Goal: Task Accomplishment & Management: Manage account settings

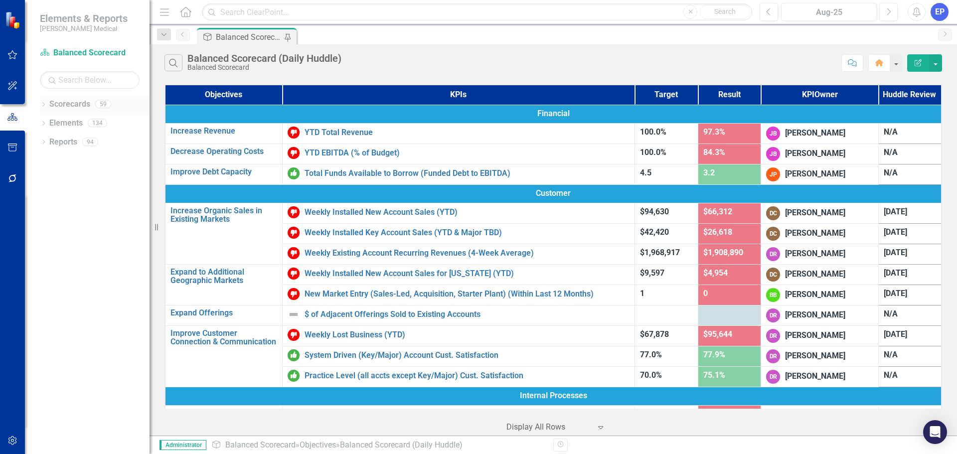
click at [43, 104] on icon "Dropdown" at bounding box center [43, 105] width 7 height 5
click at [49, 178] on icon "Dropdown" at bounding box center [48, 180] width 7 height 6
click at [71, 194] on link "Development" at bounding box center [107, 198] width 85 height 11
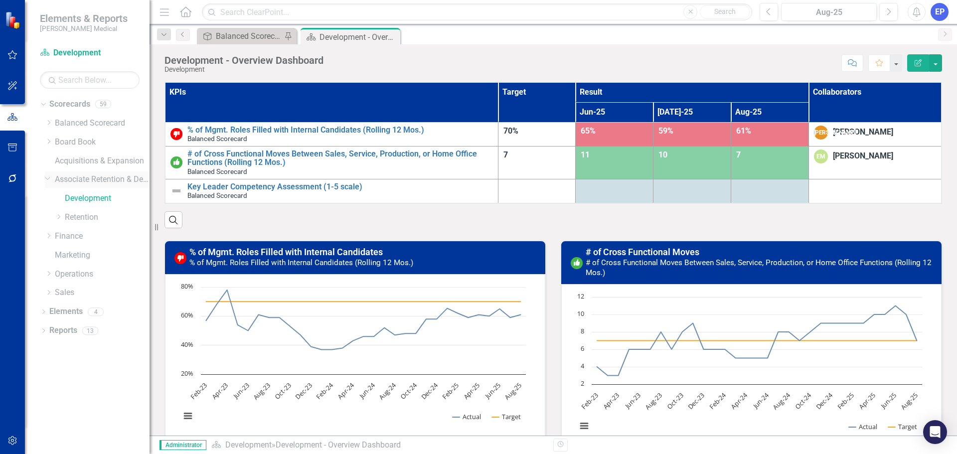
click at [72, 182] on link "Associate Retention & Development" at bounding box center [102, 179] width 95 height 11
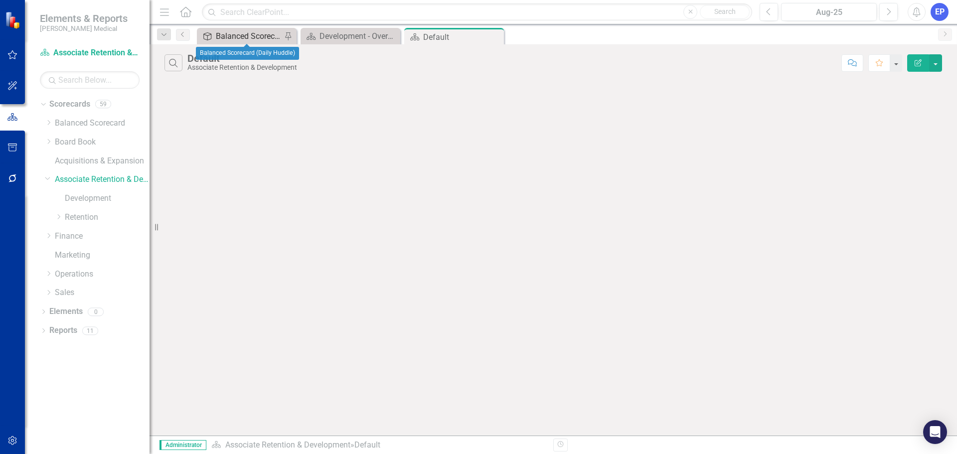
click at [243, 31] on div "Balanced Scorecard (Daily Huddle)" at bounding box center [249, 36] width 66 height 12
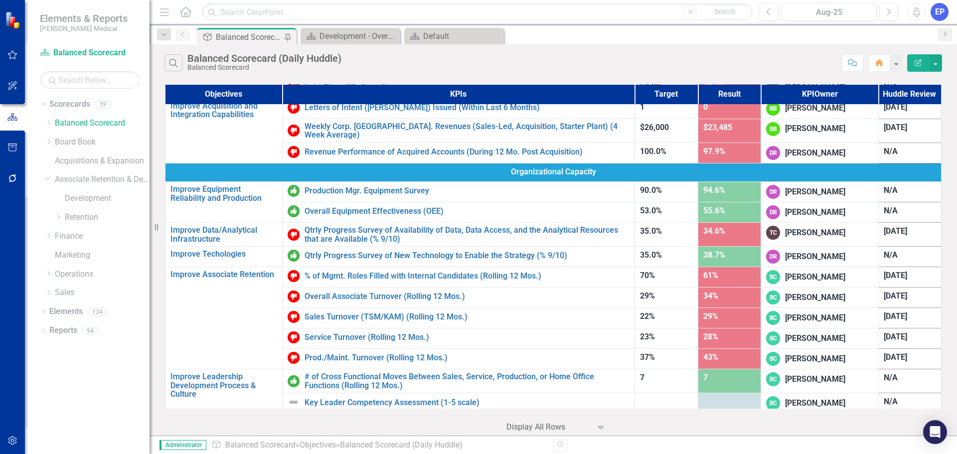
scroll to position [473, 0]
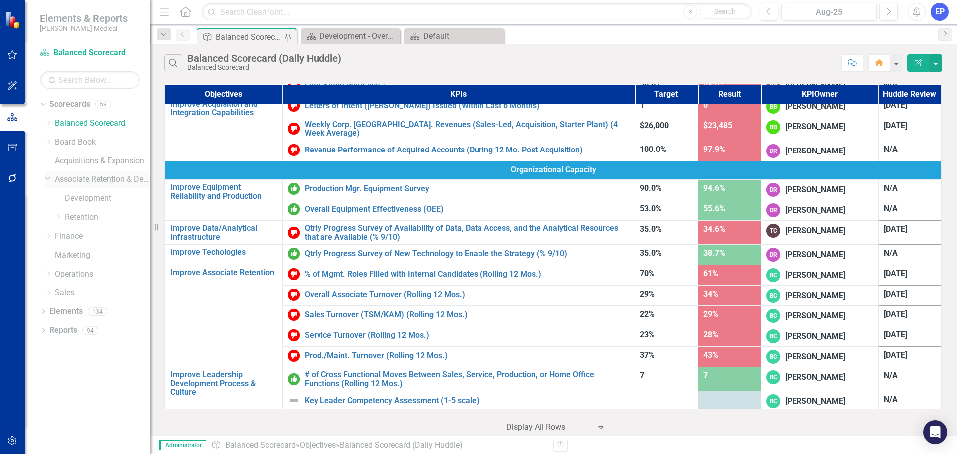
drag, startPoint x: 75, startPoint y: 177, endPoint x: 76, endPoint y: 182, distance: 5.6
click at [75, 177] on link "Associate Retention & Development" at bounding box center [102, 179] width 95 height 11
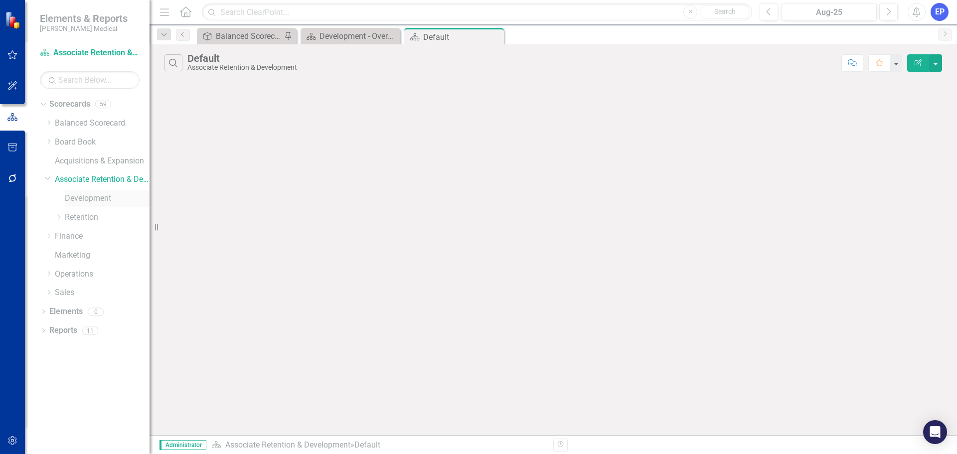
click at [79, 199] on link "Development" at bounding box center [107, 198] width 85 height 11
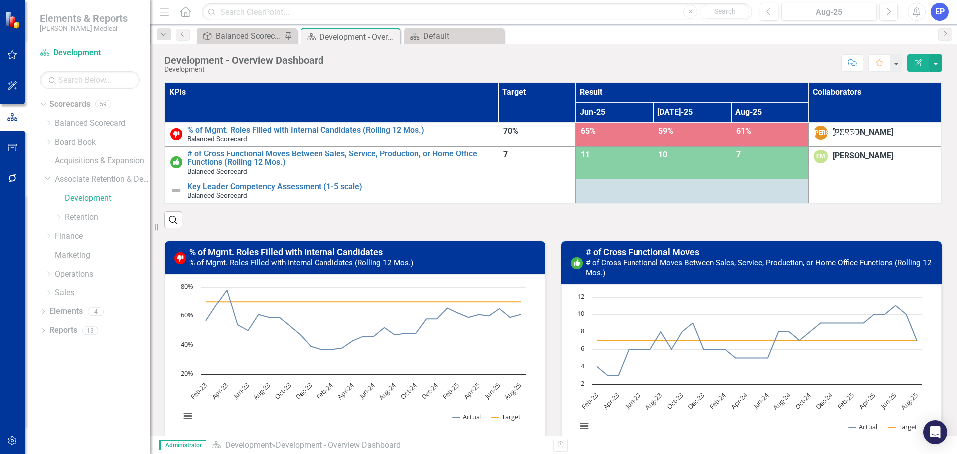
click at [351, 98] on th "KPIs" at bounding box center [331, 102] width 333 height 40
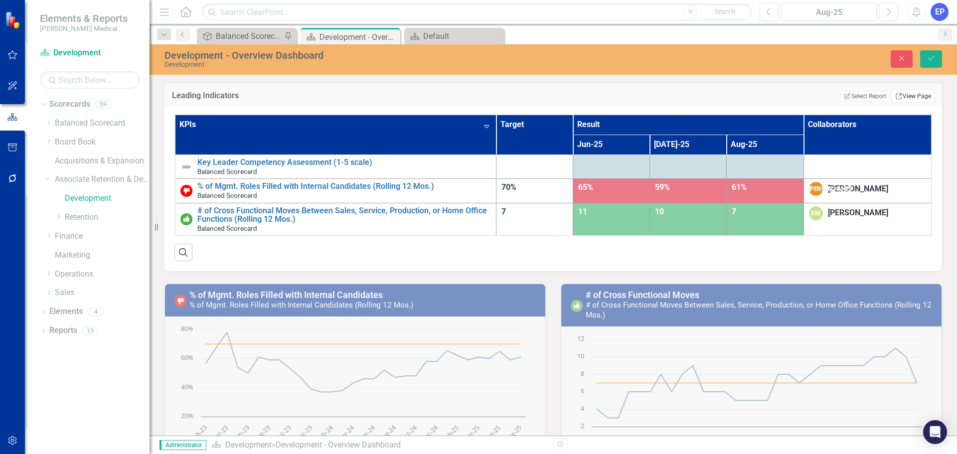
click at [899, 94] on link "Link View Page" at bounding box center [913, 96] width 43 height 13
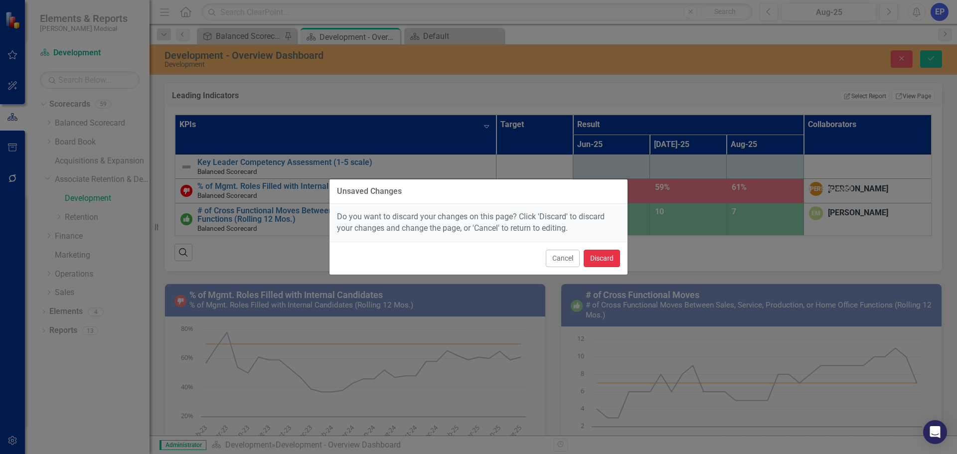
click at [601, 255] on button "Discard" at bounding box center [602, 258] width 36 height 17
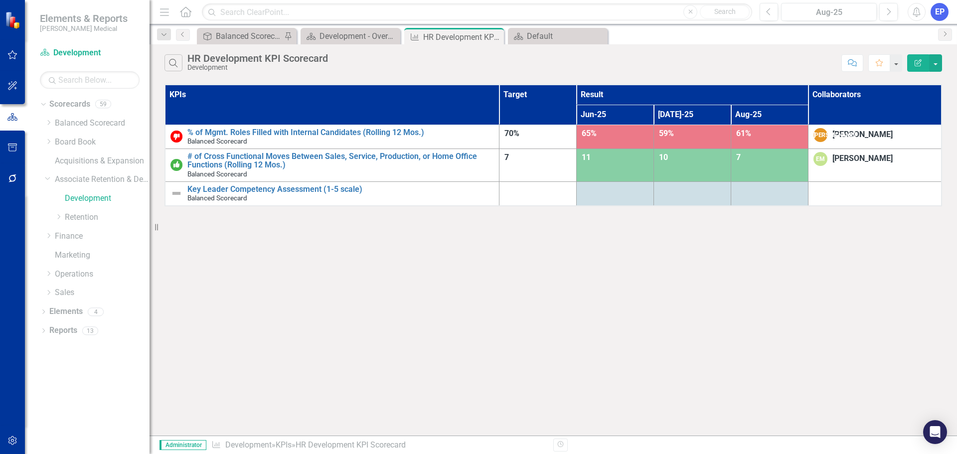
click at [917, 66] on button "Edit Report" at bounding box center [919, 62] width 22 height 17
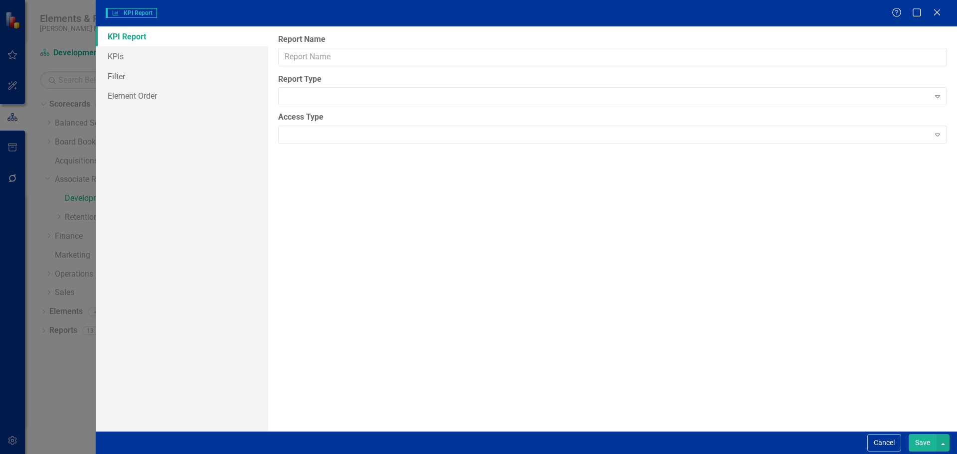
type input "HR Development KPI Scorecard"
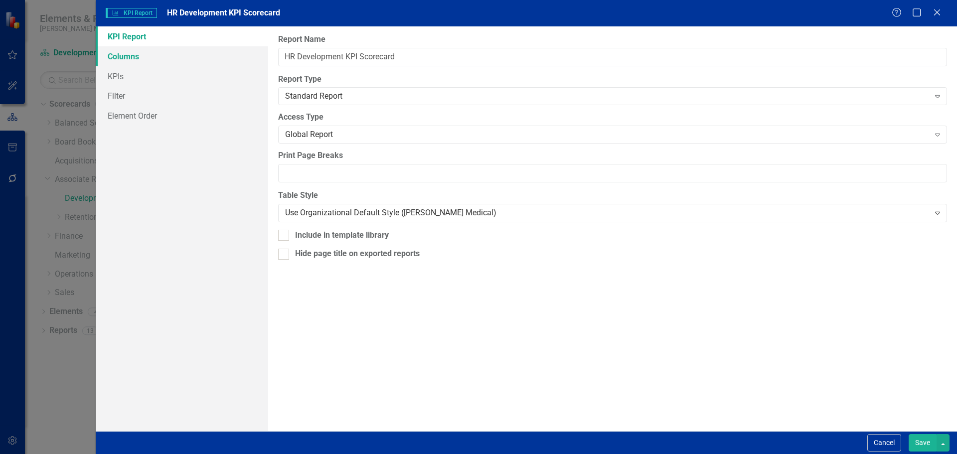
click at [147, 58] on link "Columns" at bounding box center [182, 56] width 173 height 20
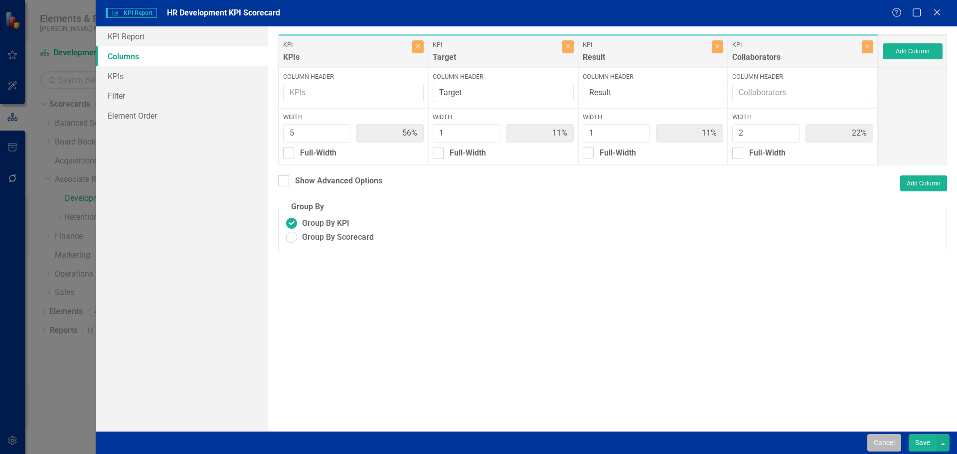
click at [880, 440] on button "Cancel" at bounding box center [885, 442] width 34 height 17
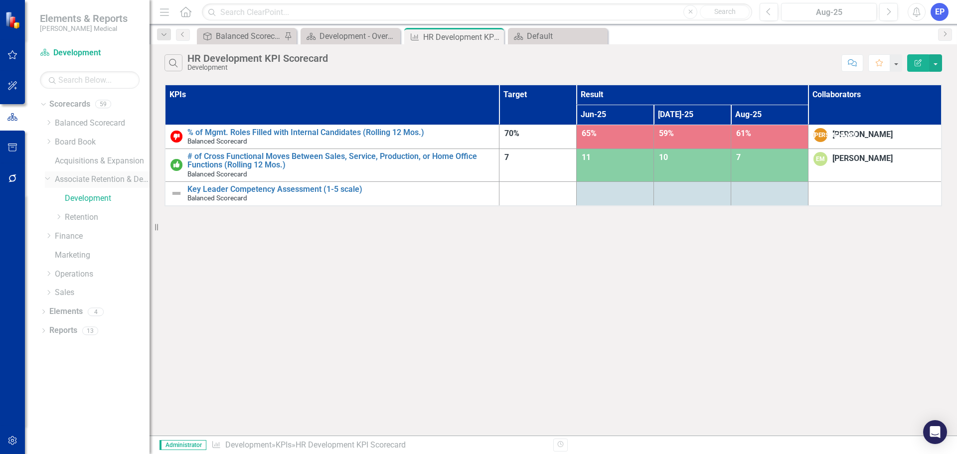
click at [80, 180] on link "Associate Retention & Development" at bounding box center [102, 179] width 95 height 11
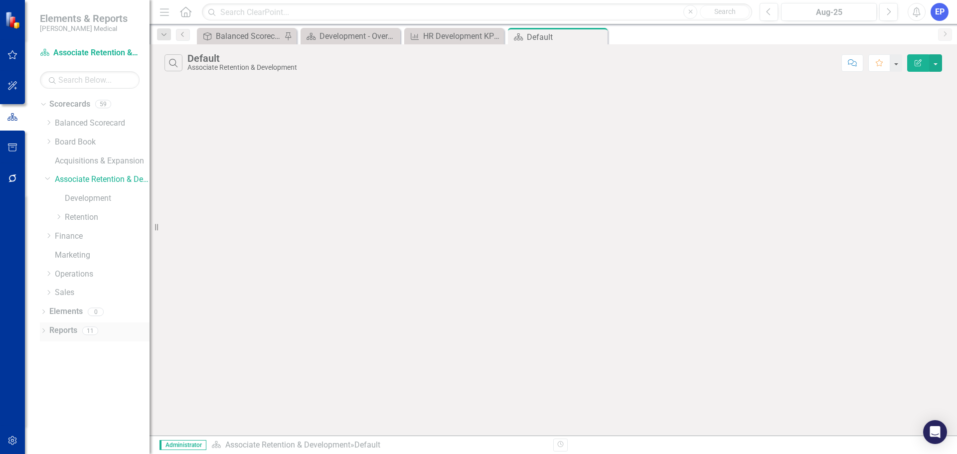
click at [68, 327] on link "Reports" at bounding box center [63, 330] width 28 height 11
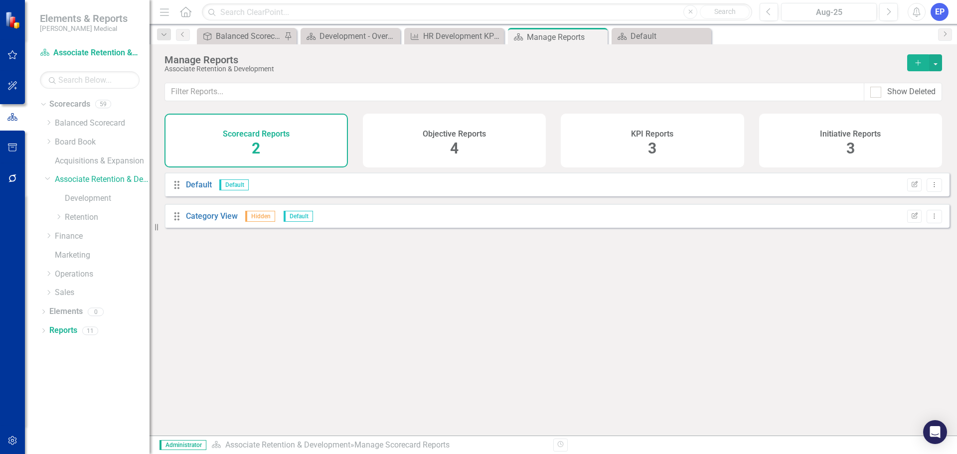
click at [633, 141] on div "KPI Reports 3" at bounding box center [652, 141] width 183 height 54
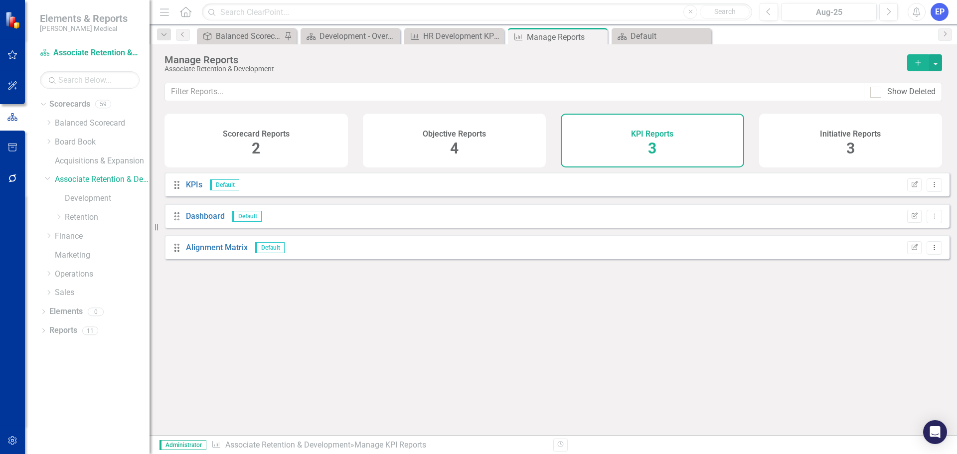
click at [912, 64] on button "Add" at bounding box center [919, 62] width 22 height 17
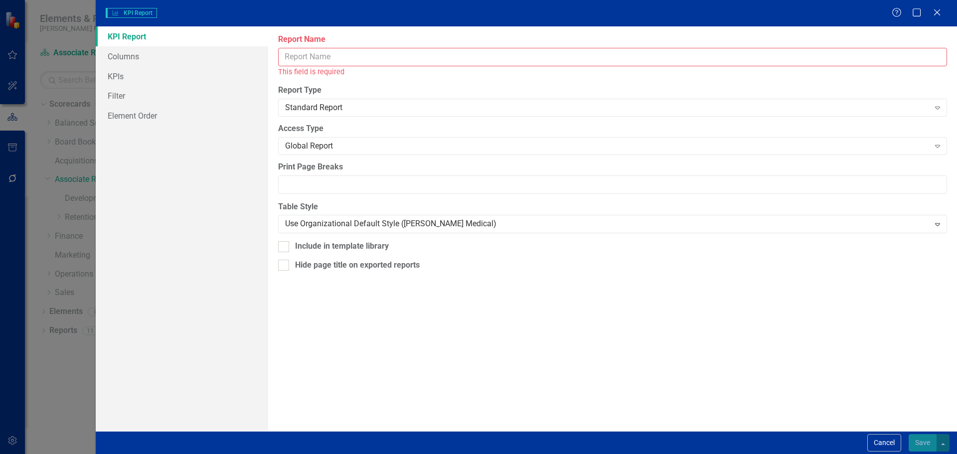
click at [504, 56] on input "Report Name" at bounding box center [612, 57] width 669 height 18
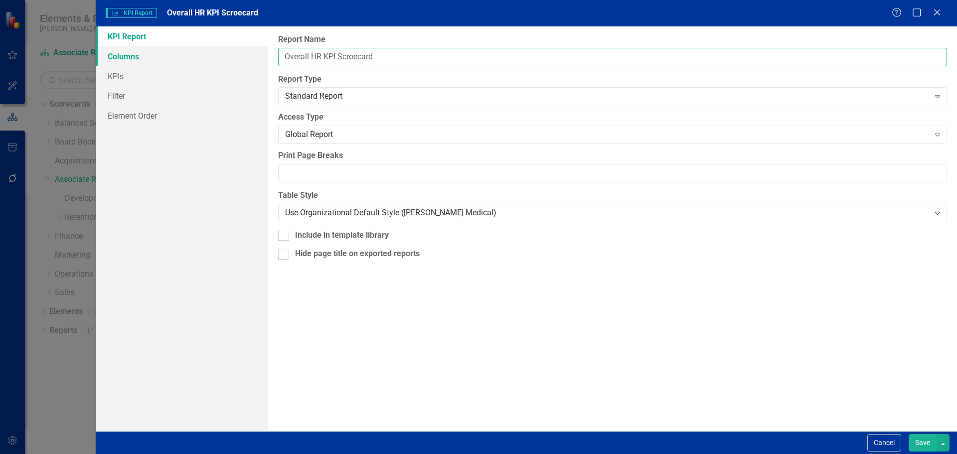
type input "Overall HR KPI Scroecard"
click at [138, 60] on link "Columns" at bounding box center [182, 56] width 173 height 20
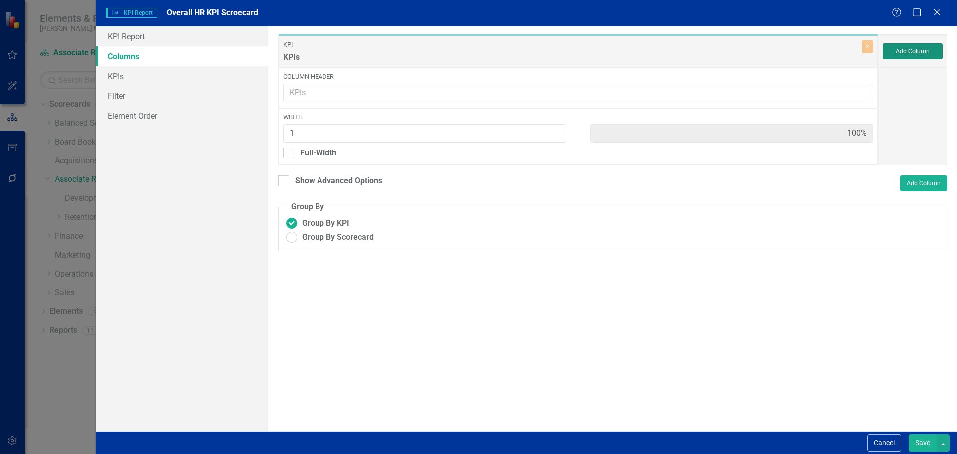
click at [906, 54] on button "Add Column" at bounding box center [913, 51] width 60 height 16
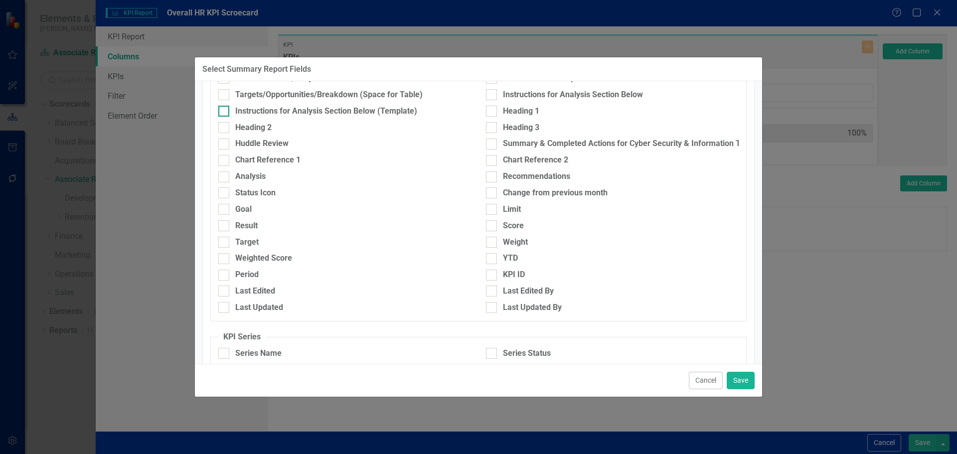
scroll to position [199, 0]
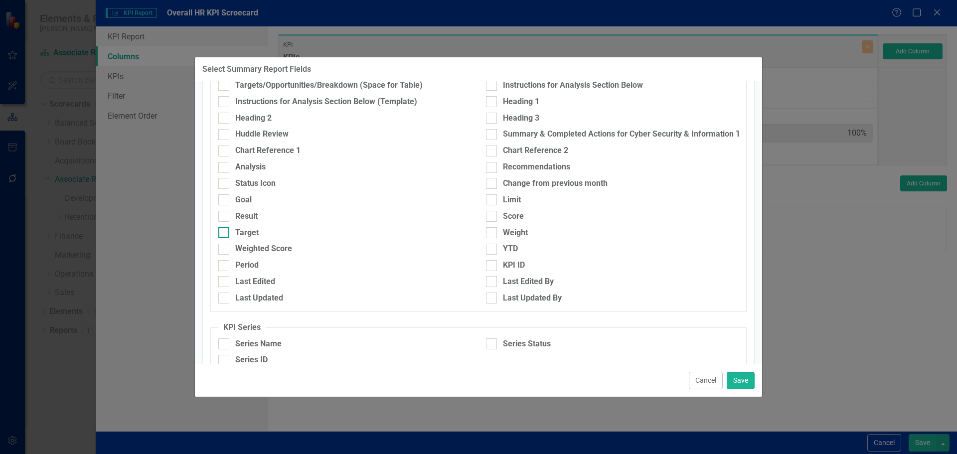
click at [219, 231] on input "Target" at bounding box center [221, 230] width 6 height 6
checkbox input "true"
click at [222, 218] on div at bounding box center [223, 216] width 11 height 11
click at [222, 217] on input "Result" at bounding box center [221, 214] width 6 height 6
checkbox input "true"
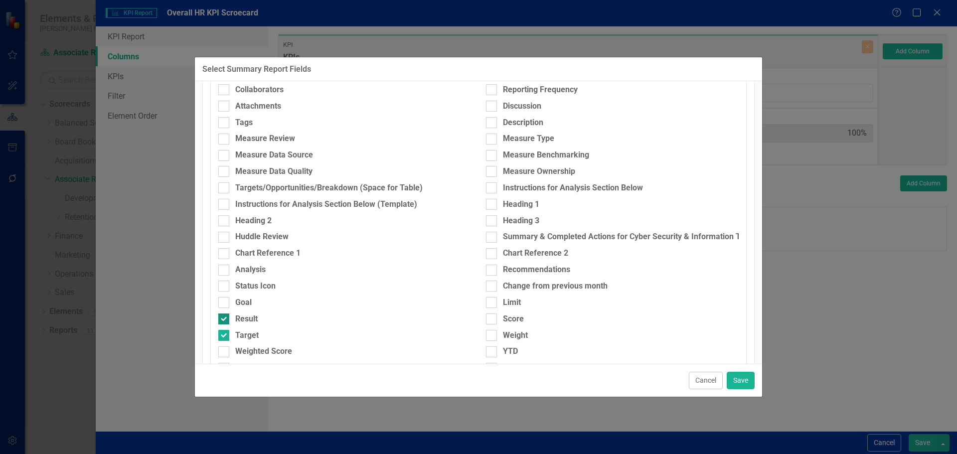
scroll to position [0, 0]
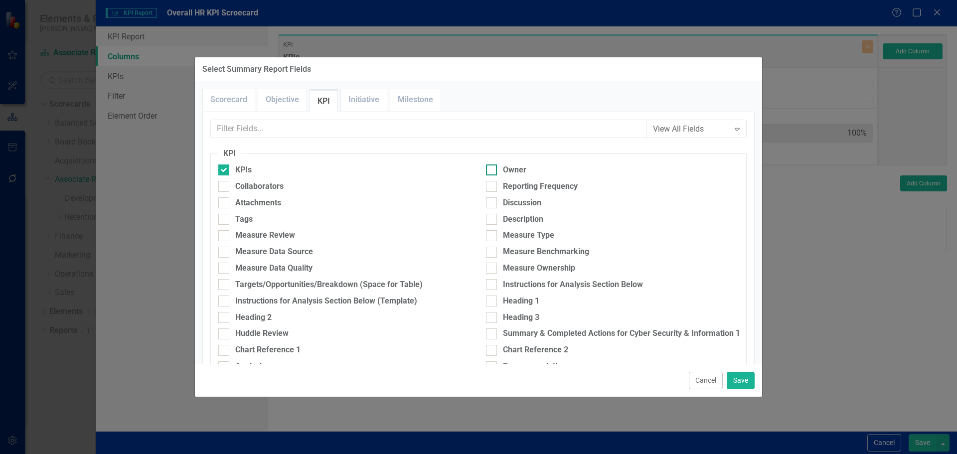
click at [492, 169] on div at bounding box center [491, 170] width 11 height 11
click at [492, 169] on input "Owner" at bounding box center [489, 168] width 6 height 6
checkbox input "true"
click at [248, 185] on div "Collaborators" at bounding box center [259, 186] width 48 height 11
click at [225, 185] on input "Collaborators" at bounding box center [221, 184] width 6 height 6
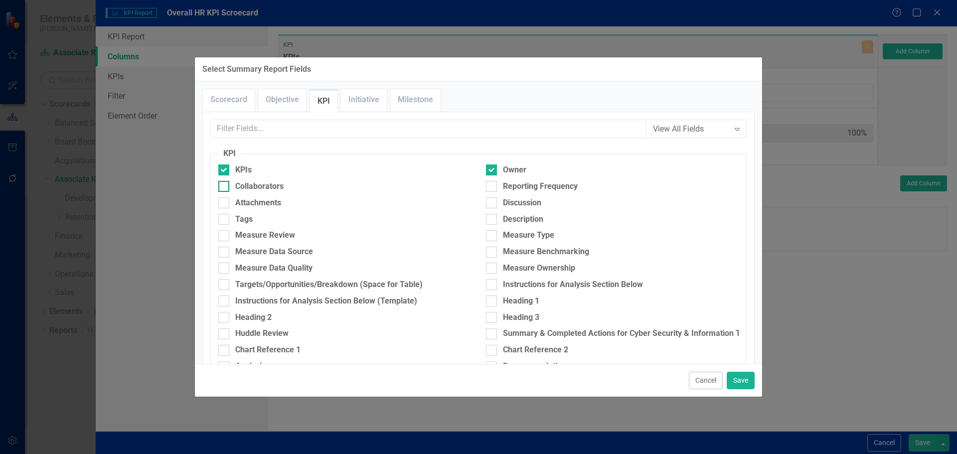
checkbox input "true"
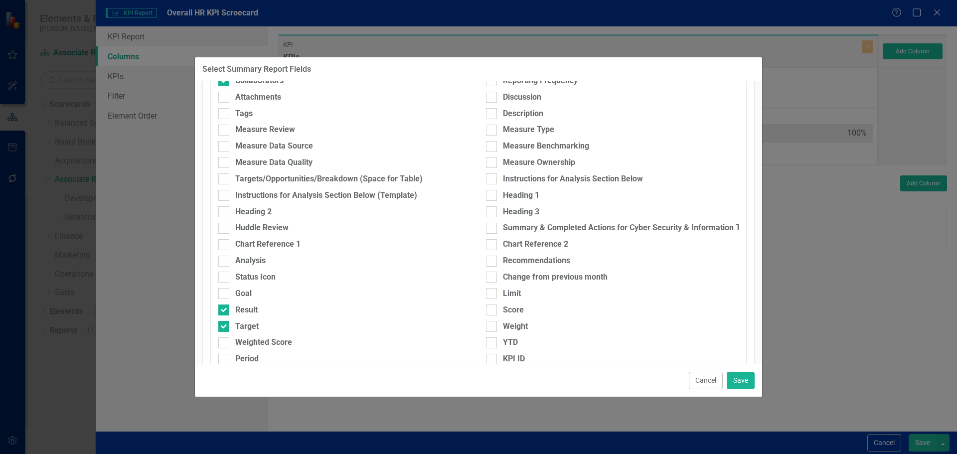
scroll to position [150, 0]
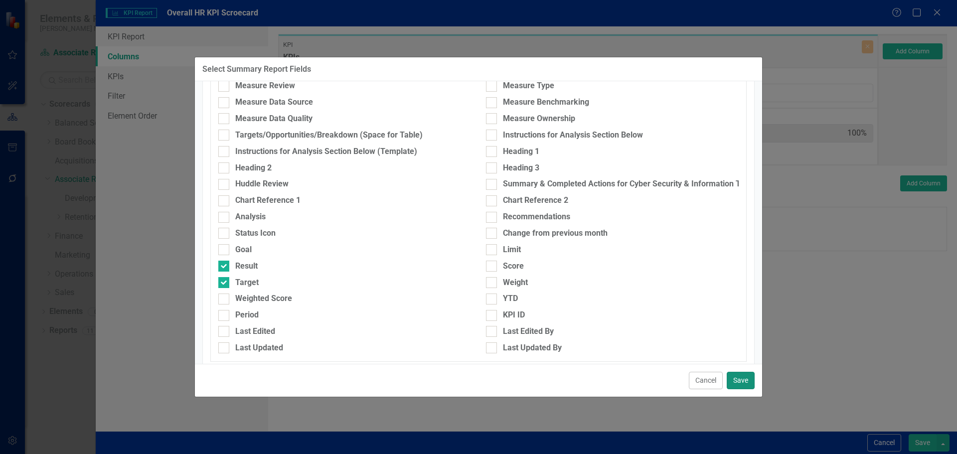
click at [741, 379] on button "Save" at bounding box center [741, 380] width 28 height 17
type input "20%"
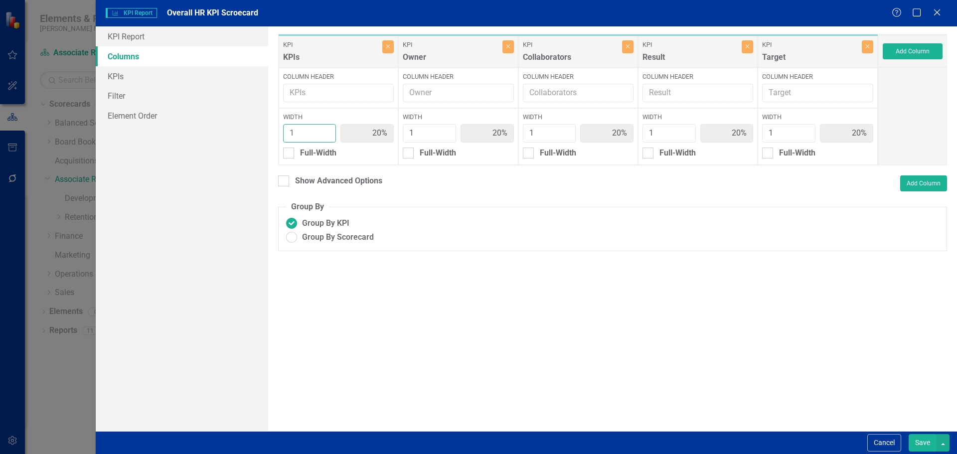
type input "2"
type input "33%"
type input "17%"
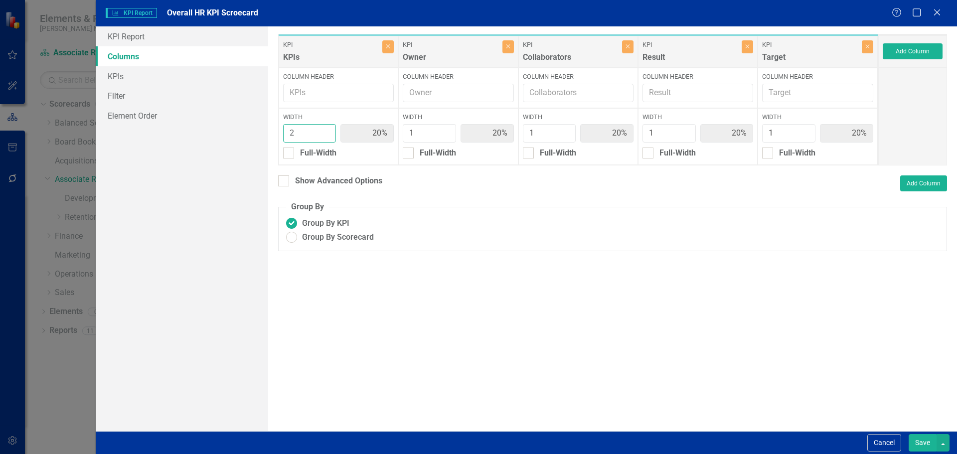
type input "17%"
click at [325, 131] on input "2" at bounding box center [309, 133] width 53 height 18
type input "3"
type input "43%"
type input "14%"
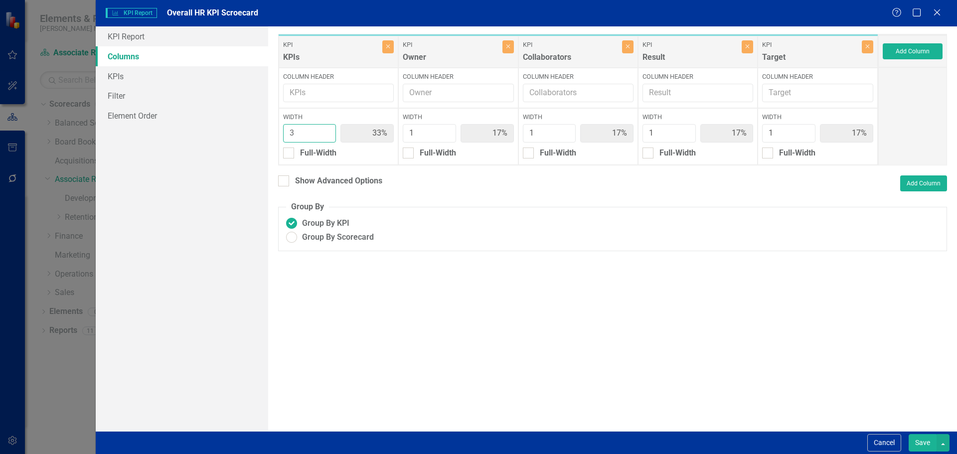
type input "14%"
click at [325, 131] on input "3" at bounding box center [309, 133] width 53 height 18
type input "4"
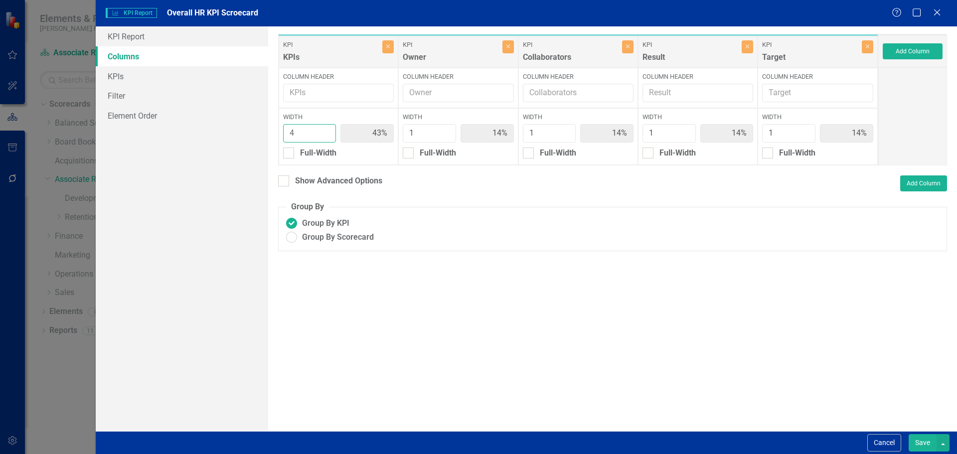
type input "50%"
type input "13%"
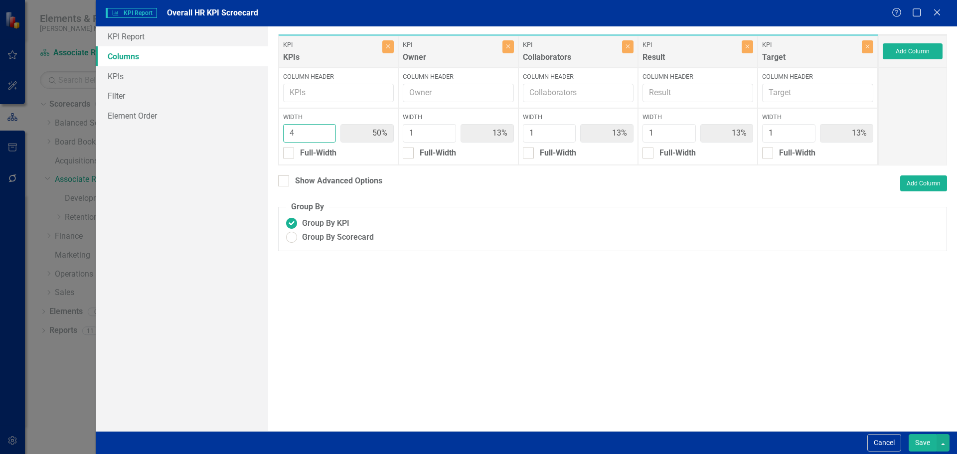
click at [325, 131] on input "4" at bounding box center [309, 133] width 53 height 18
type input "5"
type input "56%"
type input "11%"
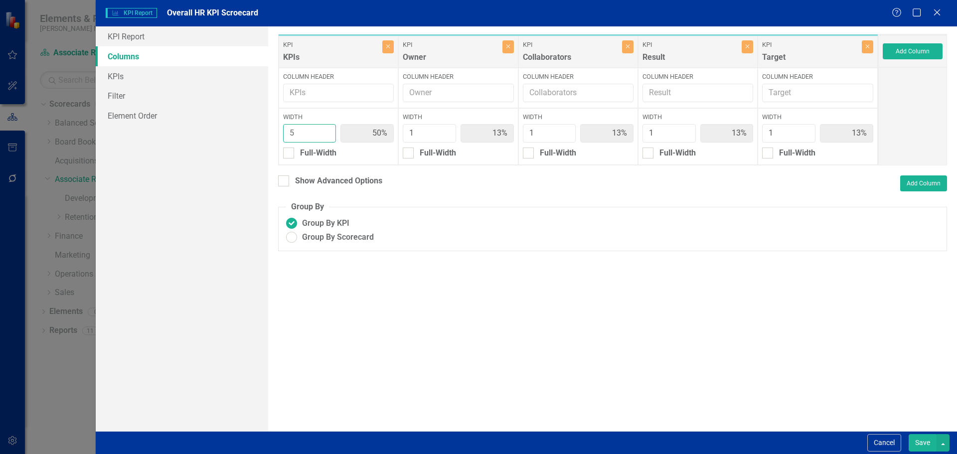
type input "11%"
type input "5"
click at [325, 131] on input "5" at bounding box center [309, 133] width 53 height 18
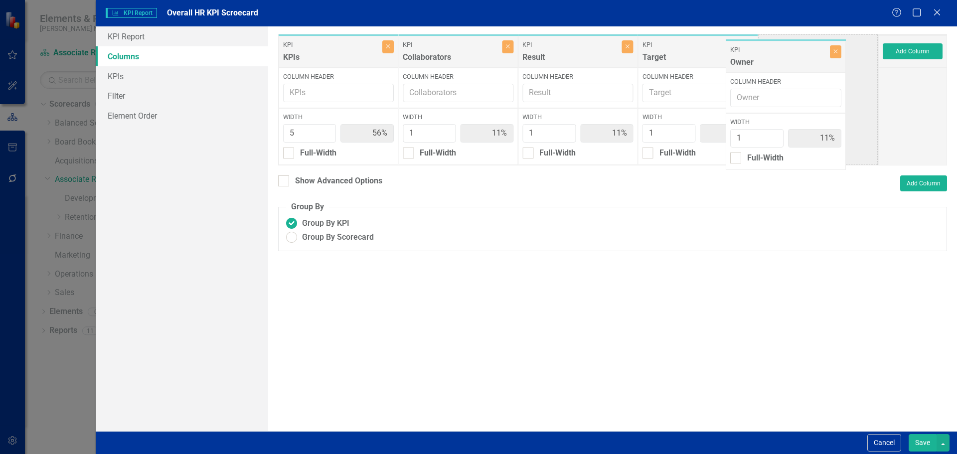
drag, startPoint x: 433, startPoint y: 52, endPoint x: 763, endPoint y: 56, distance: 329.6
click at [763, 56] on div "KPI KPIs Close Column Header Width 5 56% Full-Width KPI Owner Close Column Head…" at bounding box center [578, 100] width 600 height 132
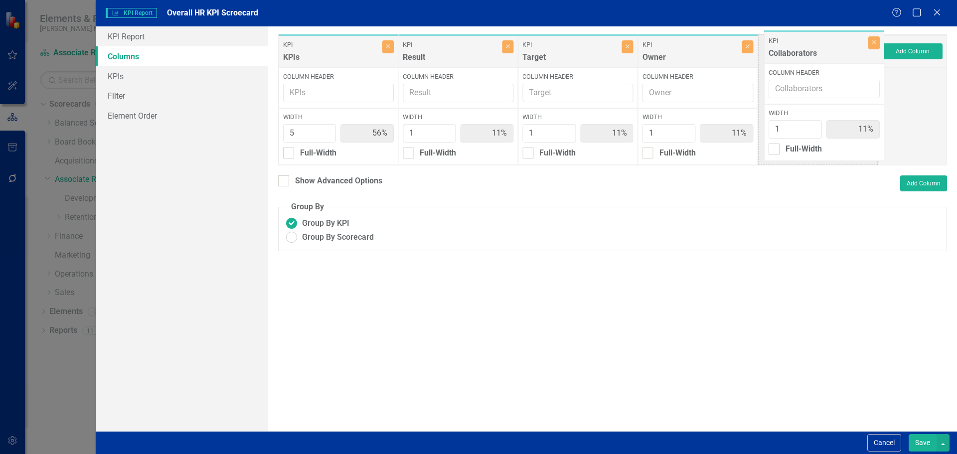
drag, startPoint x: 469, startPoint y: 50, endPoint x: 836, endPoint y: 47, distance: 366.5
click at [836, 47] on div "KPI KPIs Close Column Header Width 5 56% Full-Width KPI Collaborators Close Col…" at bounding box center [578, 100] width 600 height 132
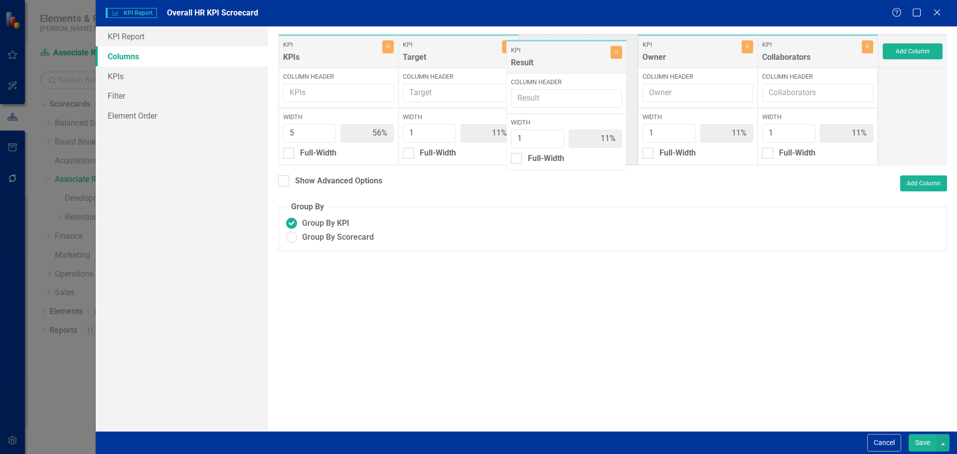
drag, startPoint x: 478, startPoint y: 55, endPoint x: 586, endPoint y: 60, distance: 108.3
click at [586, 60] on div "KPI KPIs Close Column Header Width 5 56% Full-Width KPI Result Close Column Hea…" at bounding box center [578, 100] width 600 height 132
click at [318, 182] on div "Show Advanced Options" at bounding box center [338, 181] width 87 height 11
click at [285, 182] on input "Show Advanced Options" at bounding box center [281, 179] width 6 height 6
checkbox input "true"
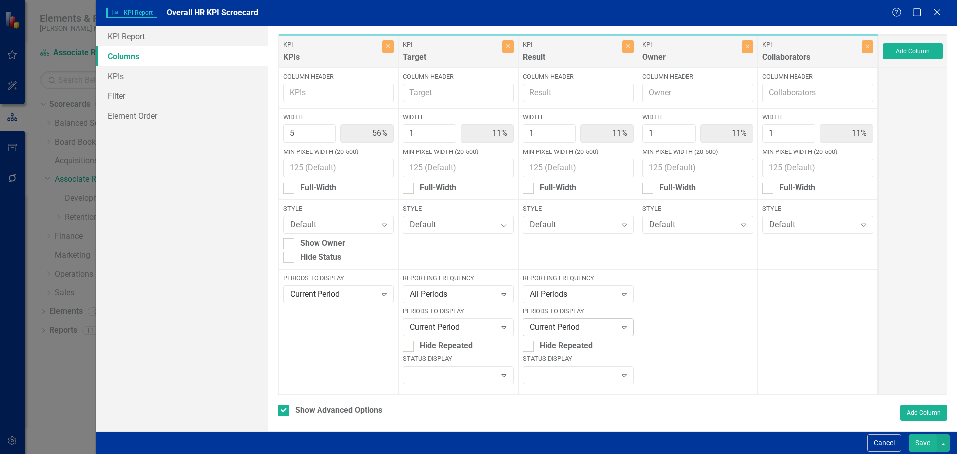
click at [554, 335] on div "Current Period Expand" at bounding box center [578, 328] width 111 height 18
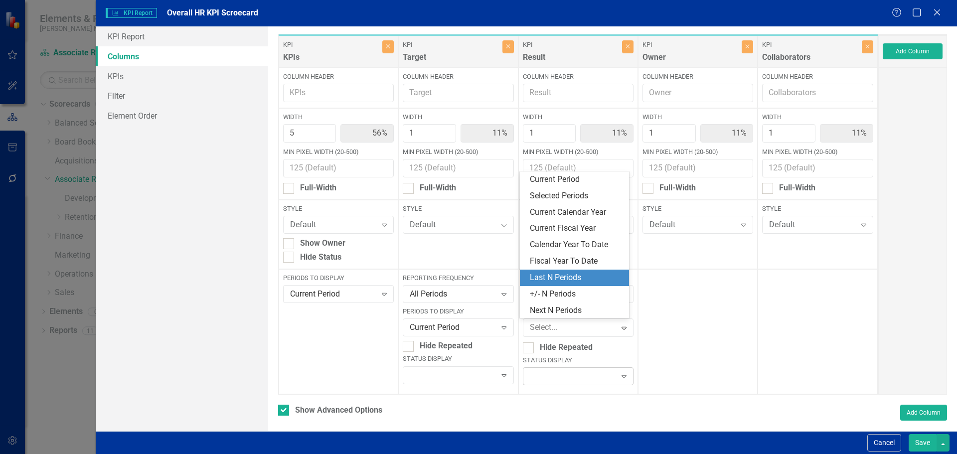
click at [554, 371] on div "Expand" at bounding box center [578, 376] width 111 height 18
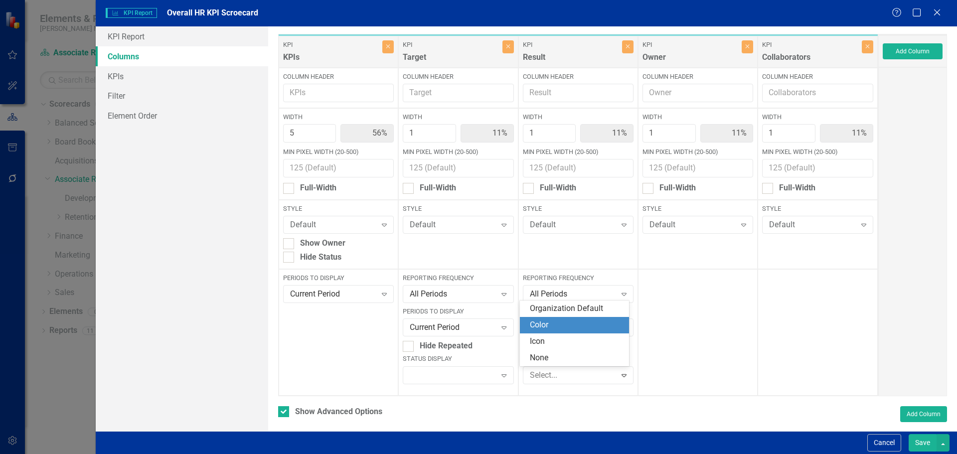
click at [553, 329] on div "Color" at bounding box center [576, 325] width 93 height 11
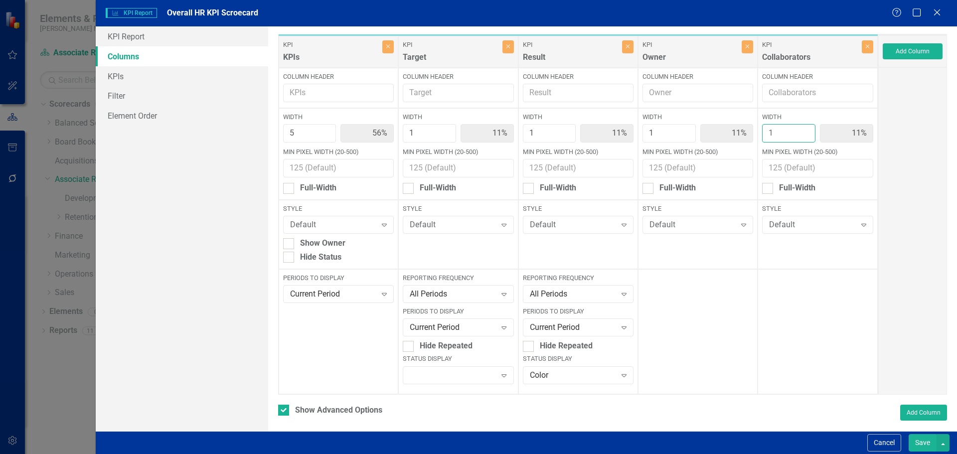
type input "2"
click at [801, 131] on input "2" at bounding box center [788, 133] width 53 height 18
type input "50%"
type input "10%"
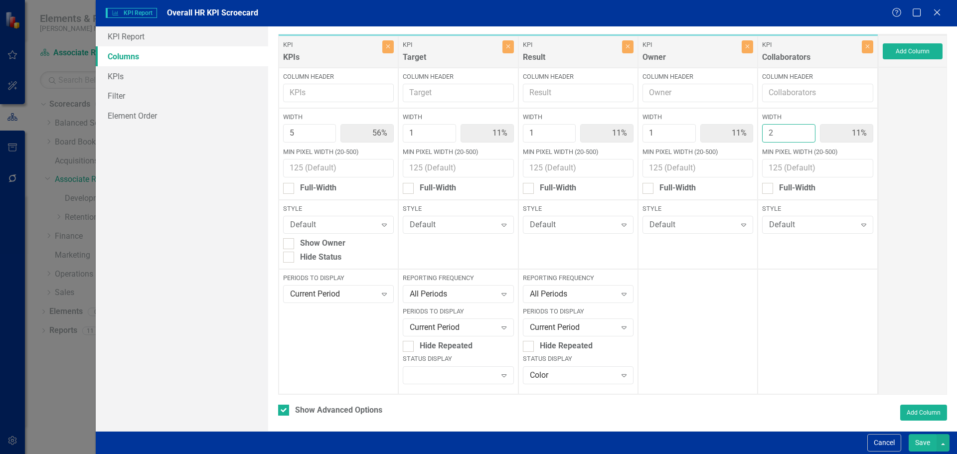
type input "20%"
type input "10%"
click at [918, 443] on button "Save" at bounding box center [923, 442] width 28 height 17
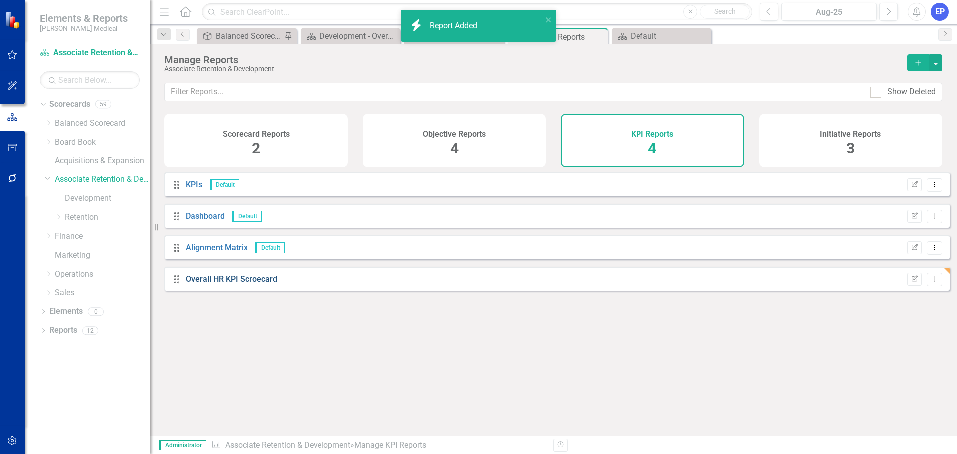
click at [242, 284] on link "Overall HR KPI Scroecard" at bounding box center [231, 278] width 91 height 9
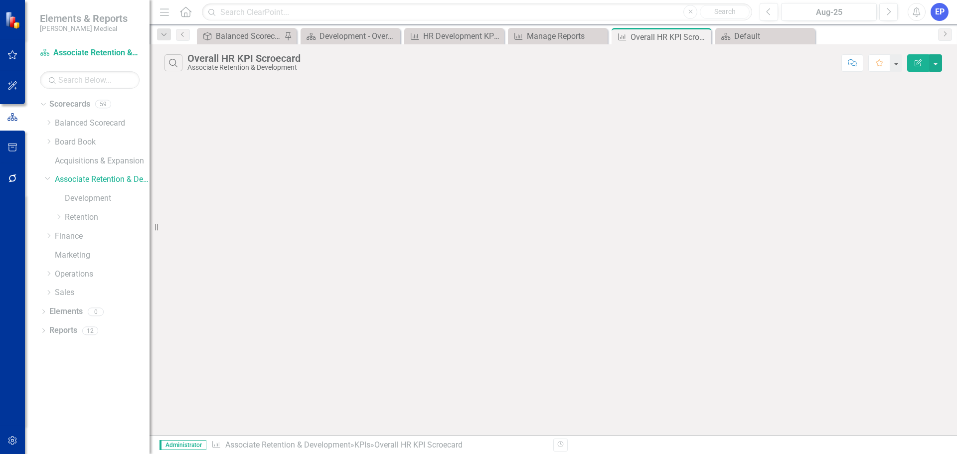
click at [910, 65] on button "Edit Report" at bounding box center [919, 62] width 22 height 17
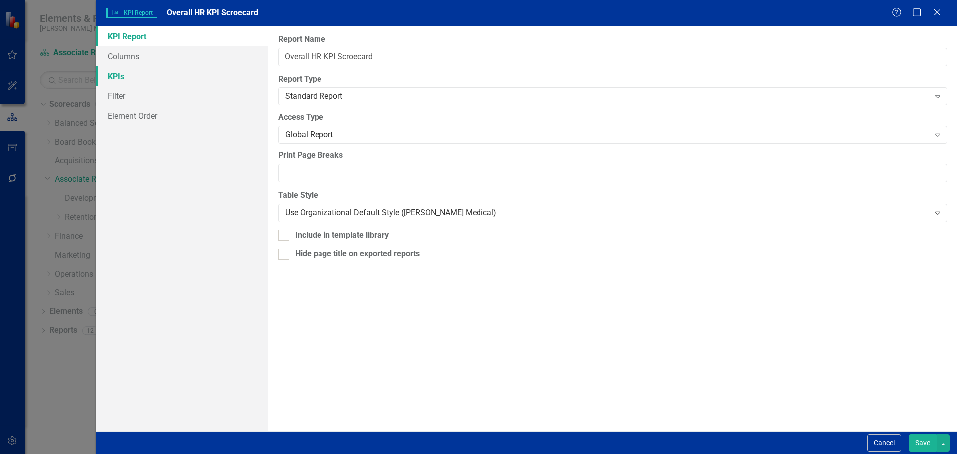
click at [178, 71] on link "KPIs" at bounding box center [182, 76] width 173 height 20
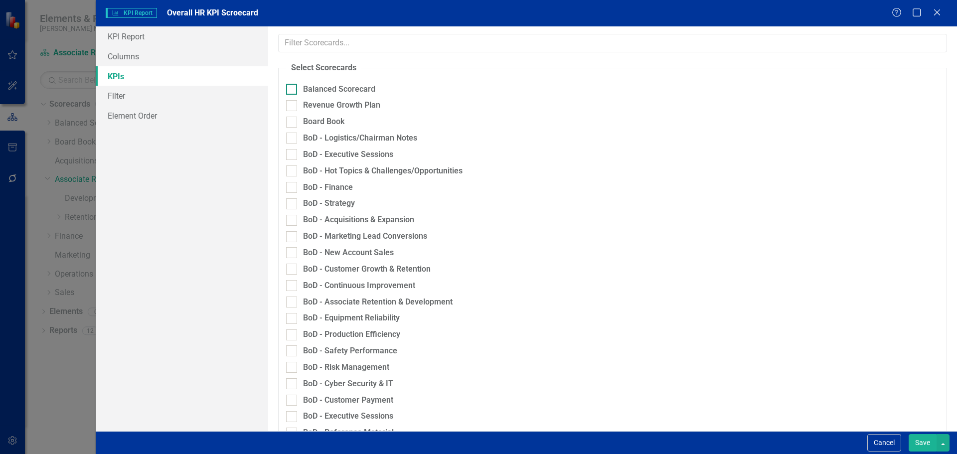
click at [335, 88] on div "Balanced Scorecard" at bounding box center [339, 89] width 72 height 11
click at [293, 88] on input "Balanced Scorecard" at bounding box center [289, 87] width 6 height 6
checkbox input "true"
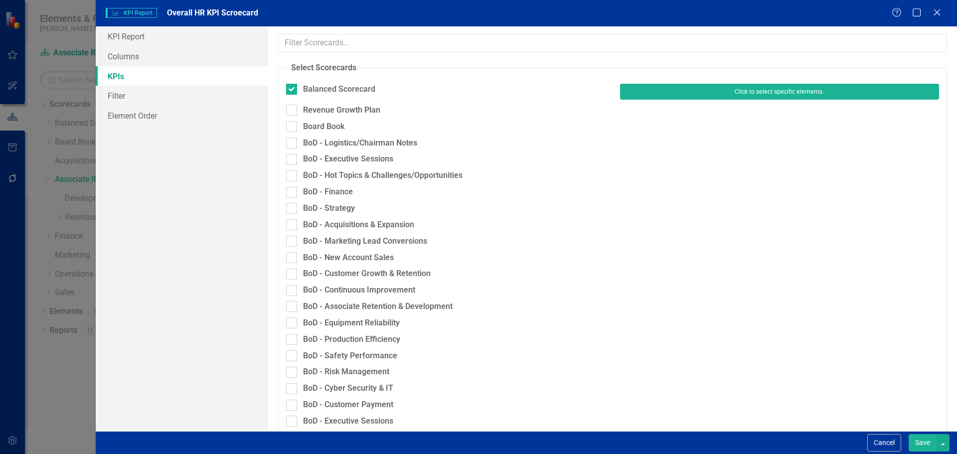
click at [630, 95] on button "Click to select specific elements." at bounding box center [779, 92] width 319 height 16
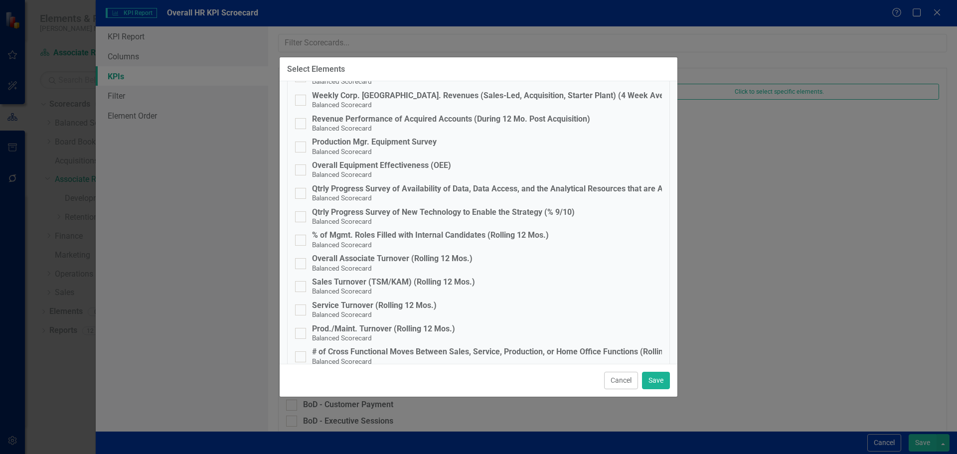
scroll to position [570, 0]
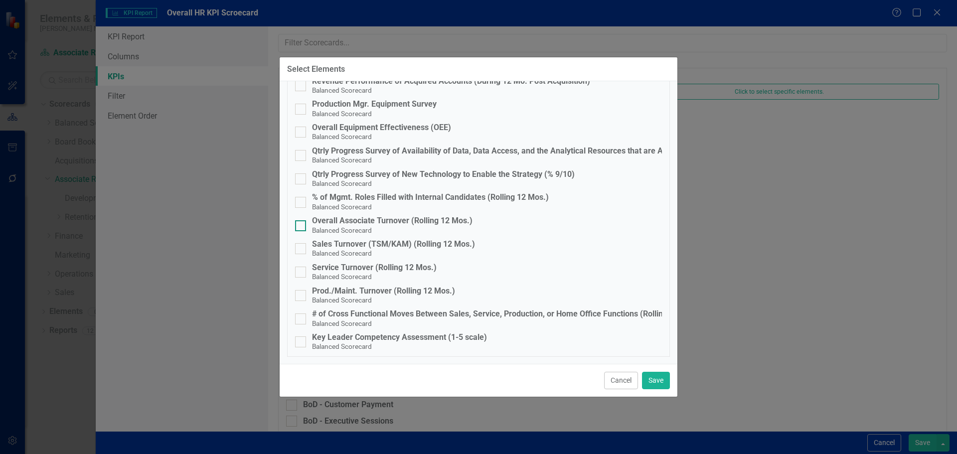
click at [354, 219] on div "Overall Associate Turnover (Rolling 12 Mos.)" at bounding box center [392, 220] width 161 height 9
click at [302, 220] on input "Overall Associate Turnover (Rolling 12 Mos.) Balanced Scorecard" at bounding box center [298, 223] width 6 height 6
checkbox input "true"
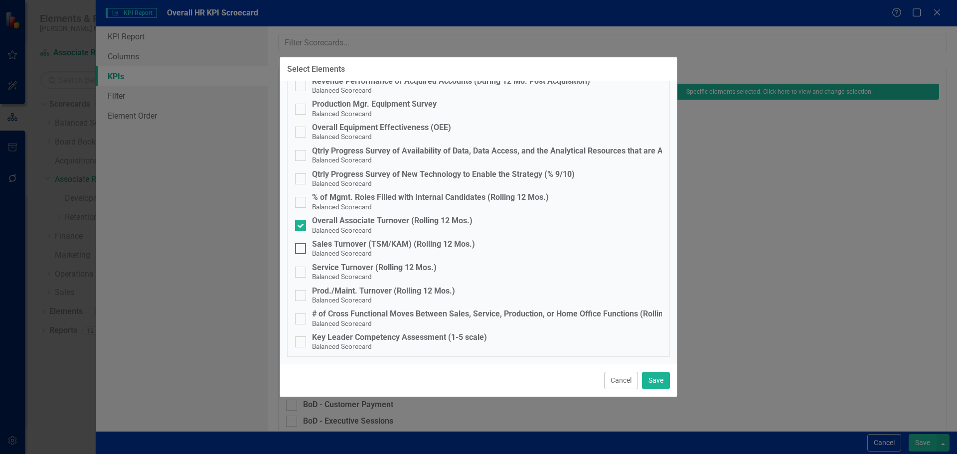
click at [352, 245] on div "Sales Turnover (TSM/KAM) (Rolling 12 Mos.)" at bounding box center [393, 244] width 163 height 9
click at [302, 245] on input "Sales Turnover (TSM/KAM) (Rolling 12 Mos.) Balanced Scorecard" at bounding box center [298, 246] width 6 height 6
checkbox input "true"
click at [341, 196] on div "% of Mgmt. Roles Filled with Internal Candidates (Rolling 12 Mos.)" at bounding box center [430, 197] width 237 height 9
click at [302, 197] on input "% of Mgmt. Roles Filled with Internal Candidates (Rolling 12 Mos.) Balanced Sco…" at bounding box center [298, 200] width 6 height 6
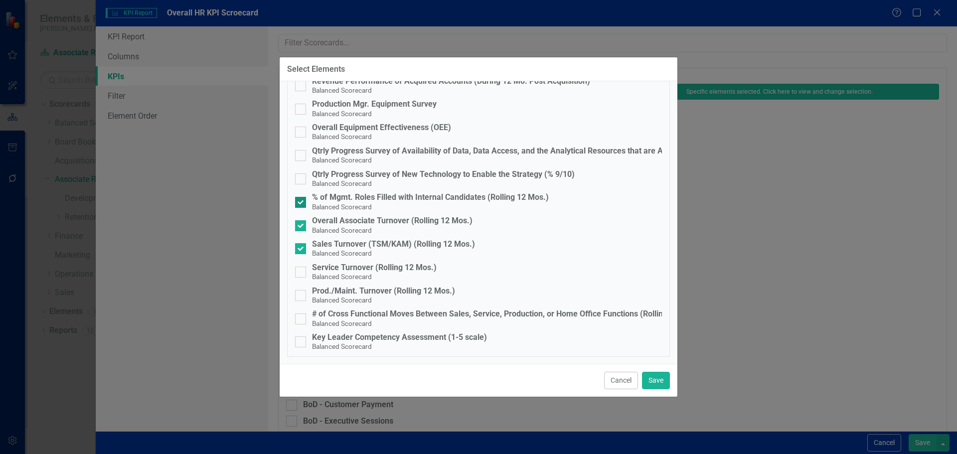
click at [341, 196] on div "% of Mgmt. Roles Filled with Internal Candidates (Rolling 12 Mos.)" at bounding box center [430, 197] width 237 height 9
click at [302, 197] on input "% of Mgmt. Roles Filled with Internal Candidates (Rolling 12 Mos.) Balanced Sco…" at bounding box center [298, 200] width 6 height 6
checkbox input "false"
click at [340, 218] on div "Overall Associate Turnover (Rolling 12 Mos.)" at bounding box center [392, 220] width 161 height 9
click at [302, 220] on input "Overall Associate Turnover (Rolling 12 Mos.) Balanced Scorecard" at bounding box center [298, 223] width 6 height 6
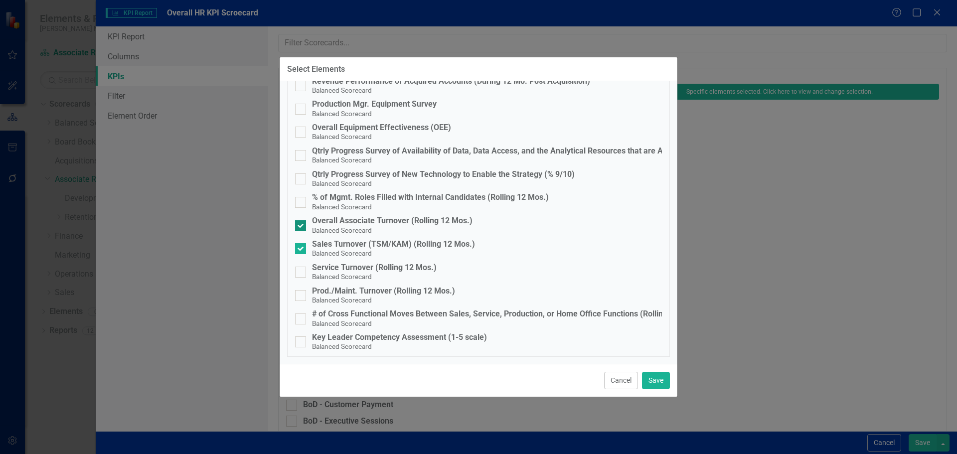
checkbox input "false"
click at [337, 246] on div "Sales Turnover (TSM/KAM) (Rolling 12 Mos.)" at bounding box center [393, 244] width 163 height 9
click at [302, 246] on input "Sales Turnover (TSM/KAM) (Rolling 12 Mos.) Balanced Scorecard" at bounding box center [298, 246] width 6 height 6
checkbox input "false"
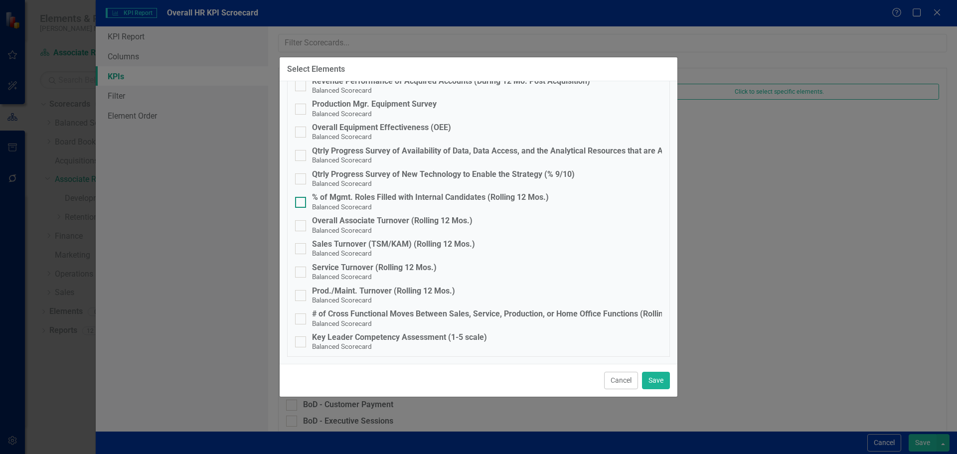
click at [321, 194] on div "% of Mgmt. Roles Filled with Internal Candidates (Rolling 12 Mos.)" at bounding box center [430, 197] width 237 height 9
click at [302, 197] on input "% of Mgmt. Roles Filled with Internal Candidates (Rolling 12 Mos.) Balanced Sco…" at bounding box center [298, 200] width 6 height 6
checkbox input "true"
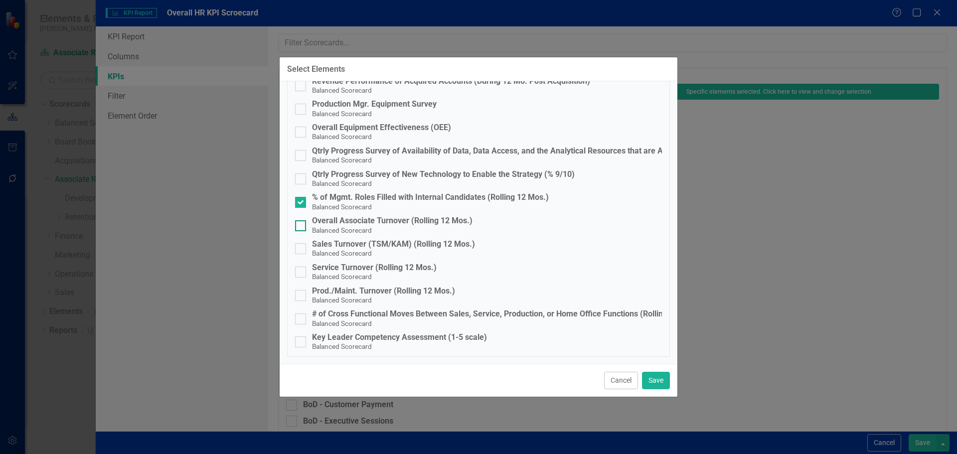
click at [324, 216] on div "Overall Associate Turnover (Rolling 12 Mos.)" at bounding box center [392, 220] width 161 height 9
click at [302, 220] on input "Overall Associate Turnover (Rolling 12 Mos.) Balanced Scorecard" at bounding box center [298, 223] width 6 height 6
checkbox input "true"
click at [323, 240] on div "Sales Turnover (TSM/KAM) (Rolling 12 Mos.)" at bounding box center [393, 244] width 163 height 9
click at [302, 243] on input "Sales Turnover (TSM/KAM) (Rolling 12 Mos.) Balanced Scorecard" at bounding box center [298, 246] width 6 height 6
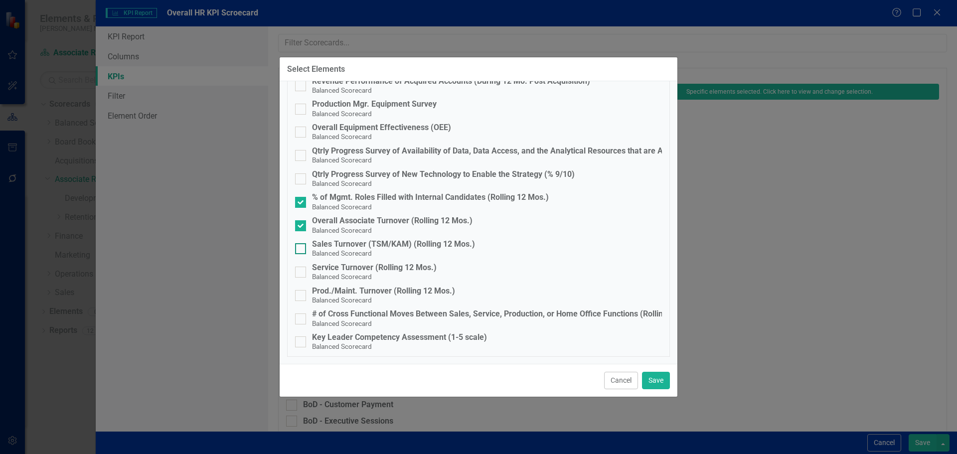
checkbox input "true"
click at [326, 270] on div "Service Turnover (Rolling 12 Mos.)" at bounding box center [374, 267] width 125 height 9
click at [302, 270] on input "Service Turnover (Rolling 12 Mos.) Balanced Scorecard" at bounding box center [298, 270] width 6 height 6
checkbox input "true"
click at [329, 293] on div "Prod./Maint. Turnover (Rolling 12 Mos.)" at bounding box center [383, 291] width 143 height 9
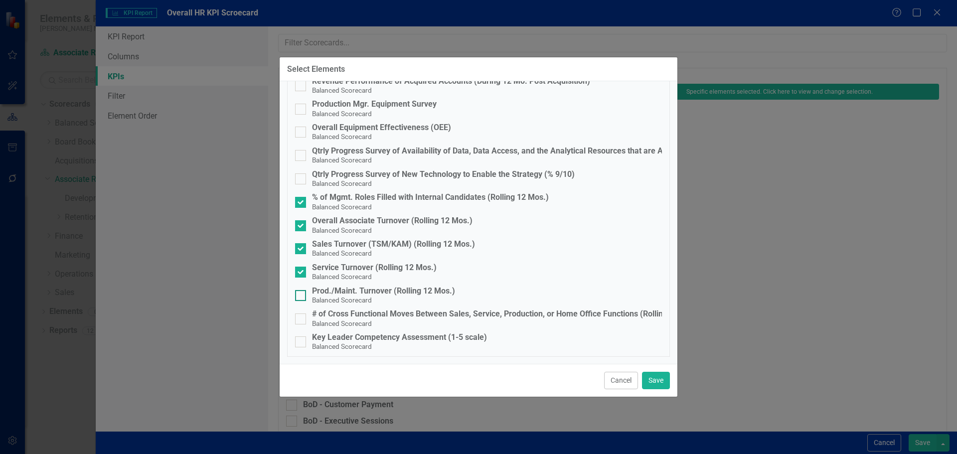
click at [302, 293] on input "Prod./Maint. Turnover (Rolling 12 Mos.) Balanced Scorecard" at bounding box center [298, 293] width 6 height 6
checkbox input "true"
click at [329, 314] on div "# of Cross Functional Moves Between Sales, Service, Production, or Home Office …" at bounding box center [506, 314] width 389 height 9
click at [302, 314] on input "# of Cross Functional Moves Between Sales, Service, Production, or Home Office …" at bounding box center [298, 317] width 6 height 6
checkbox input "true"
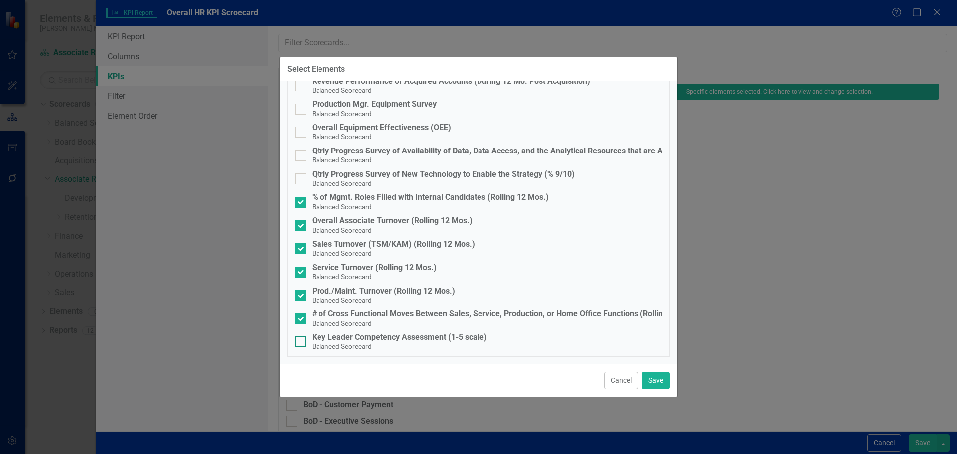
click at [331, 337] on div "Key Leader Competency Assessment (1-5 scale)" at bounding box center [399, 337] width 175 height 9
click at [302, 337] on input "Key Leader Competency Assessment (1-5 scale) Balanced Scorecard" at bounding box center [298, 340] width 6 height 6
checkbox input "true"
click at [654, 377] on button "Save" at bounding box center [656, 380] width 28 height 17
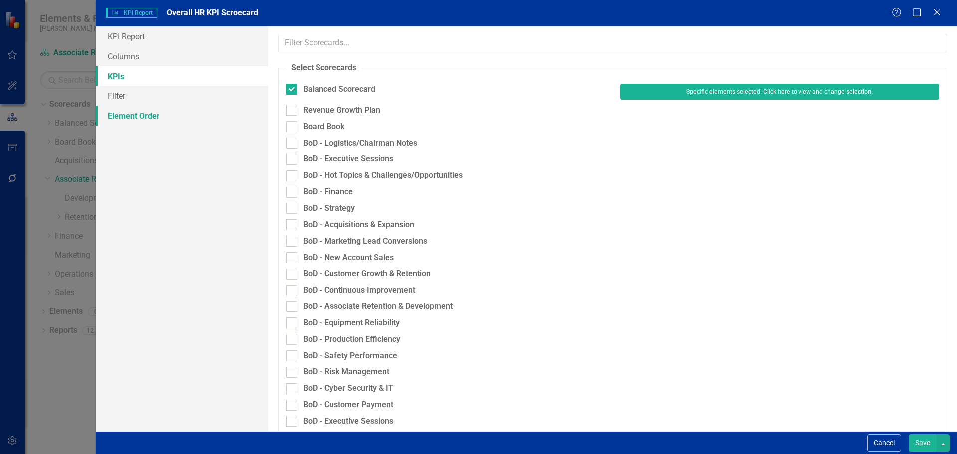
click at [162, 116] on link "Element Order" at bounding box center [182, 116] width 173 height 20
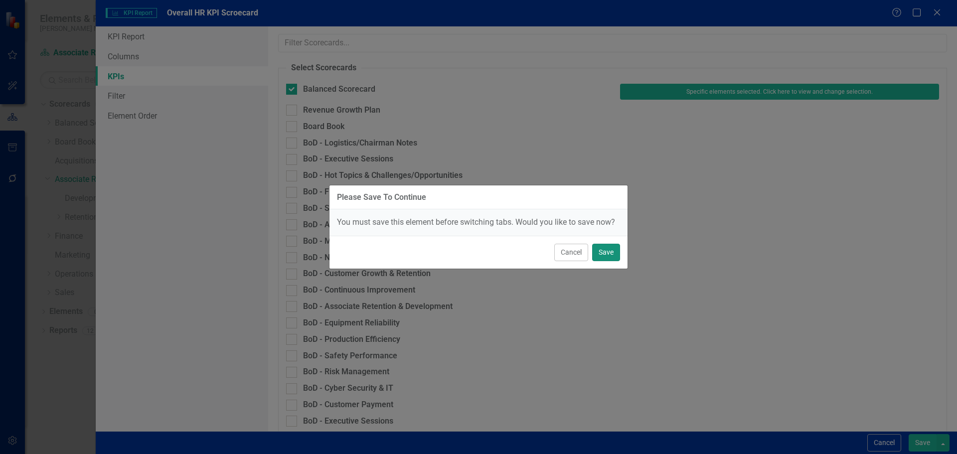
click at [603, 256] on button "Save" at bounding box center [606, 252] width 28 height 17
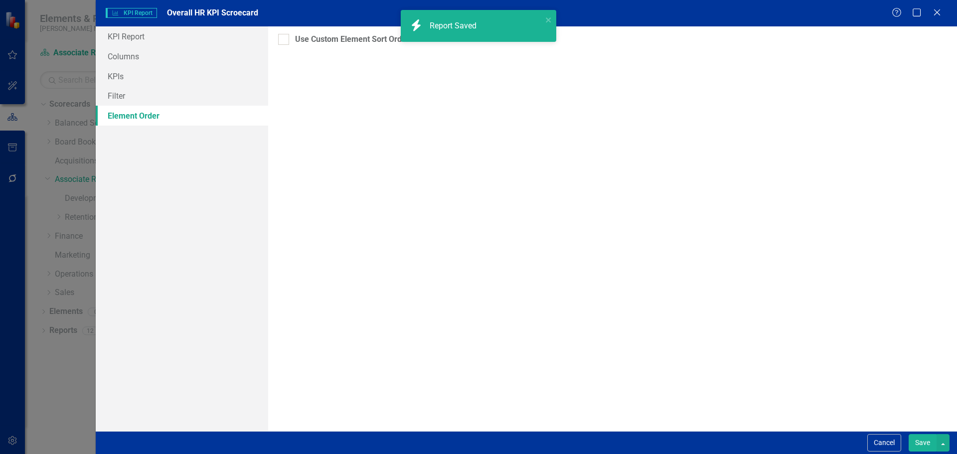
click at [319, 45] on div "Drag and drop to set a custom order for this report. If new elements are added …" at bounding box center [612, 228] width 689 height 405
click at [318, 39] on div "Use Custom Element Sort Order" at bounding box center [352, 39] width 114 height 11
click at [285, 39] on input "Use Custom Element Sort Order" at bounding box center [281, 37] width 6 height 6
checkbox input "true"
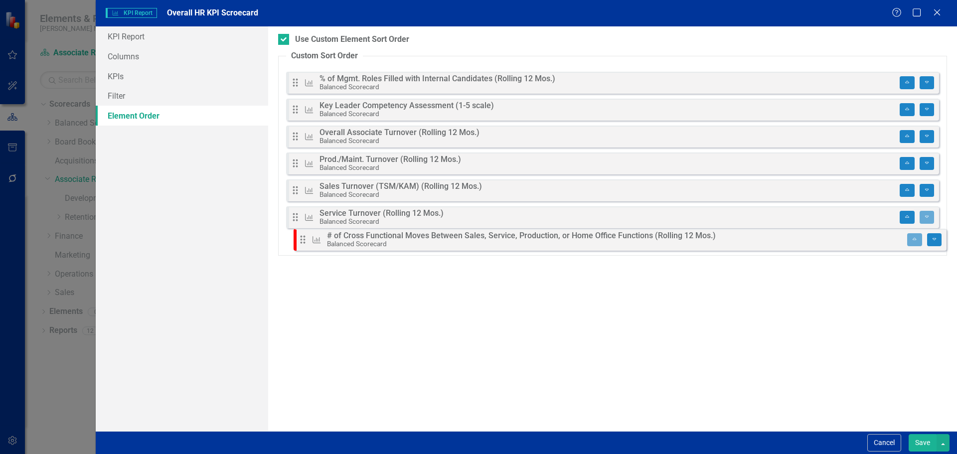
drag, startPoint x: 301, startPoint y: 77, endPoint x: 308, endPoint y: 238, distance: 161.7
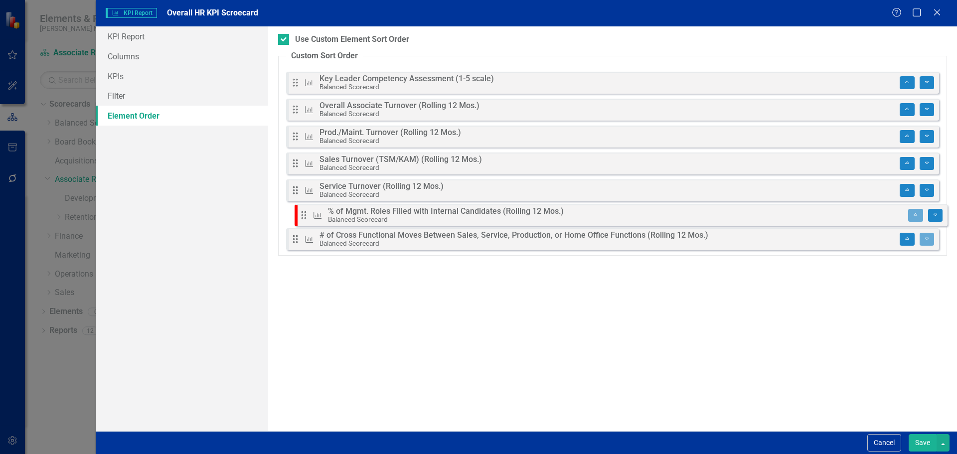
drag, startPoint x: 297, startPoint y: 80, endPoint x: 306, endPoint y: 217, distance: 137.9
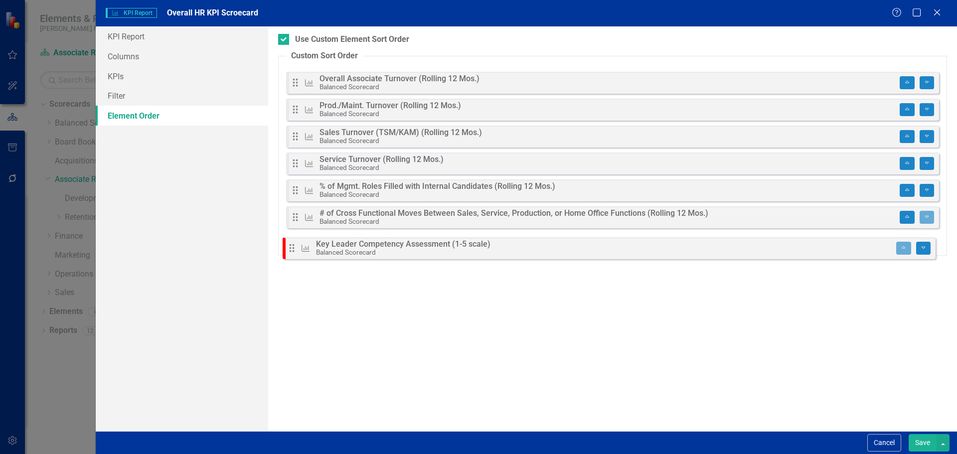
drag, startPoint x: 296, startPoint y: 76, endPoint x: 295, endPoint y: 242, distance: 166.0
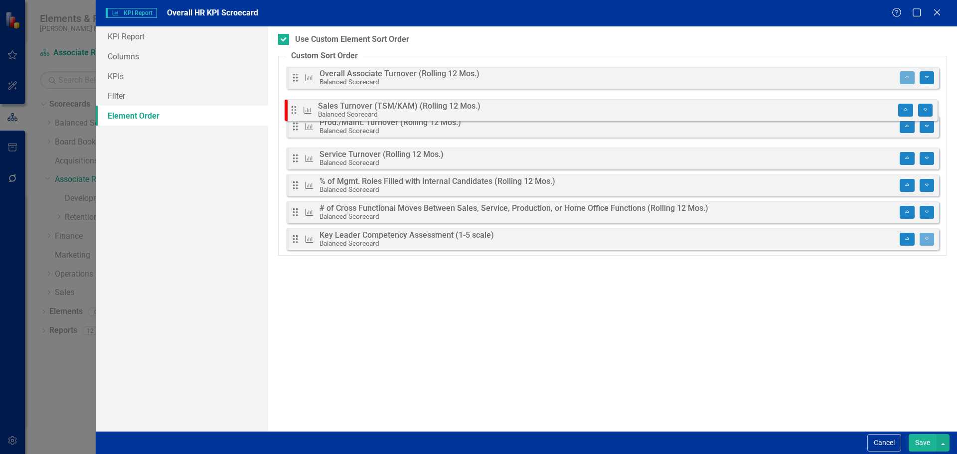
drag, startPoint x: 296, startPoint y: 133, endPoint x: 294, endPoint y: 111, distance: 22.0
click at [294, 111] on div "Drag KPI Overall Associate Turnover (Rolling 12 Mos.) Balanced Scorecard Move t…" at bounding box center [612, 158] width 653 height 183
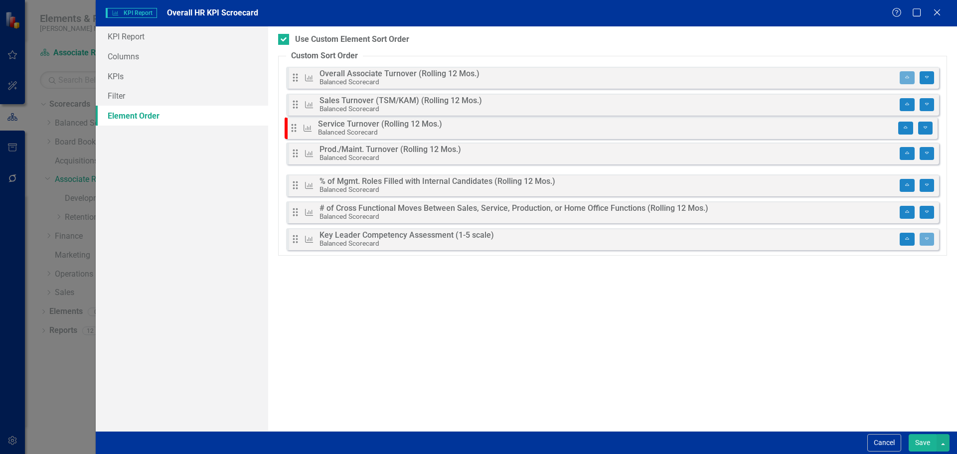
drag, startPoint x: 297, startPoint y: 158, endPoint x: 295, endPoint y: 127, distance: 30.5
click at [295, 127] on div "Drag KPI Overall Associate Turnover (Rolling 12 Mos.) Balanced Scorecard Move t…" at bounding box center [612, 158] width 653 height 183
click at [916, 437] on button "Save" at bounding box center [923, 442] width 28 height 17
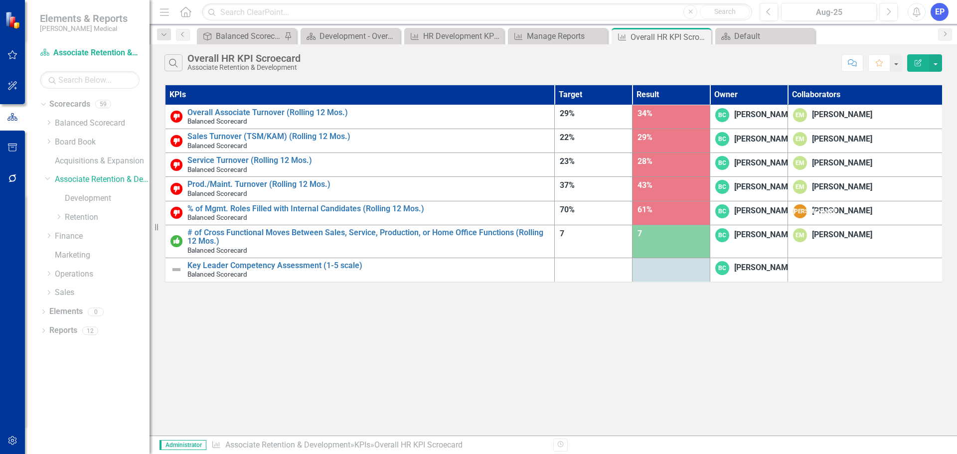
click at [918, 62] on icon "button" at bounding box center [918, 62] width 7 height 7
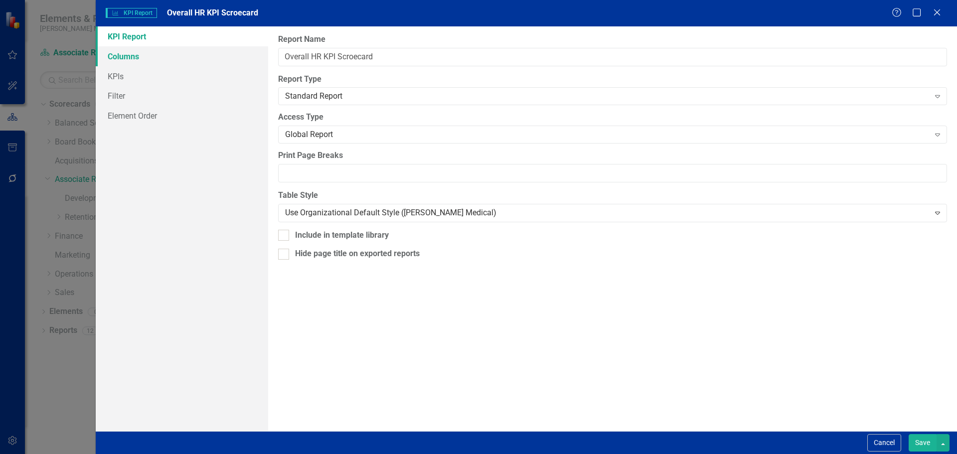
click at [177, 56] on link "Columns" at bounding box center [182, 56] width 173 height 20
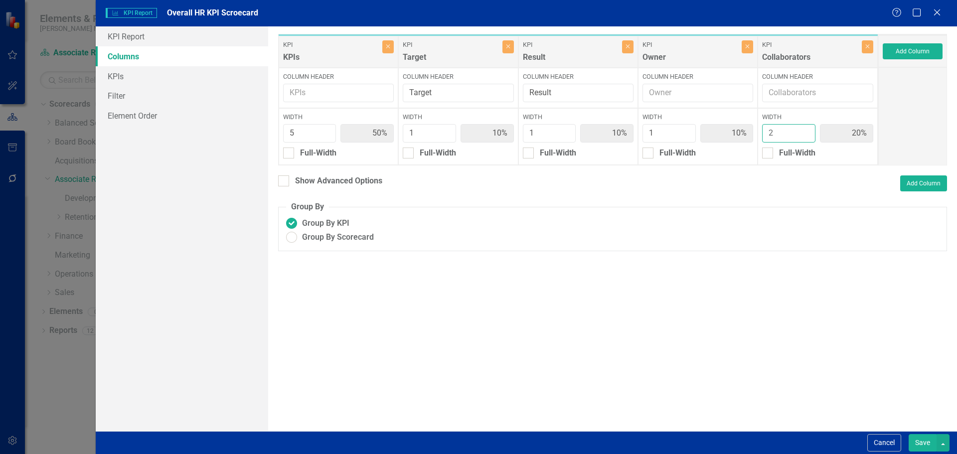
type input "1"
type input "56%"
type input "11%"
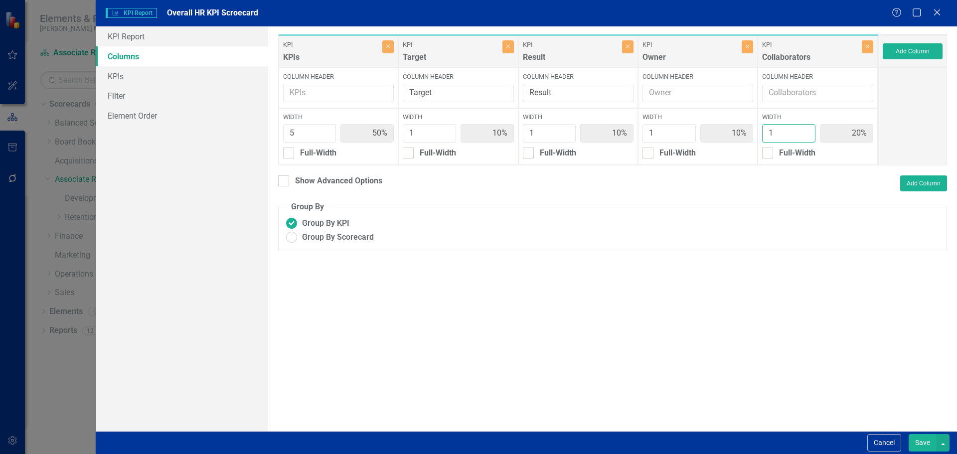
type input "11%"
type input "1"
click at [805, 137] on input "1" at bounding box center [788, 133] width 53 height 18
click at [927, 444] on button "Save" at bounding box center [923, 442] width 28 height 17
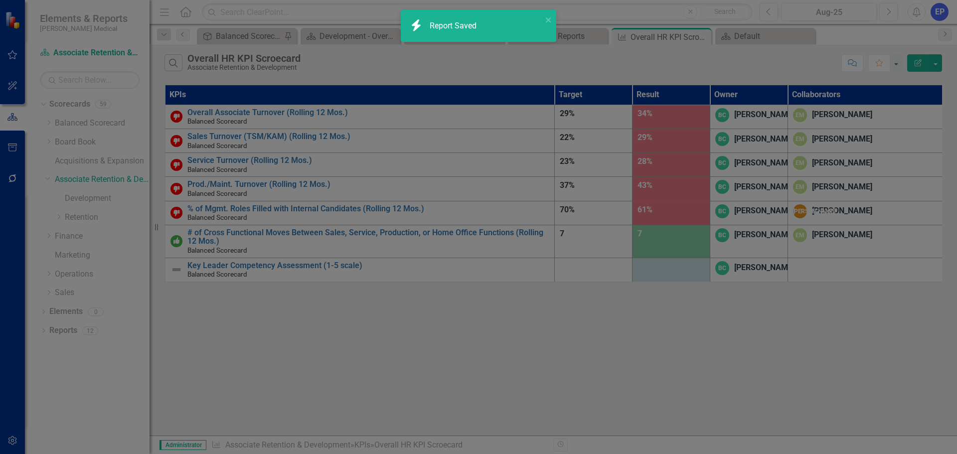
radio input "true"
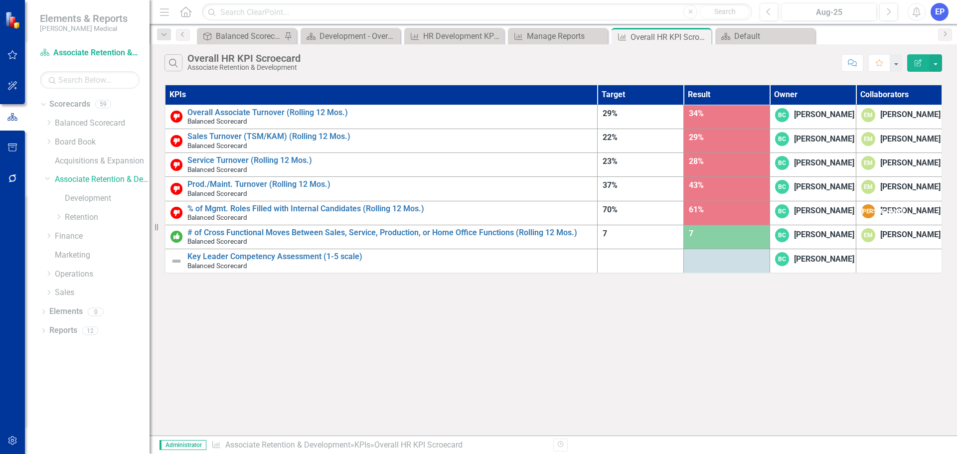
click at [915, 57] on button "Edit Report" at bounding box center [919, 62] width 22 height 17
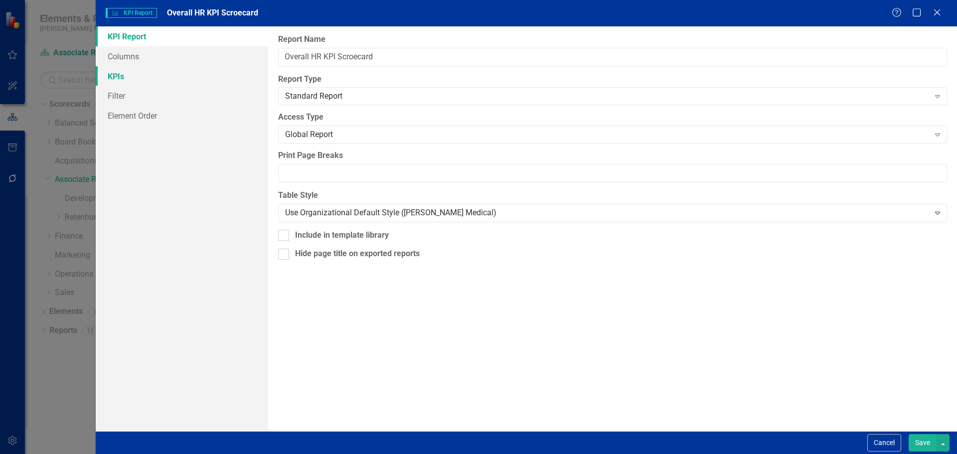
click at [148, 74] on link "KPIs" at bounding box center [182, 76] width 173 height 20
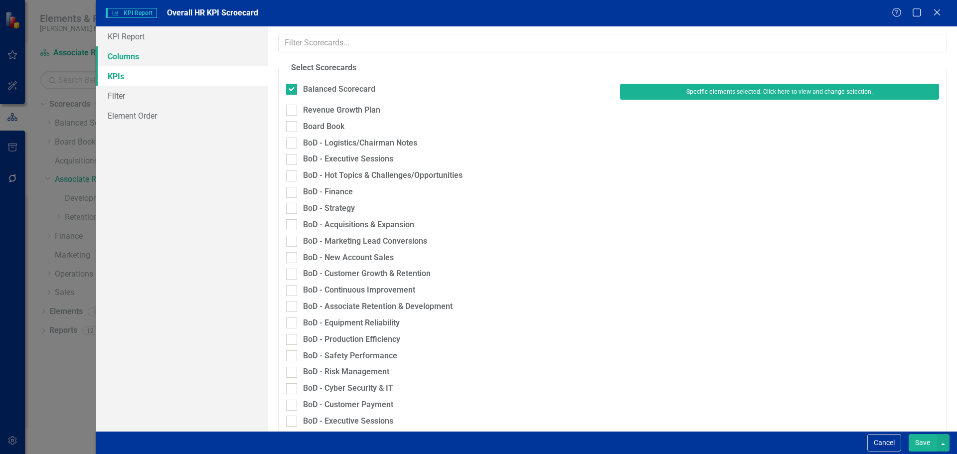
click at [145, 59] on link "Columns" at bounding box center [182, 56] width 173 height 20
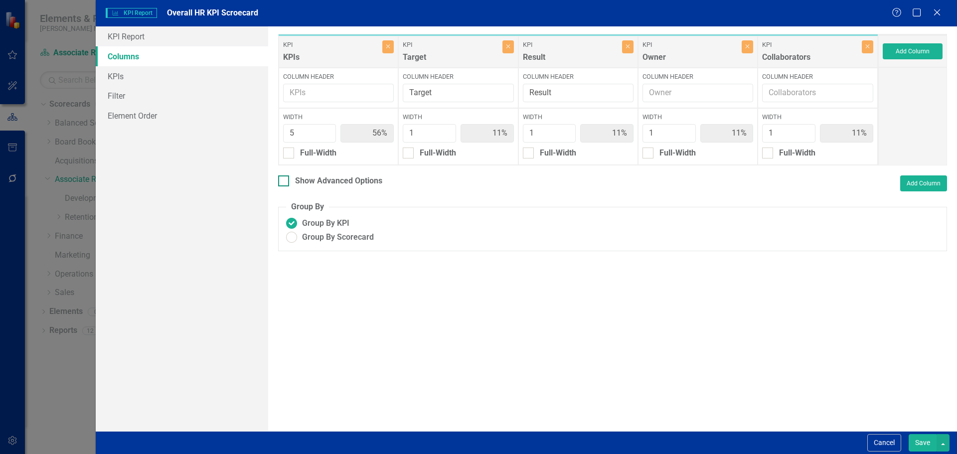
click at [302, 182] on div "Show Advanced Options" at bounding box center [338, 181] width 87 height 11
click at [285, 182] on input "Show Advanced Options" at bounding box center [281, 179] width 6 height 6
checkbox input "true"
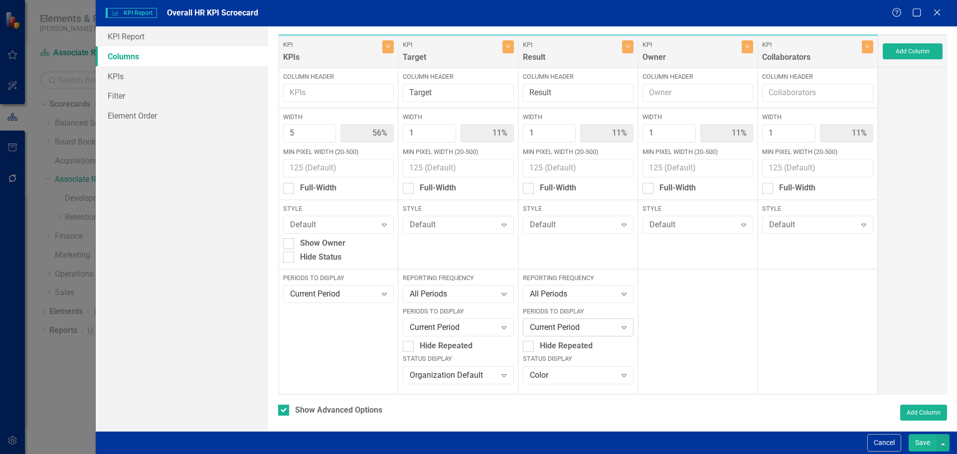
click at [541, 321] on div "Current Period Expand" at bounding box center [578, 328] width 111 height 18
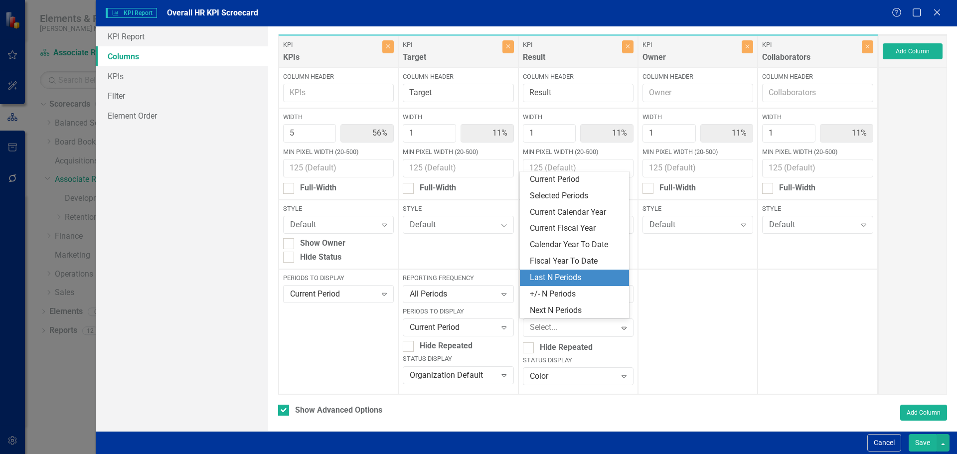
click at [546, 278] on div "Last N Periods" at bounding box center [576, 277] width 93 height 11
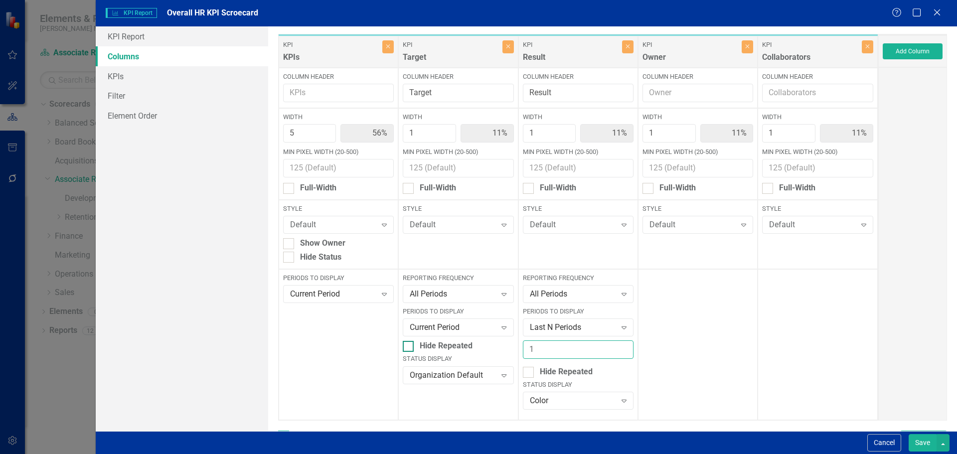
drag, startPoint x: 541, startPoint y: 348, endPoint x: 461, endPoint y: 350, distance: 79.8
click at [463, 348] on div "KPI KPIs Close Column Header Width 5 56% Min Pixel Width (20-500) Full-Width St…" at bounding box center [578, 227] width 600 height 387
type input "3"
click at [917, 438] on button "Save" at bounding box center [923, 442] width 28 height 17
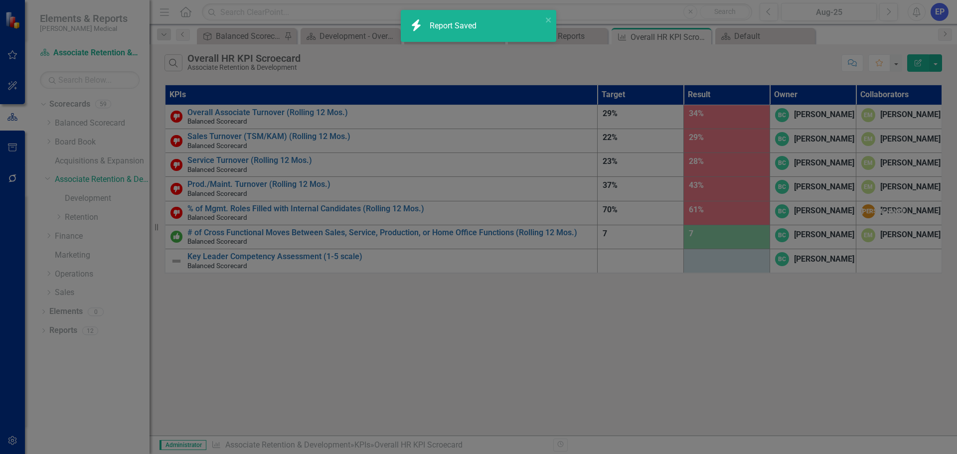
checkbox input "false"
radio input "true"
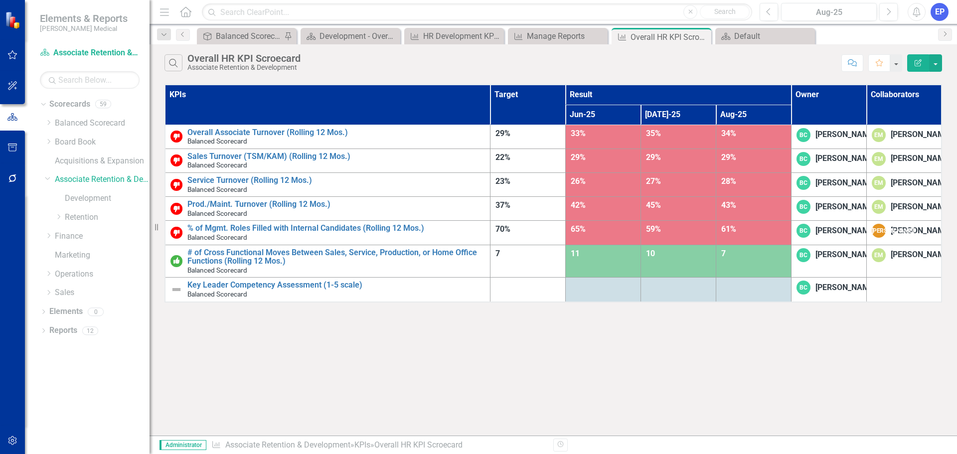
click at [913, 66] on button "Edit Report" at bounding box center [919, 62] width 22 height 17
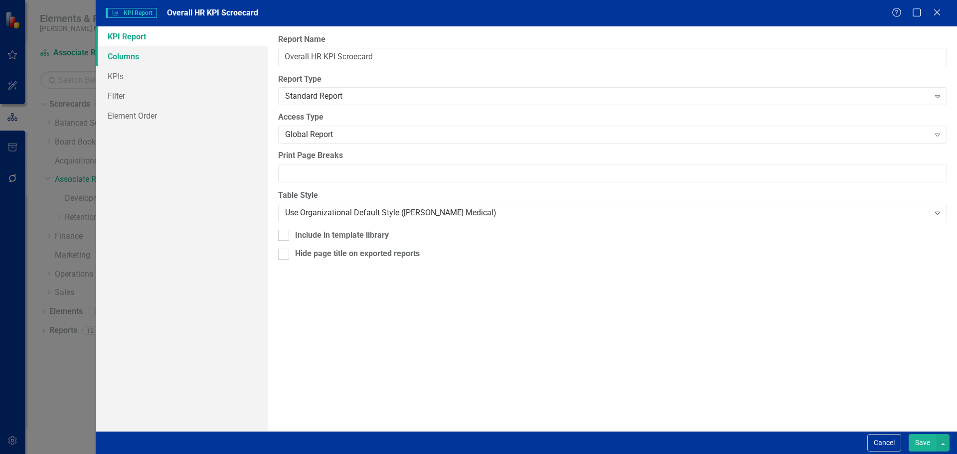
click at [167, 57] on link "Columns" at bounding box center [182, 56] width 173 height 20
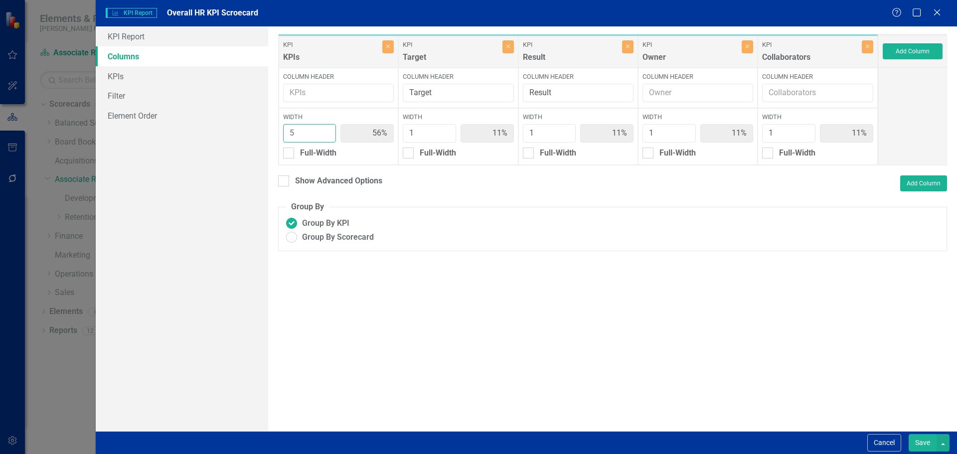
type input "4"
type input "50%"
type input "13%"
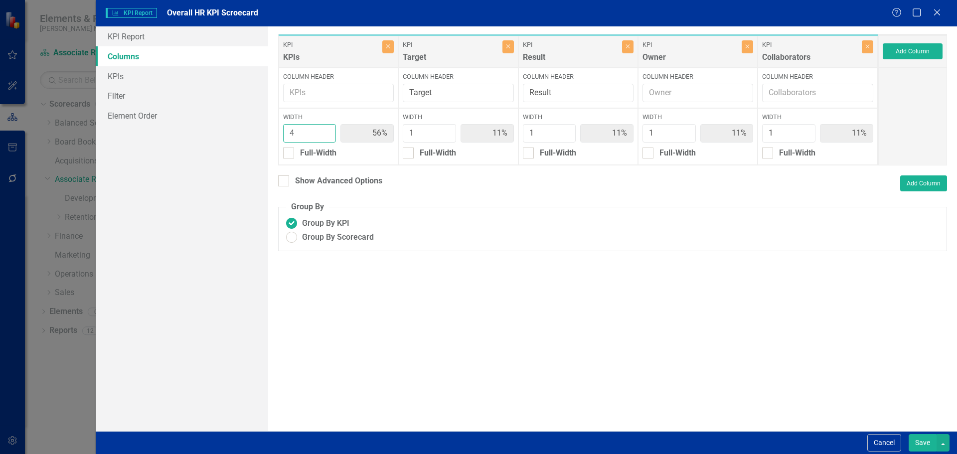
type input "13%"
click at [326, 138] on input "4" at bounding box center [309, 133] width 53 height 18
type input "3"
type input "43%"
type input "14%"
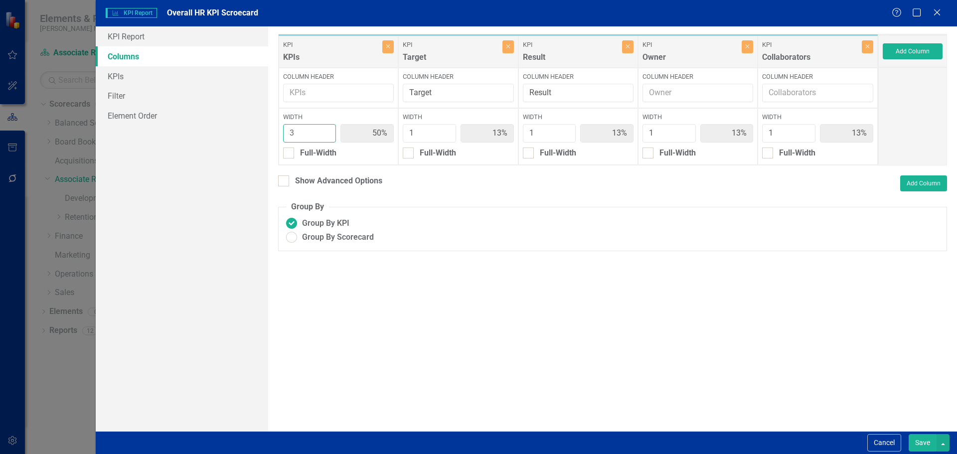
type input "14%"
type input "3"
click at [326, 138] on input "3" at bounding box center [309, 133] width 53 height 18
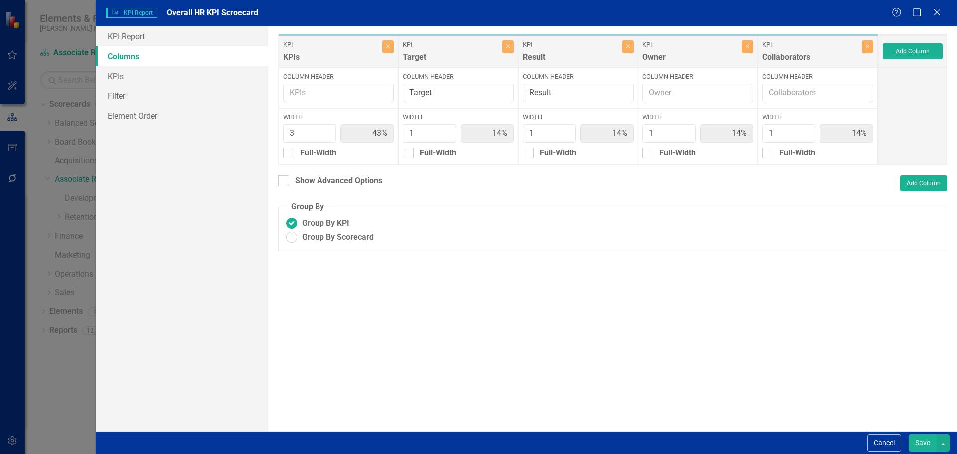
click at [923, 436] on button "Save" at bounding box center [923, 442] width 28 height 17
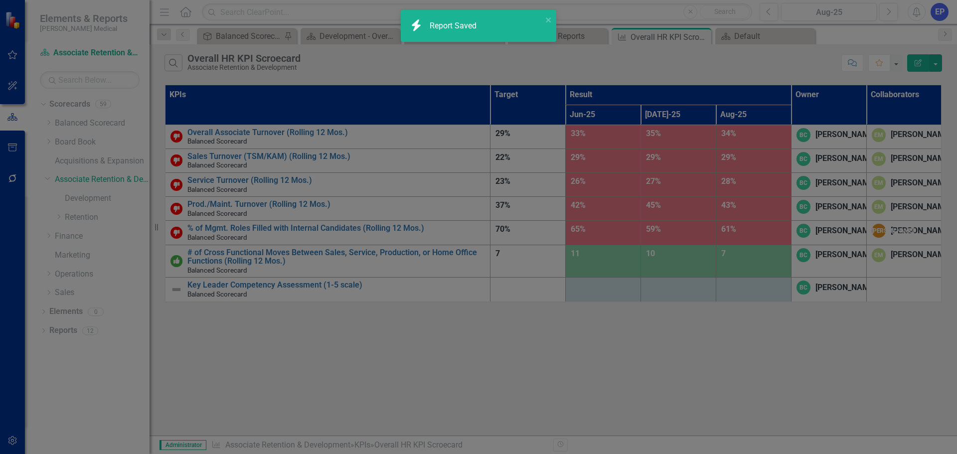
radio input "true"
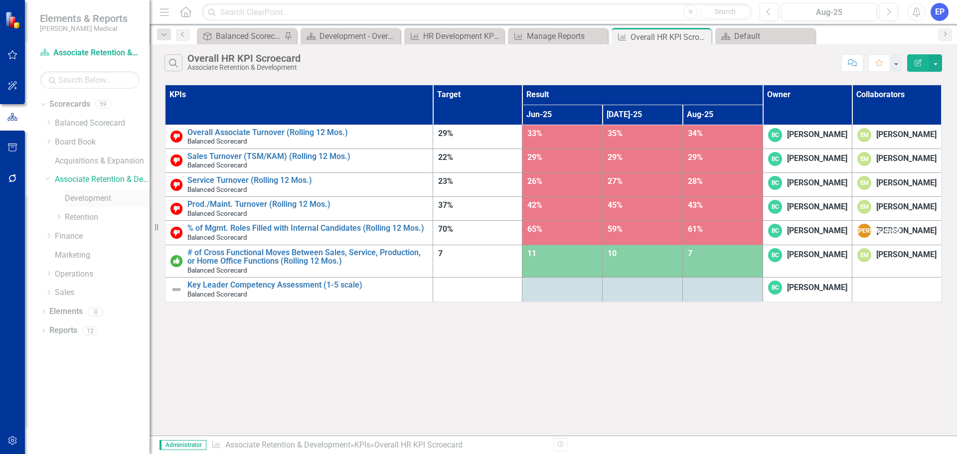
click at [84, 198] on link "Development" at bounding box center [107, 198] width 85 height 11
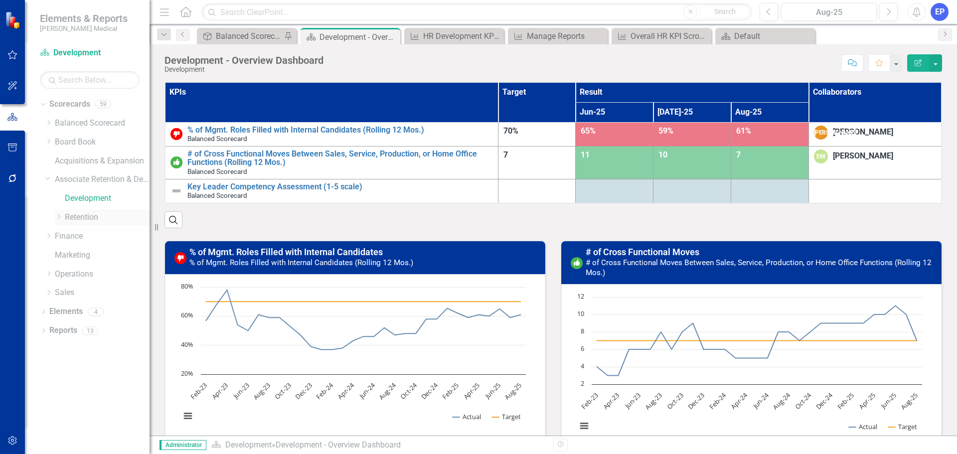
click at [85, 220] on link "Retention" at bounding box center [107, 217] width 85 height 11
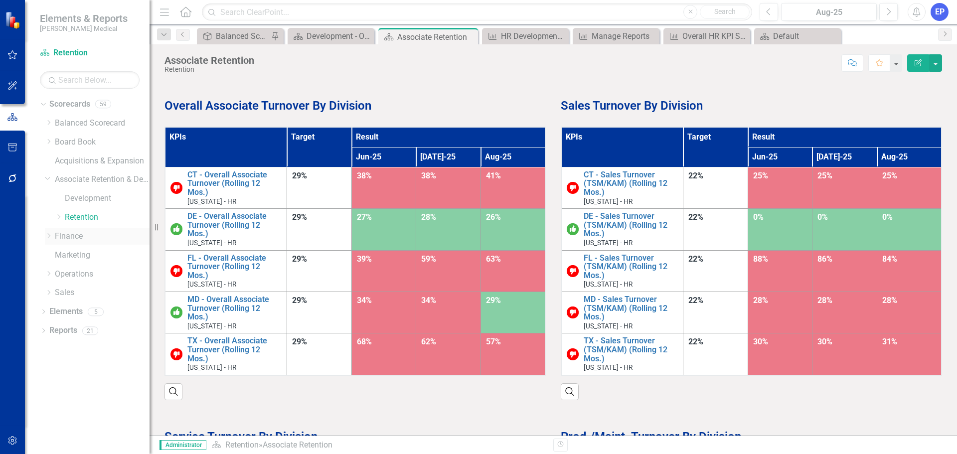
click at [72, 237] on link "Finance" at bounding box center [102, 236] width 95 height 11
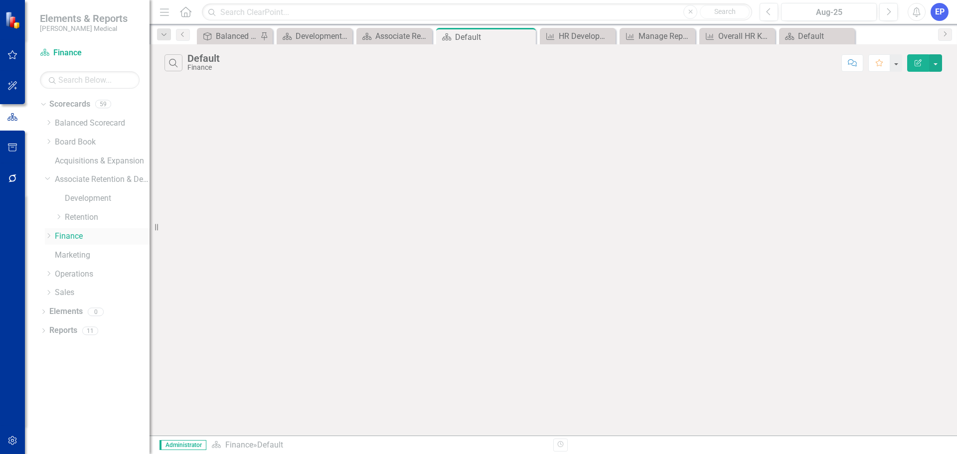
click at [50, 236] on icon at bounding box center [49, 235] width 2 height 5
click at [74, 270] on link "Customer Payment" at bounding box center [107, 274] width 85 height 11
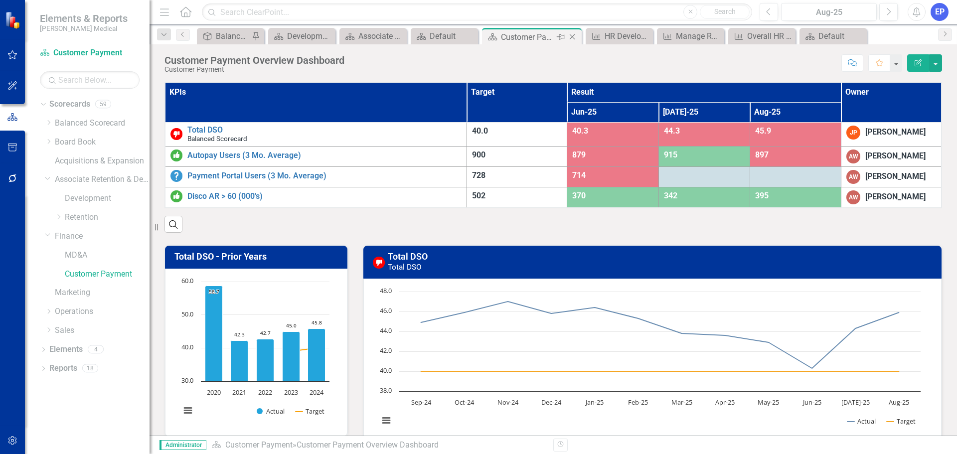
click at [574, 34] on icon "Close" at bounding box center [572, 37] width 10 height 8
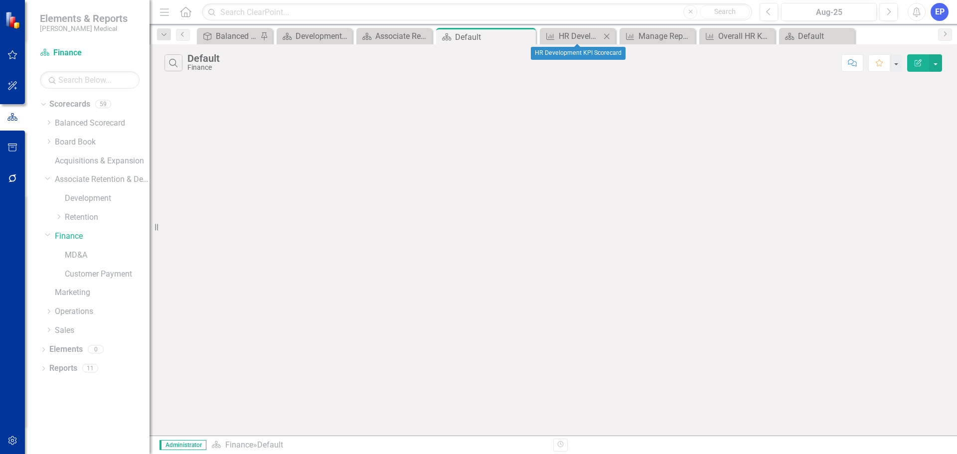
click at [604, 37] on icon "Close" at bounding box center [607, 36] width 10 height 8
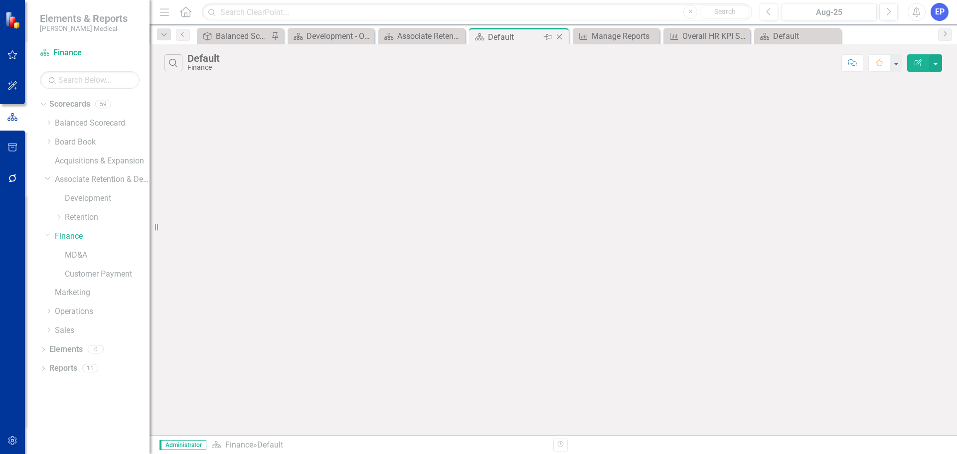
click at [564, 34] on icon "Close" at bounding box center [559, 37] width 10 height 8
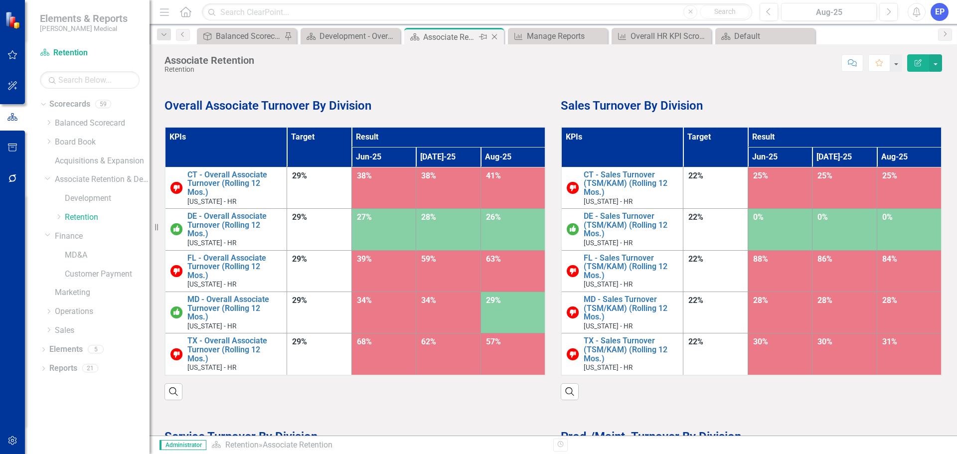
click at [497, 34] on icon "Close" at bounding box center [495, 37] width 10 height 8
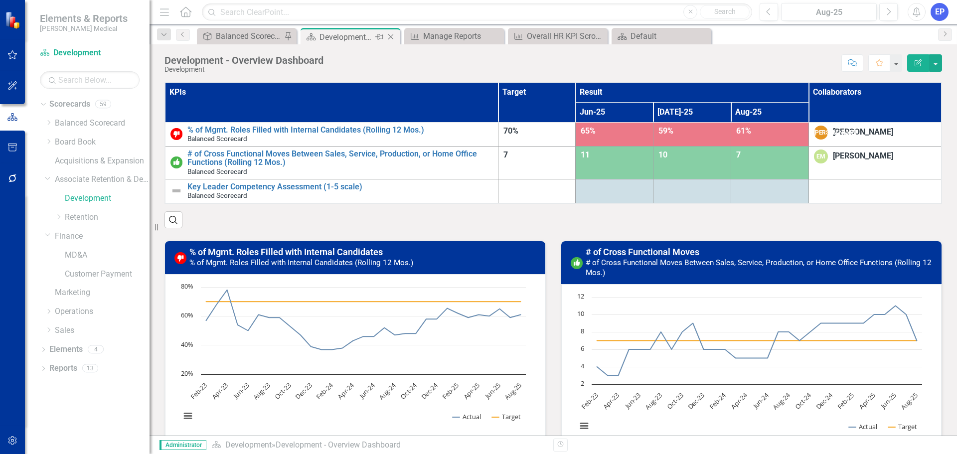
click at [388, 35] on icon "Close" at bounding box center [391, 37] width 10 height 8
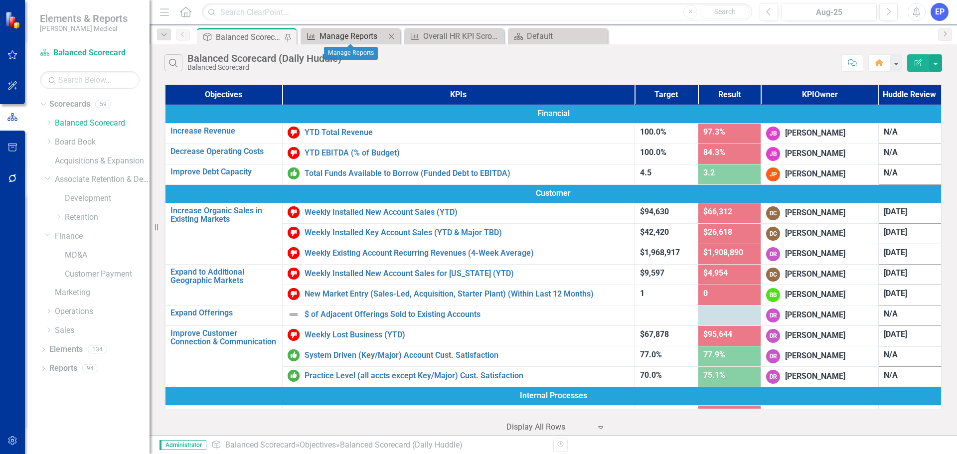
click at [367, 35] on div "Manage Reports" at bounding box center [353, 36] width 66 height 12
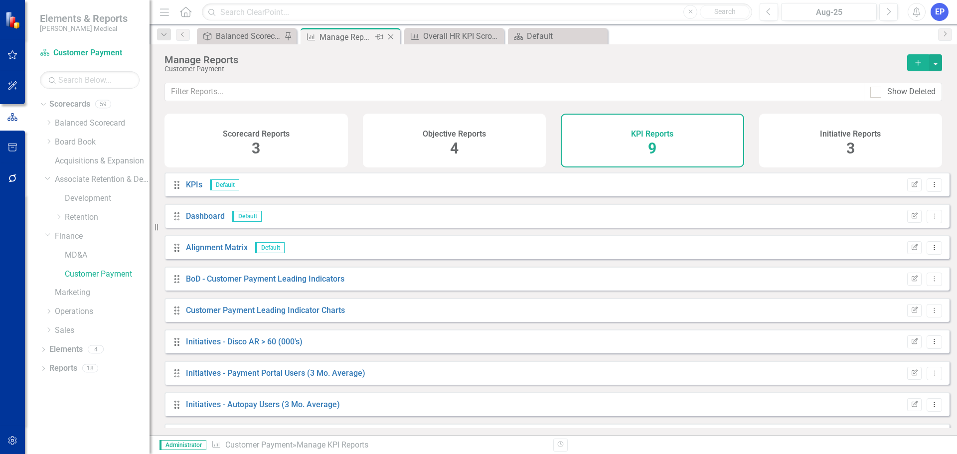
click at [391, 34] on icon "Close" at bounding box center [391, 37] width 10 height 8
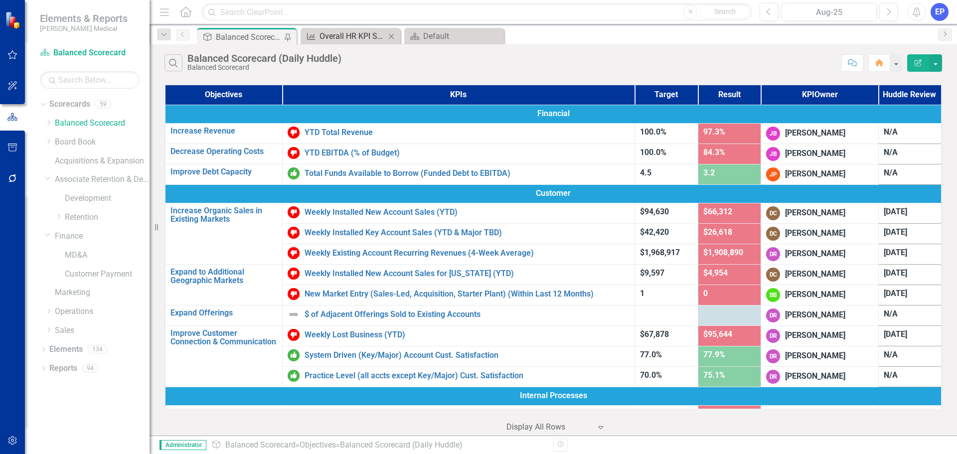
click at [371, 34] on div "Overall HR KPI Scroecard" at bounding box center [353, 36] width 66 height 12
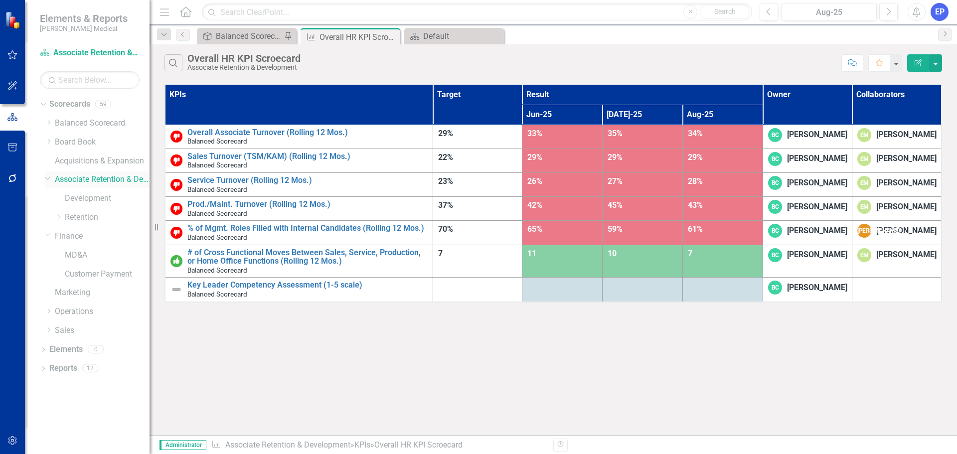
click at [90, 177] on link "Associate Retention & Development" at bounding box center [102, 179] width 95 height 11
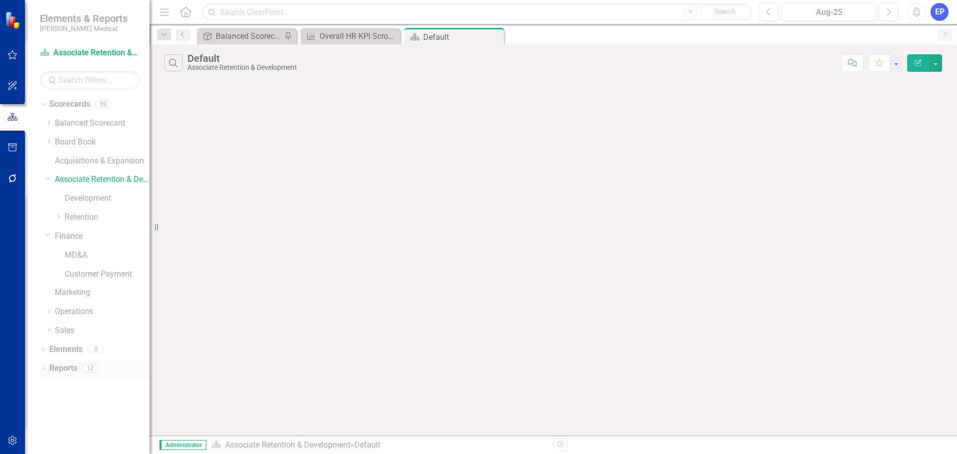
click at [55, 367] on link "Reports" at bounding box center [63, 368] width 28 height 11
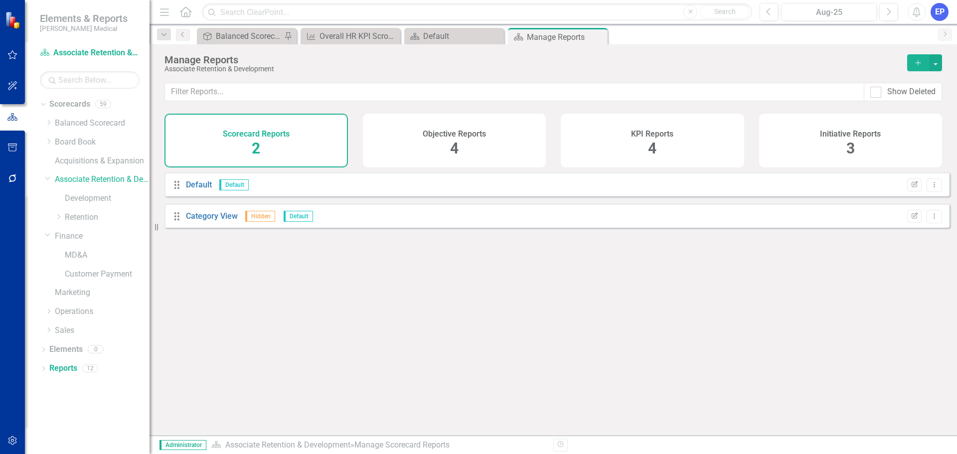
click at [265, 147] on div "Scorecard Reports 2" at bounding box center [256, 141] width 183 height 54
click at [916, 62] on icon "Add" at bounding box center [918, 62] width 9 height 7
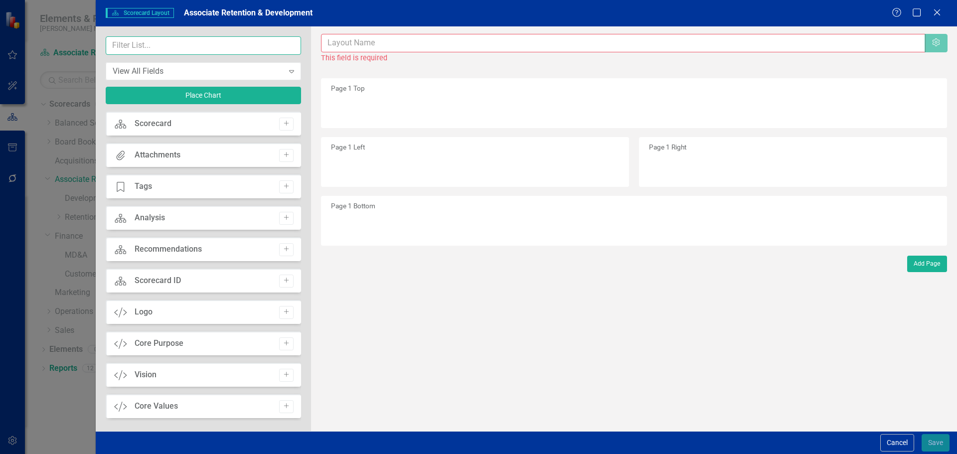
click at [167, 51] on input "text" at bounding box center [203, 45] width 195 height 18
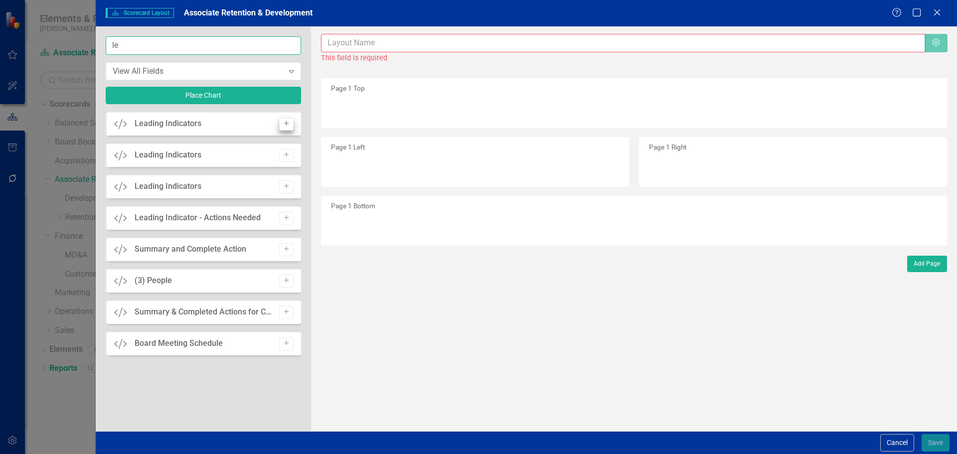
type input "le"
click at [280, 124] on button "Add" at bounding box center [286, 124] width 14 height 13
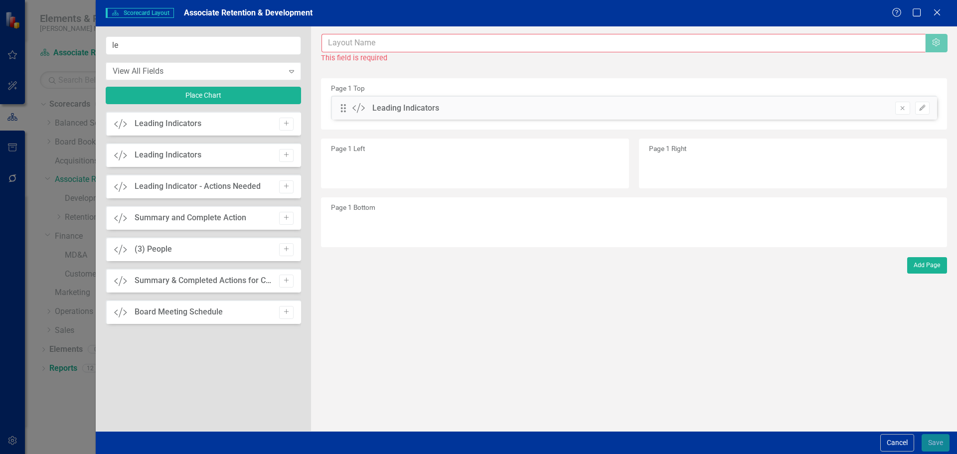
click at [399, 40] on input "text" at bounding box center [624, 43] width 604 height 18
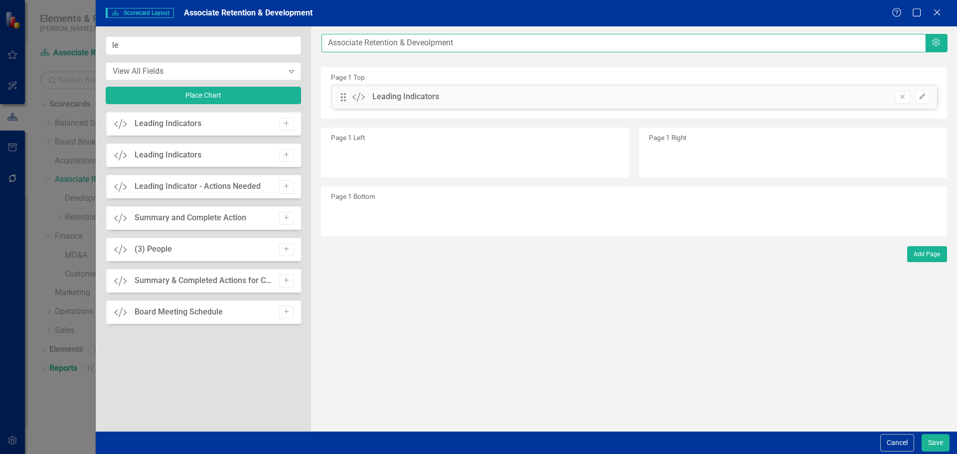
click at [429, 45] on input "Associate Retention & Deveolpment" at bounding box center [624, 43] width 604 height 18
type input "Associate Retention & Development Overview"
click at [935, 444] on button "Save" at bounding box center [936, 442] width 28 height 17
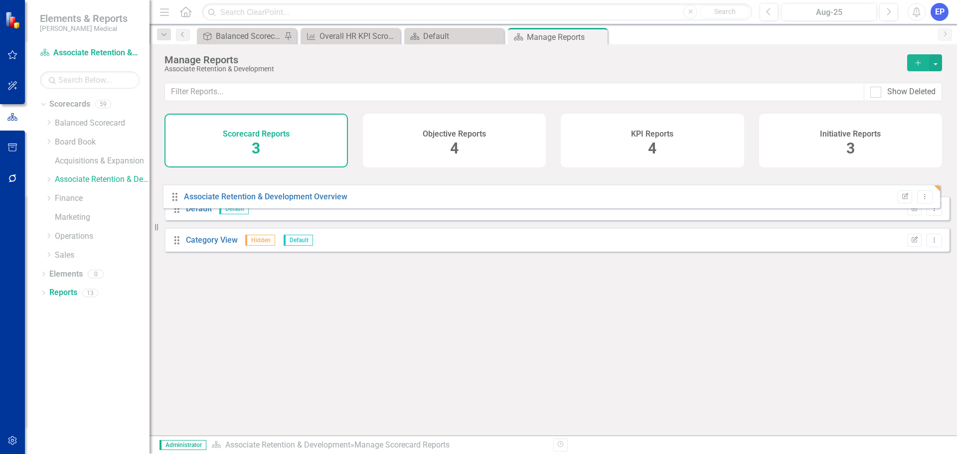
drag, startPoint x: 176, startPoint y: 257, endPoint x: 174, endPoint y: 198, distance: 58.4
click at [174, 198] on div "Drag Default Default Edit Report Dropdown Menu Drag Category View Hidden Defaul…" at bounding box center [557, 216] width 785 height 87
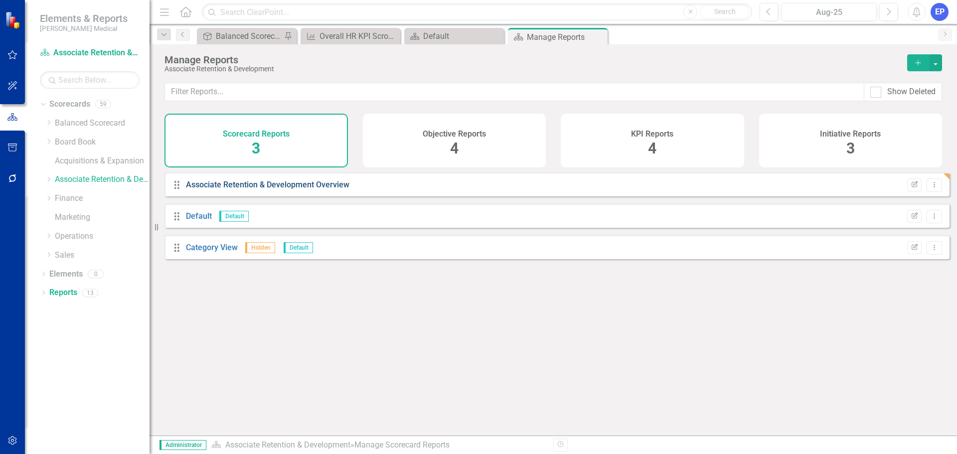
click at [220, 189] on link "Associate Retention & Development Overview" at bounding box center [268, 184] width 164 height 9
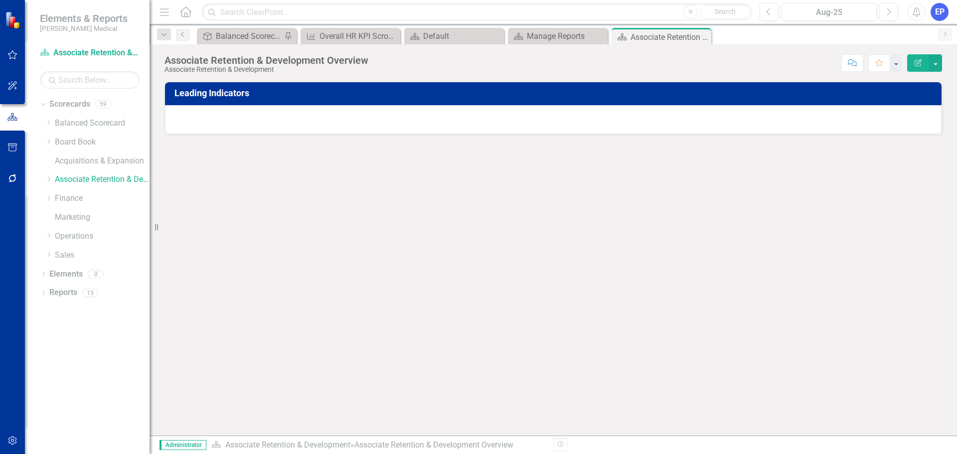
click at [245, 124] on div at bounding box center [553, 119] width 777 height 29
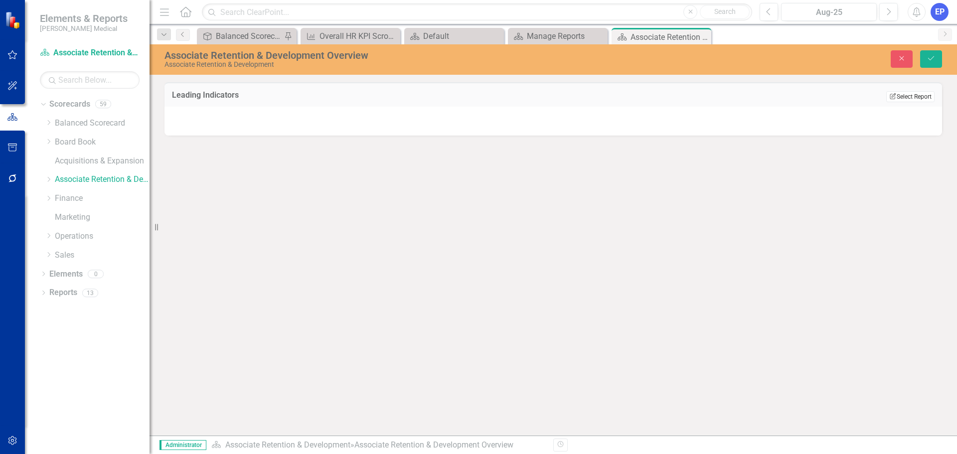
click at [911, 93] on button "Edit Report Select Report" at bounding box center [911, 96] width 48 height 11
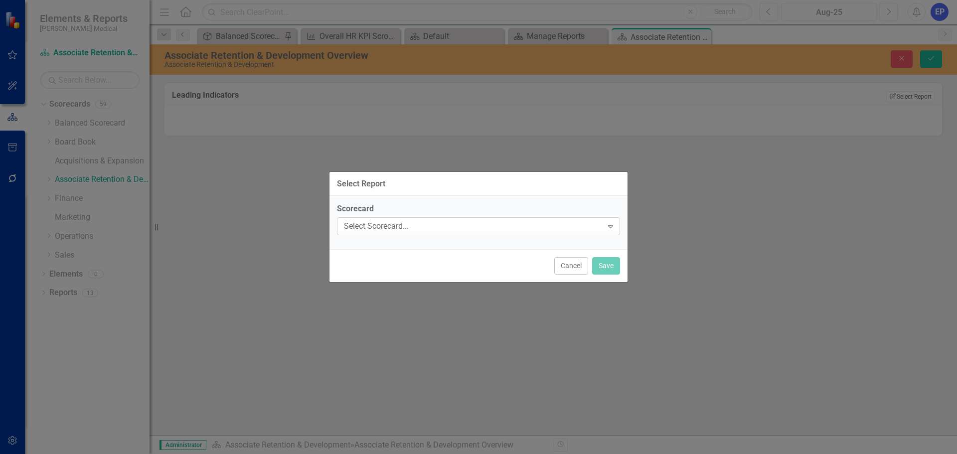
click at [493, 225] on div "Select Scorecard..." at bounding box center [473, 226] width 259 height 11
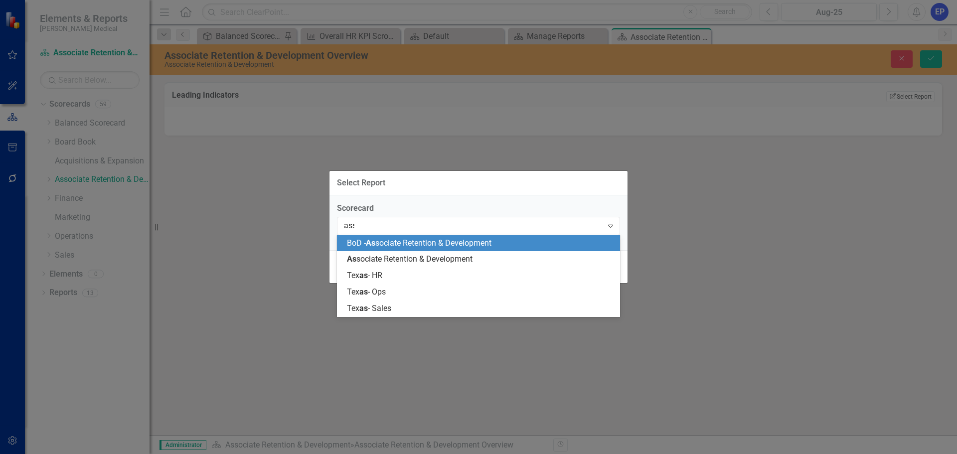
type input "asso"
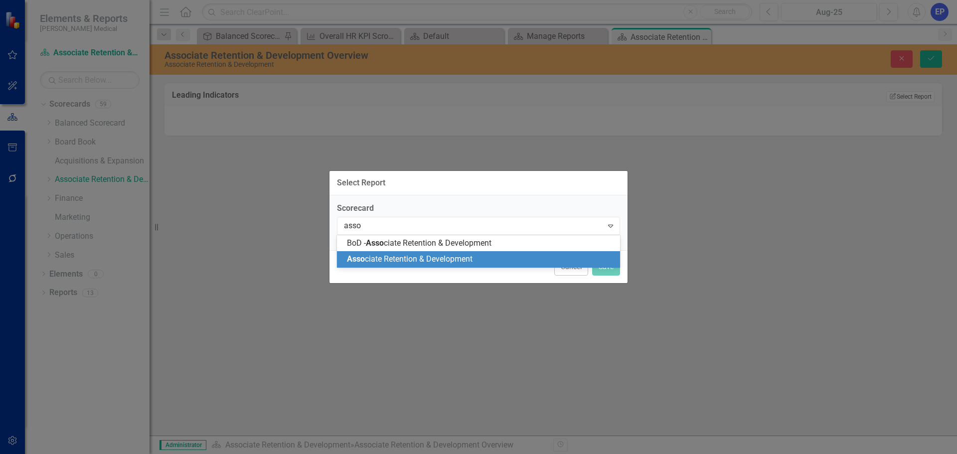
click at [465, 260] on span "Asso ciate Retention & Development" at bounding box center [410, 258] width 126 height 9
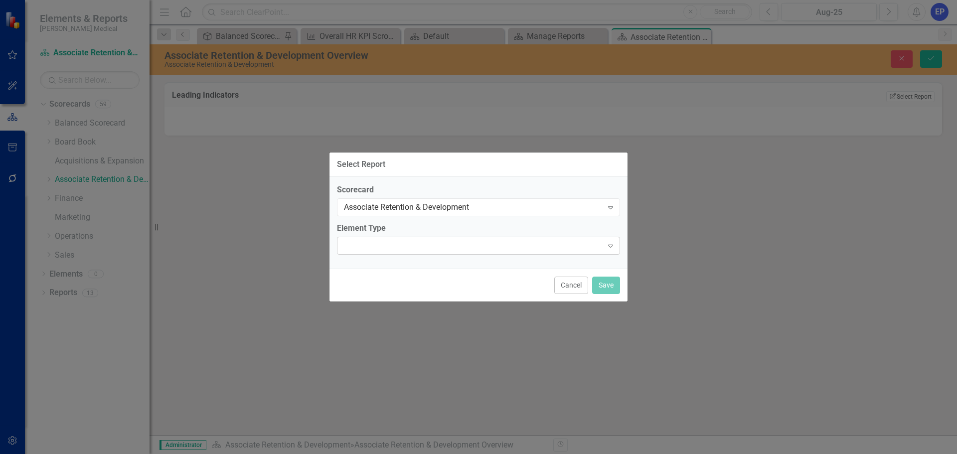
click at [456, 250] on div "Expand" at bounding box center [478, 246] width 283 height 18
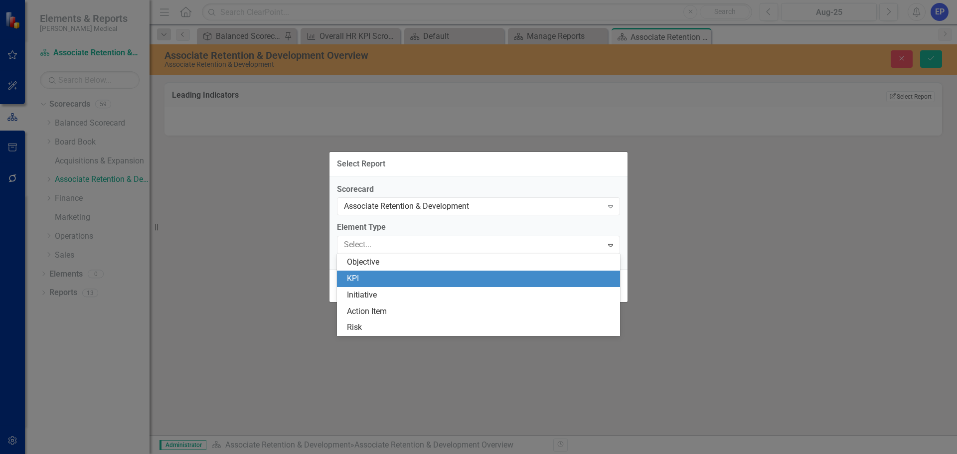
click at [446, 278] on div "KPI" at bounding box center [480, 278] width 267 height 11
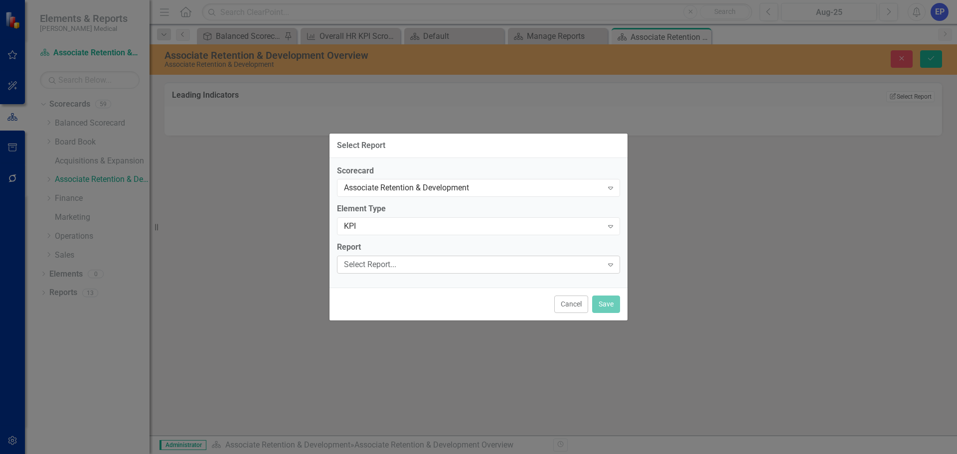
click at [440, 267] on div "Select Report..." at bounding box center [473, 264] width 259 height 11
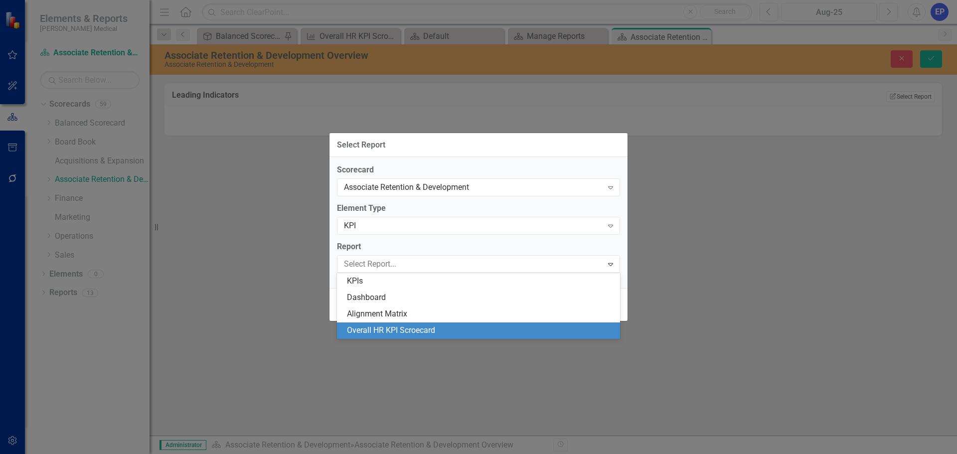
click at [441, 326] on div "Overall HR KPI Scroecard" at bounding box center [480, 330] width 267 height 11
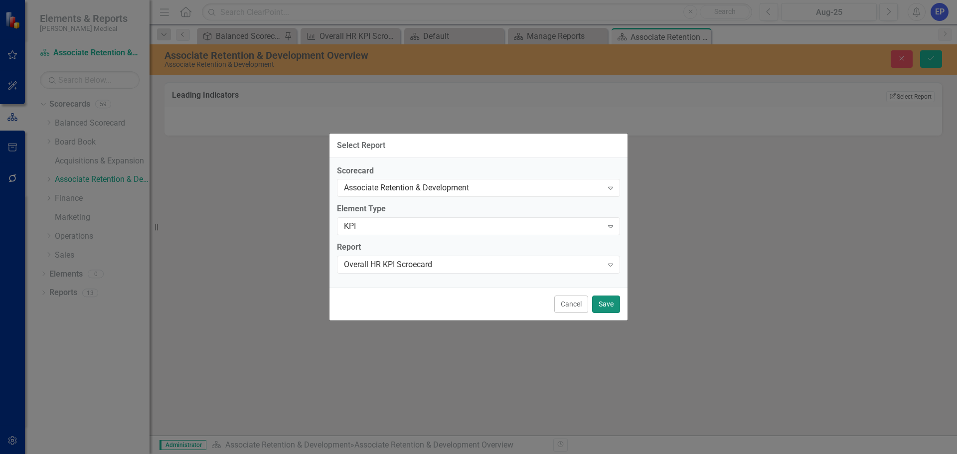
click at [601, 304] on button "Save" at bounding box center [606, 304] width 28 height 17
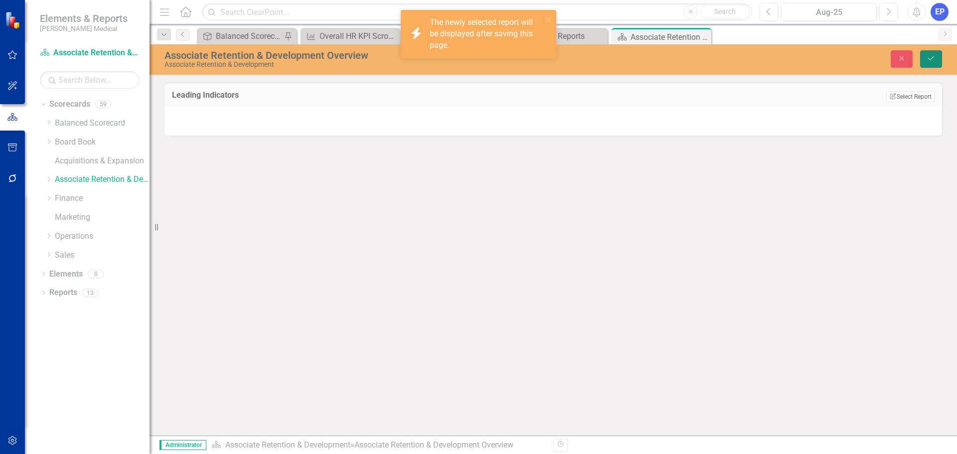
click at [934, 55] on icon "Save" at bounding box center [931, 58] width 9 height 7
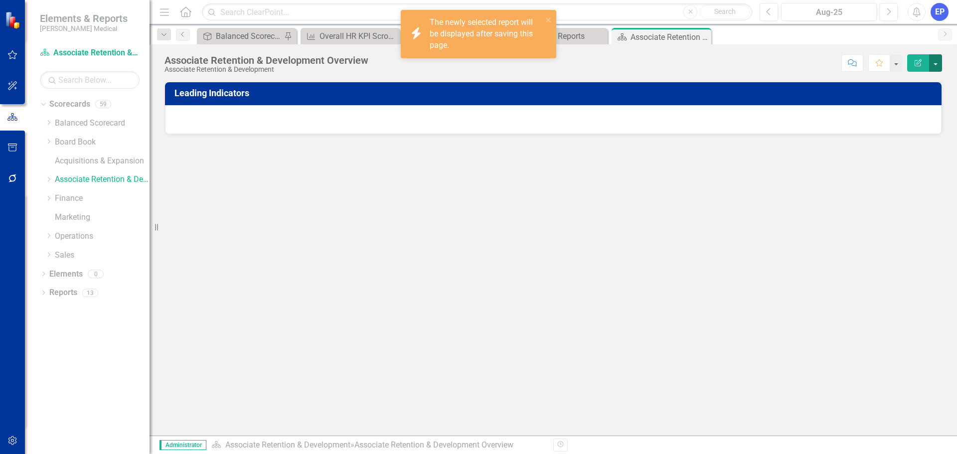
click at [934, 62] on button "button" at bounding box center [935, 62] width 13 height 17
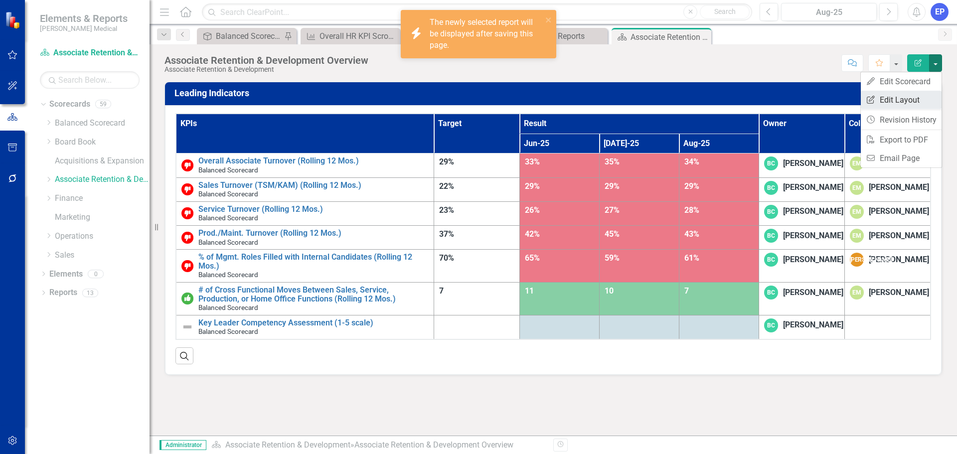
click at [910, 98] on link "Edit Report Edit Layout" at bounding box center [901, 100] width 81 height 18
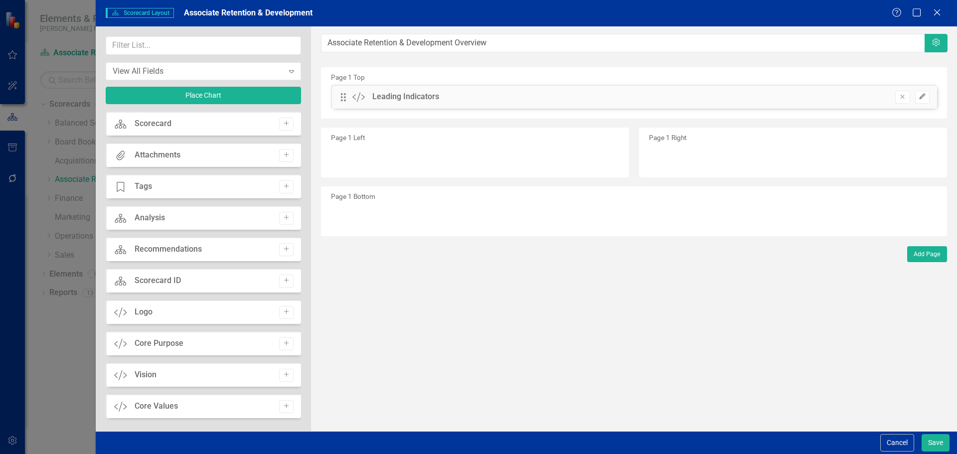
click at [924, 94] on icon "Edit" at bounding box center [922, 97] width 7 height 6
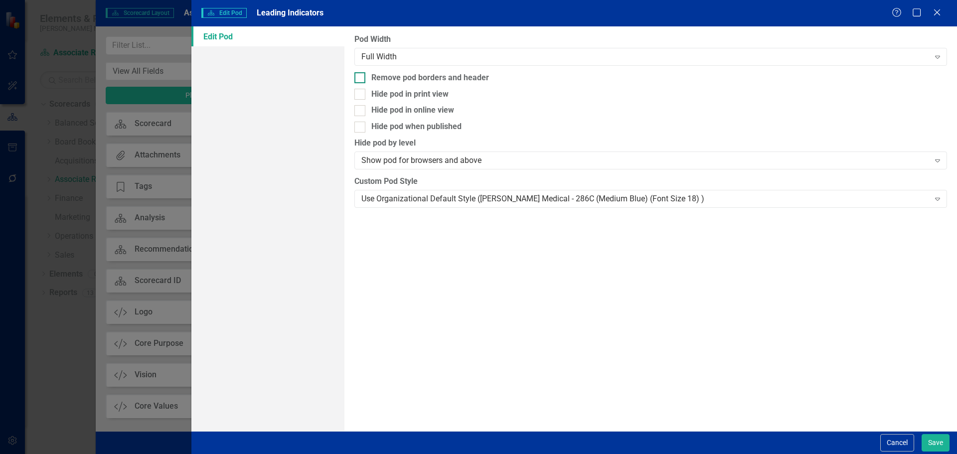
click at [425, 74] on div "Remove pod borders and header" at bounding box center [430, 77] width 118 height 11
click at [361, 74] on input "Remove pod borders and header" at bounding box center [358, 75] width 6 height 6
checkbox input "true"
click at [449, 196] on div "Use Organizational Default Style ([PERSON_NAME] Medical - 286C (Medium Blue) (F…" at bounding box center [646, 198] width 568 height 11
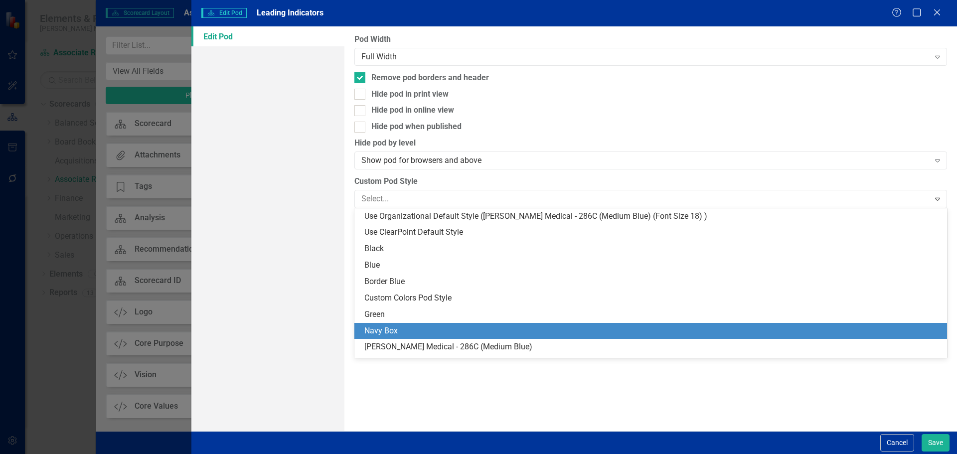
click at [443, 326] on div "Navy Box" at bounding box center [652, 331] width 577 height 11
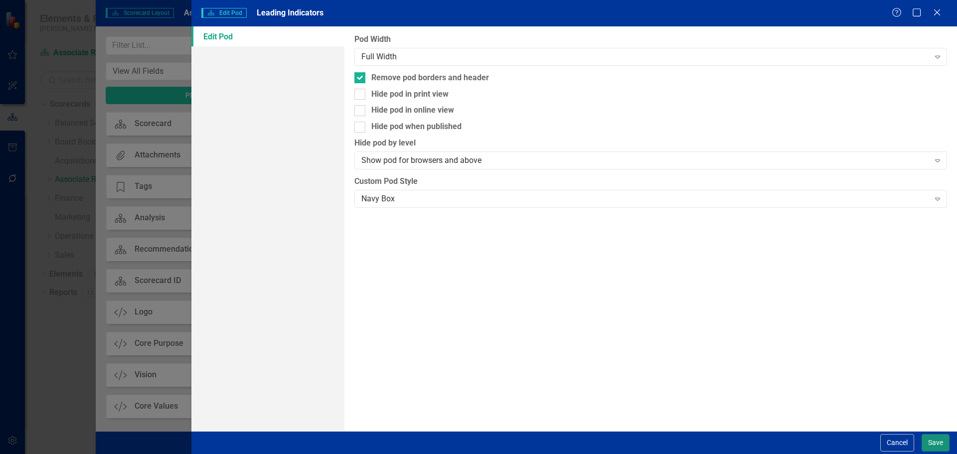
click at [933, 443] on button "Save" at bounding box center [936, 442] width 28 height 17
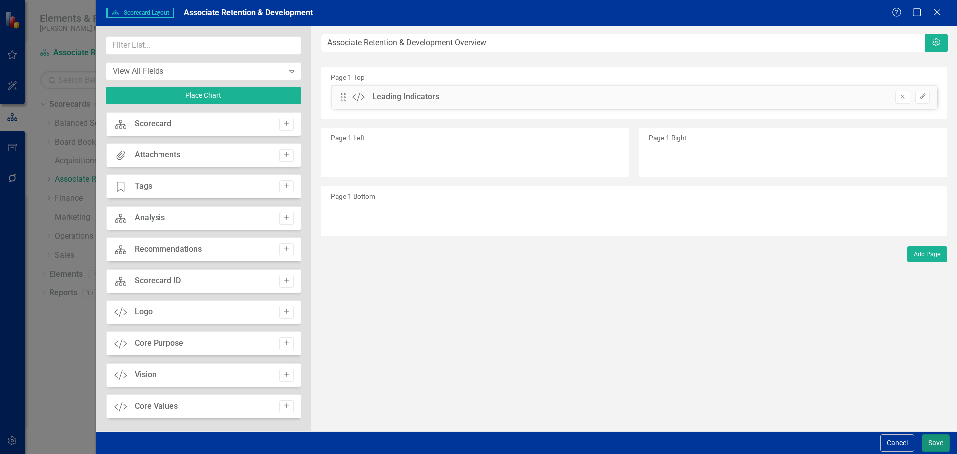
click at [933, 443] on button "Save" at bounding box center [936, 442] width 28 height 17
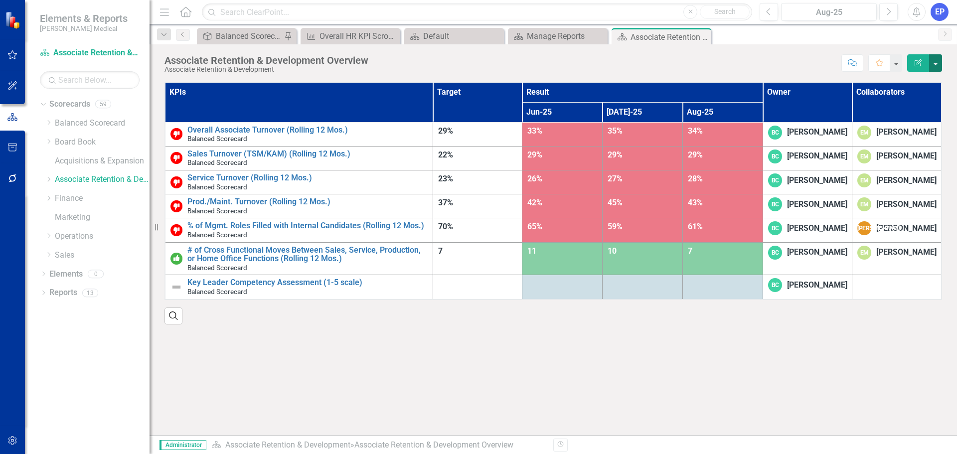
click at [933, 65] on button "button" at bounding box center [935, 62] width 13 height 17
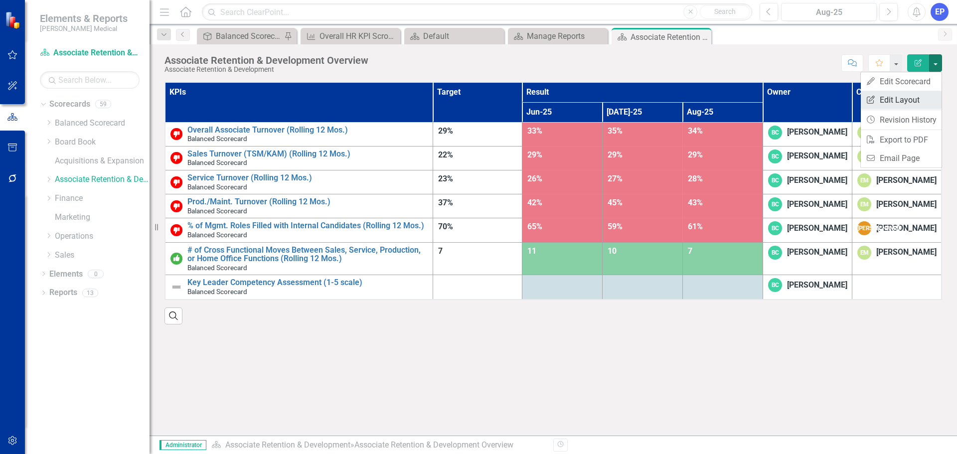
click at [908, 97] on link "Edit Report Edit Layout" at bounding box center [901, 100] width 81 height 18
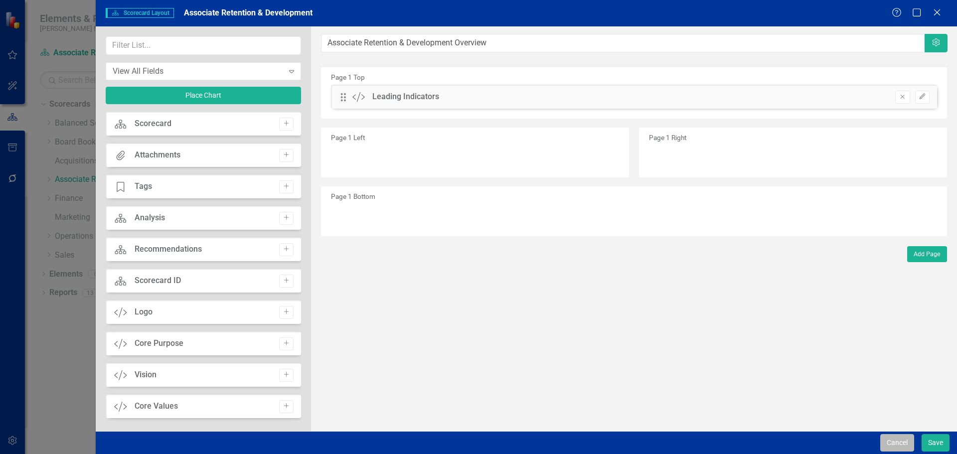
click at [886, 438] on button "Cancel" at bounding box center [898, 442] width 34 height 17
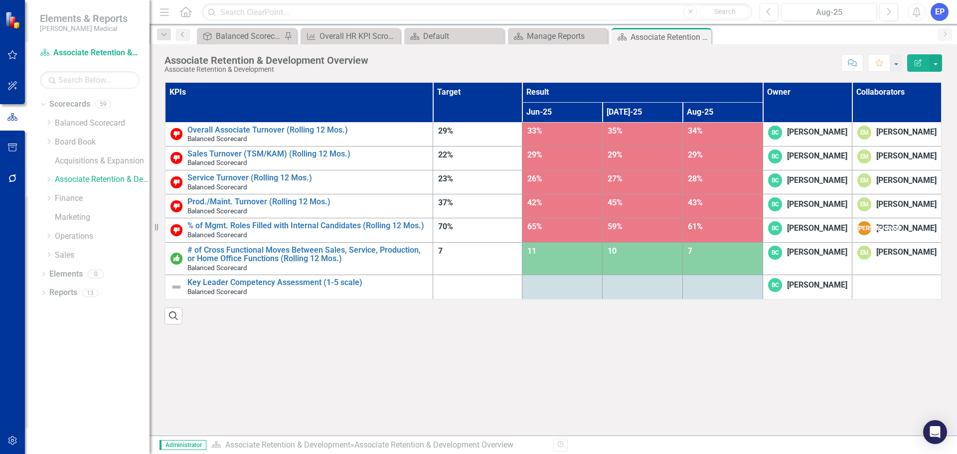
click at [908, 67] on button "Edit Report" at bounding box center [919, 62] width 22 height 17
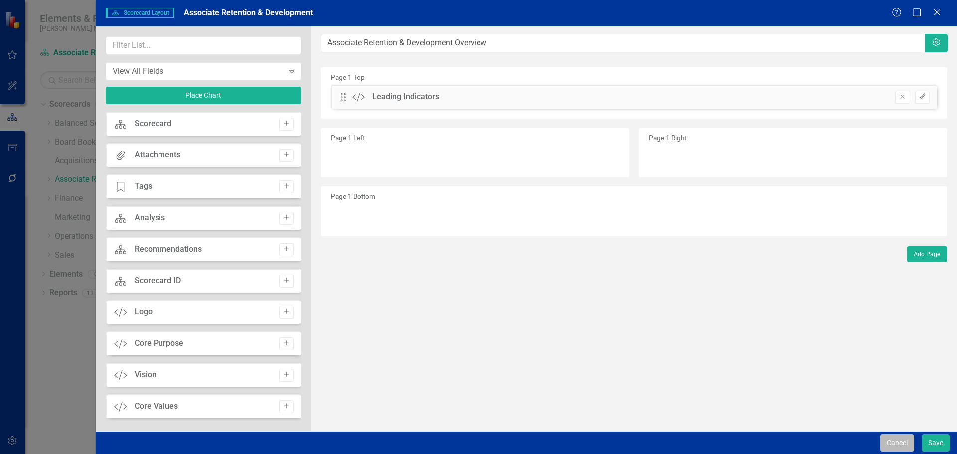
click at [895, 442] on button "Cancel" at bounding box center [898, 442] width 34 height 17
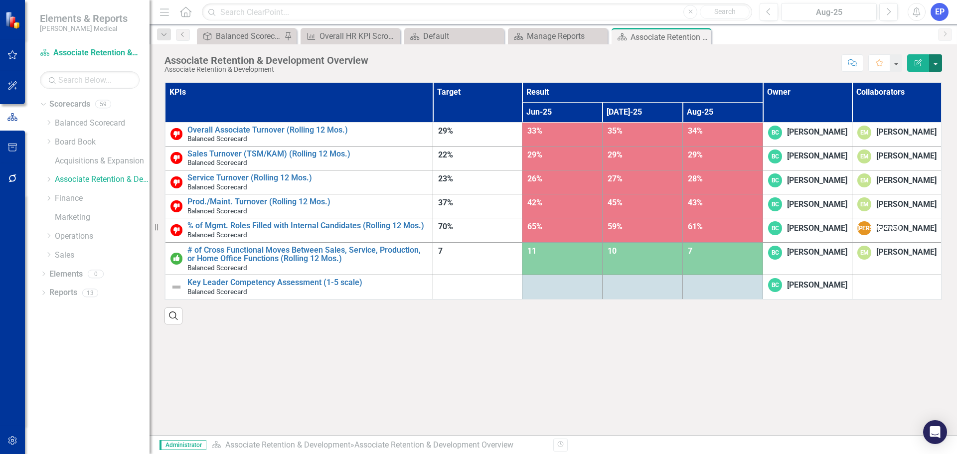
click at [934, 63] on button "button" at bounding box center [935, 62] width 13 height 17
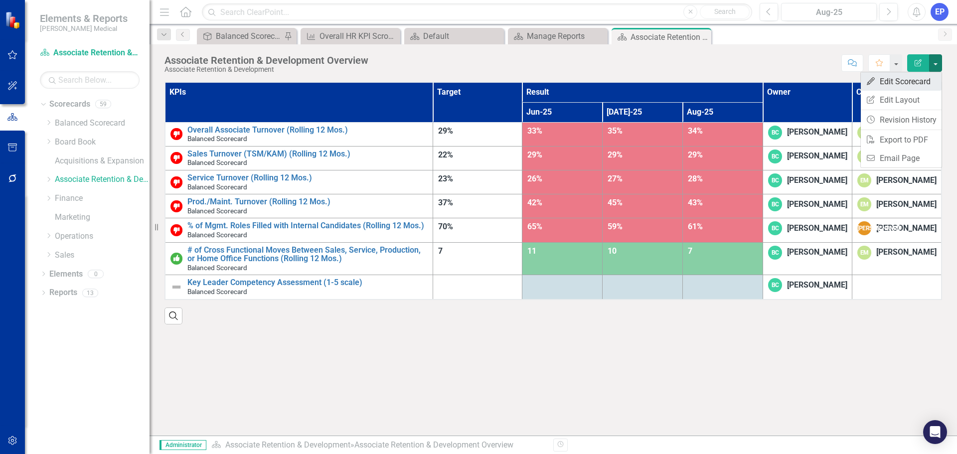
click at [923, 79] on link "Edit Edit Scorecard" at bounding box center [901, 81] width 81 height 18
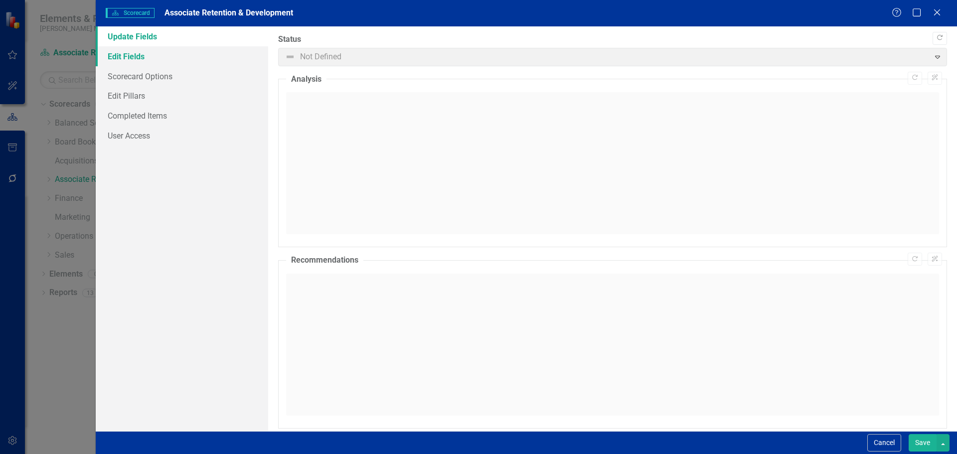
click at [192, 61] on link "Edit Fields" at bounding box center [182, 56] width 173 height 20
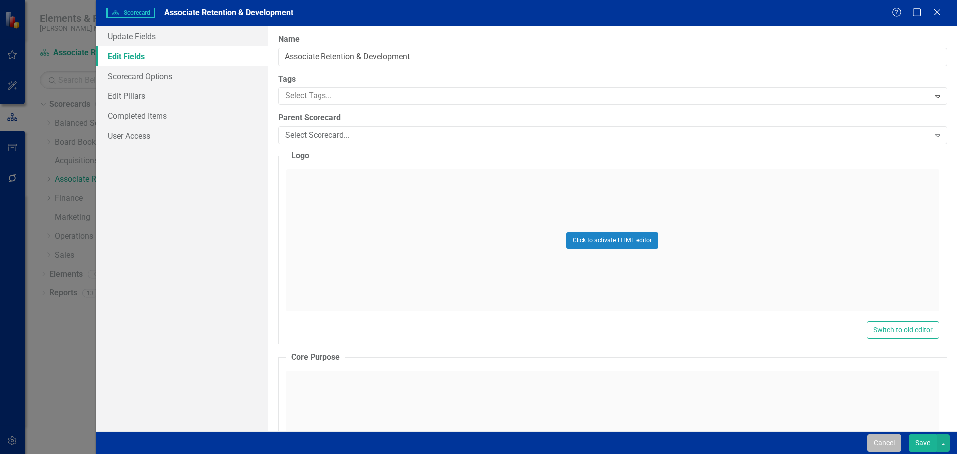
click at [883, 434] on button "Cancel" at bounding box center [885, 442] width 34 height 17
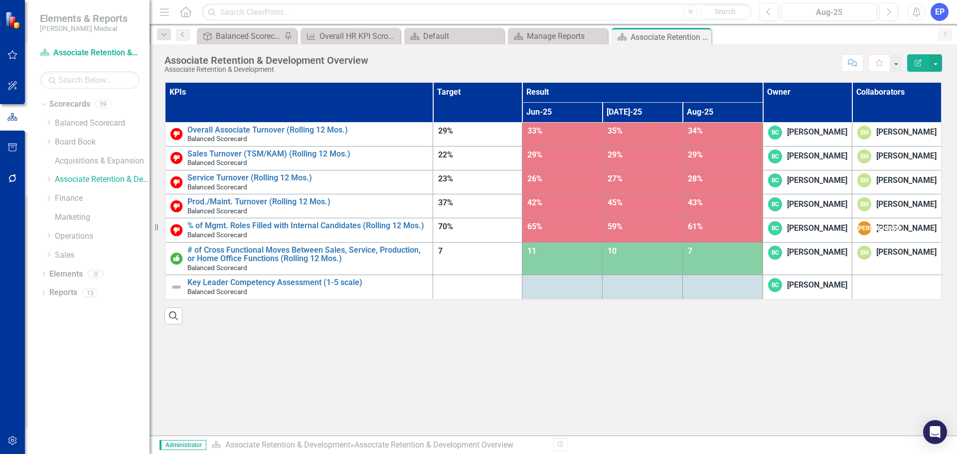
click at [388, 108] on th "KPIs" at bounding box center [299, 102] width 268 height 40
click at [388, 108] on th "KPIs Sort Ascending" at bounding box center [299, 102] width 268 height 40
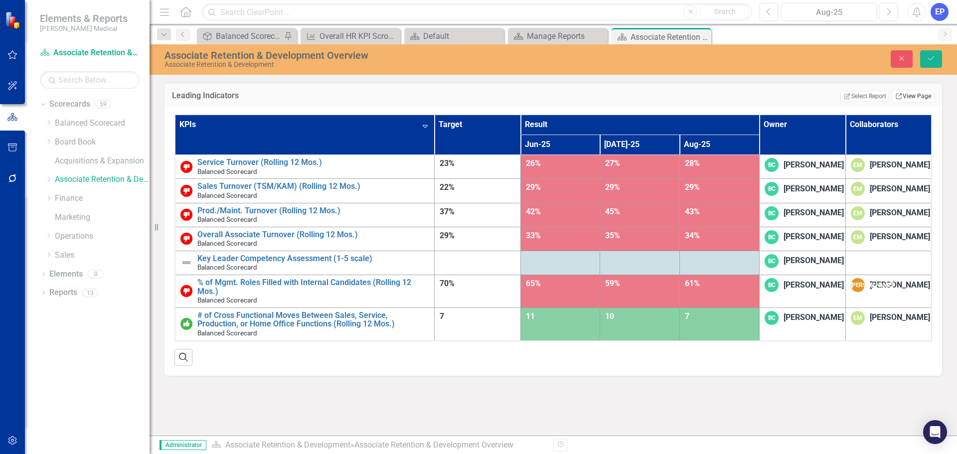
click at [899, 94] on icon "Link" at bounding box center [899, 96] width 7 height 6
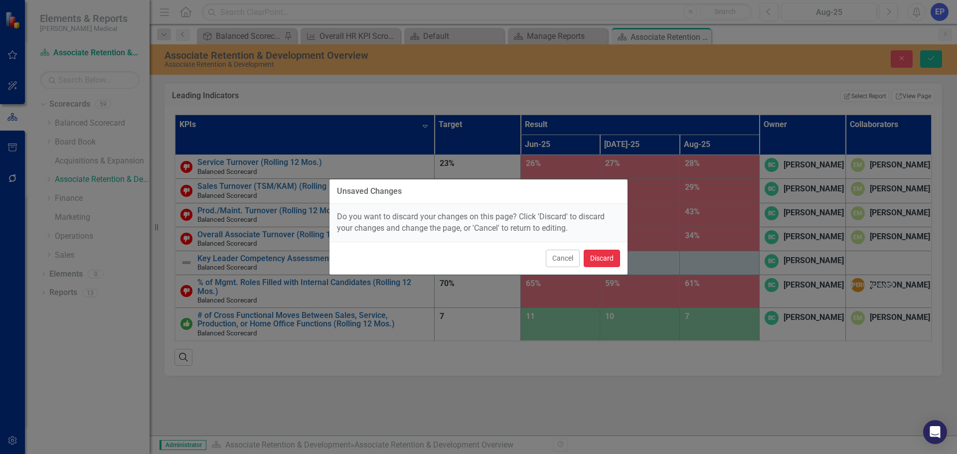
click at [600, 260] on button "Discard" at bounding box center [602, 258] width 36 height 17
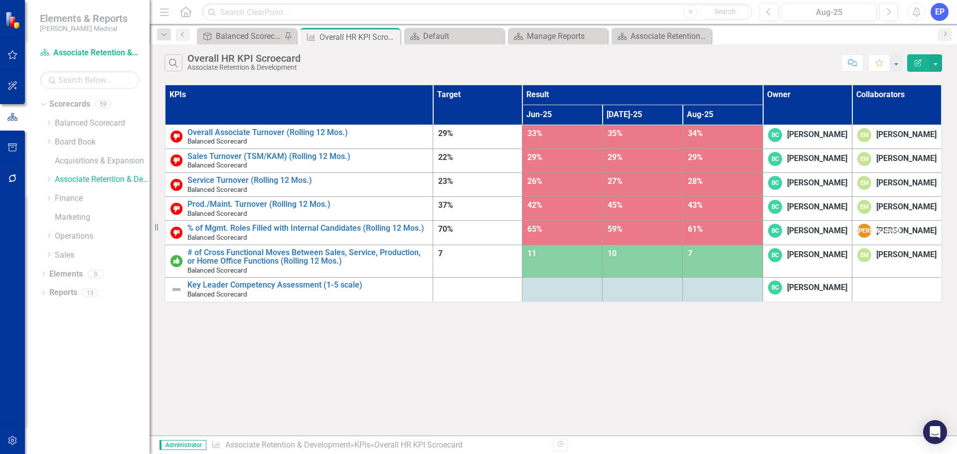
click at [912, 61] on button "Edit Report" at bounding box center [919, 62] width 22 height 17
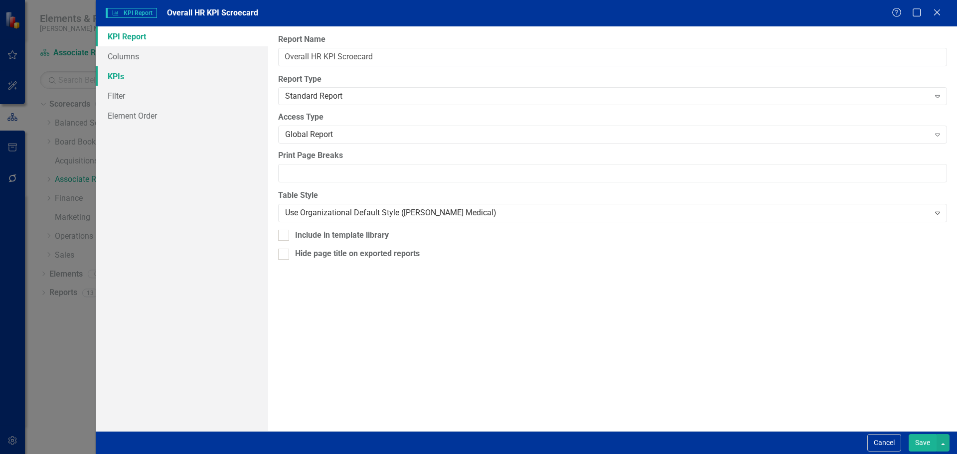
click at [170, 77] on link "KPIs" at bounding box center [182, 76] width 173 height 20
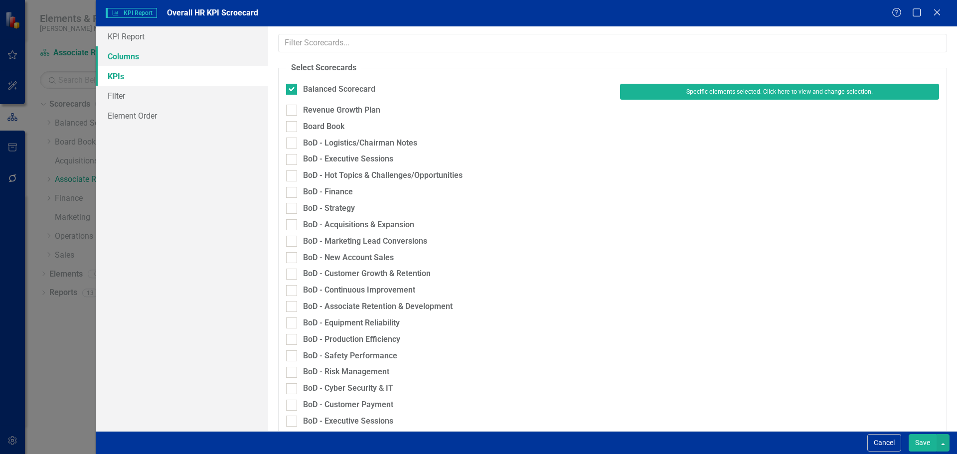
click at [167, 61] on link "Columns" at bounding box center [182, 56] width 173 height 20
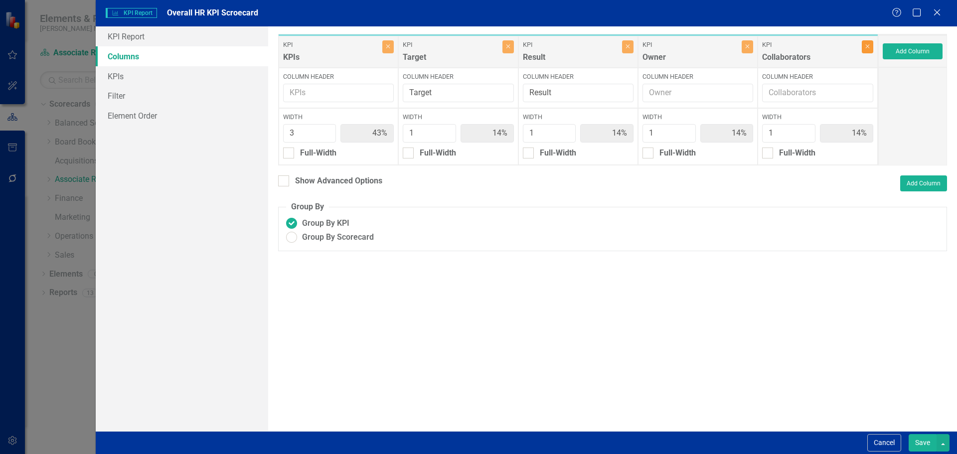
click at [864, 49] on button "Close" at bounding box center [867, 46] width 11 height 13
type input "50%"
type input "17%"
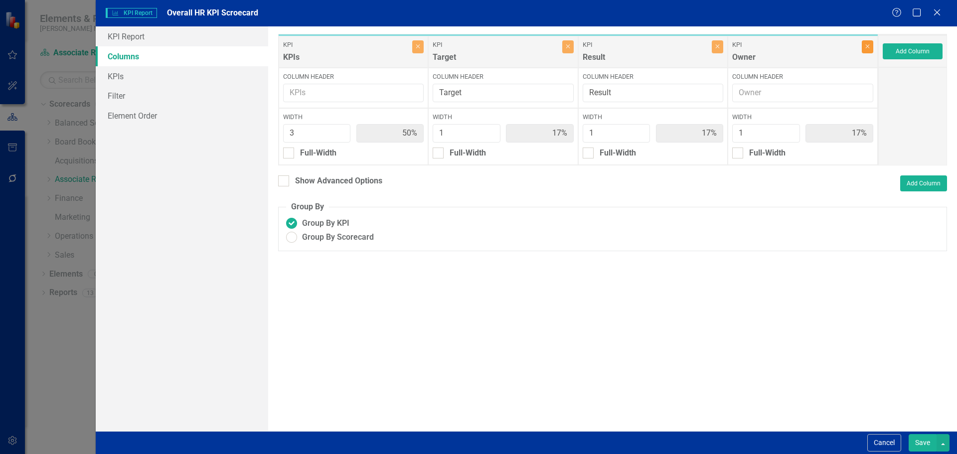
click at [868, 49] on icon "Close" at bounding box center [868, 46] width 4 height 6
type input "60%"
type input "20%"
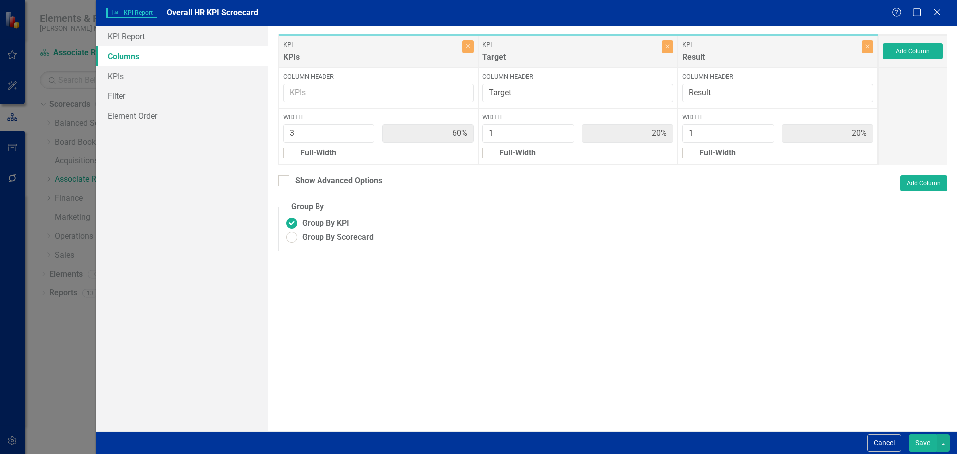
click at [924, 443] on button "Save" at bounding box center [923, 442] width 28 height 17
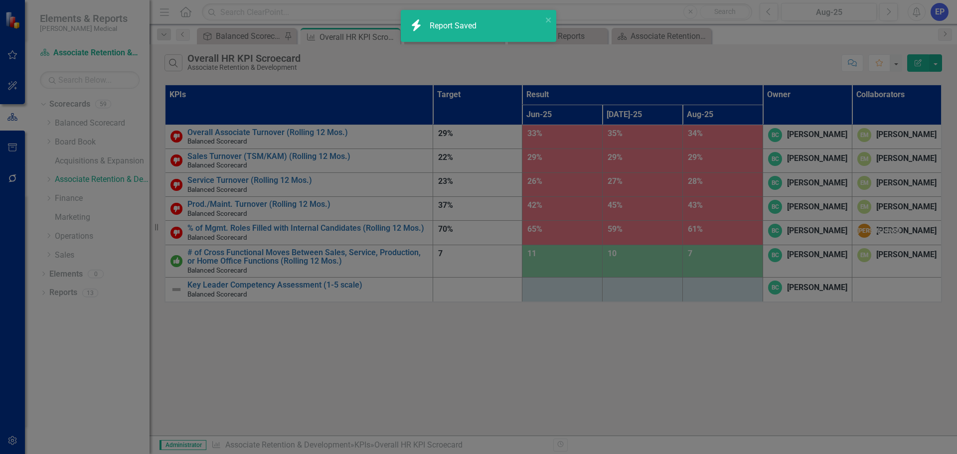
radio input "true"
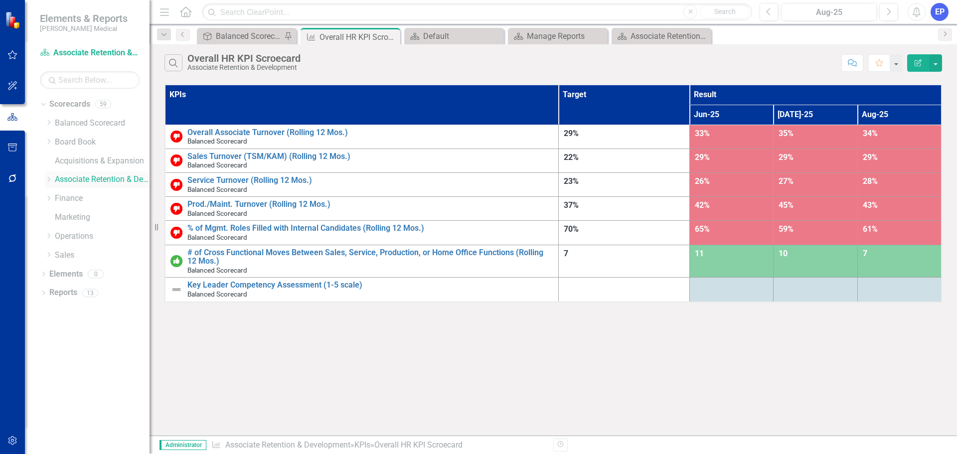
click at [49, 178] on icon "Dropdown" at bounding box center [48, 180] width 7 height 6
click at [262, 61] on div "Overall HR KPI Scroecard" at bounding box center [243, 58] width 113 height 11
click at [913, 68] on button "Edit Report" at bounding box center [919, 62] width 22 height 17
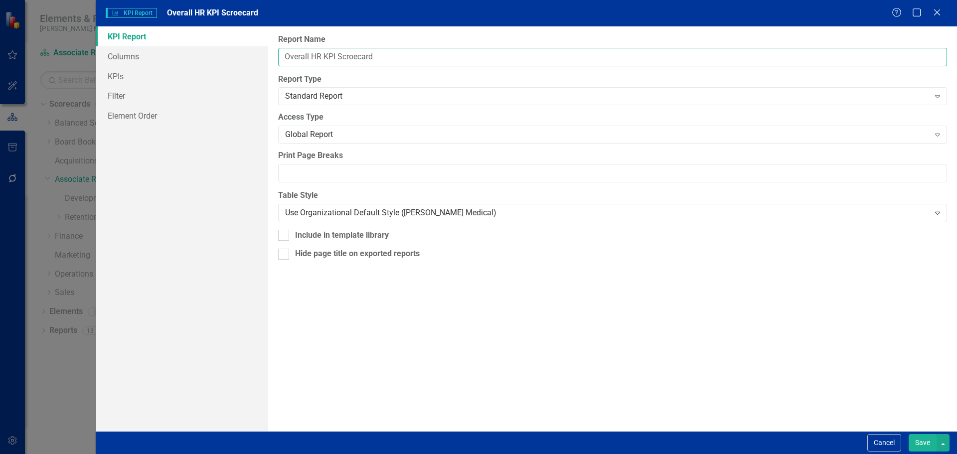
click at [359, 55] on input "Overall HR KPI Scroecard" at bounding box center [612, 57] width 669 height 18
type input "Overall HR KPI Scorecard"
click at [917, 440] on button "Save" at bounding box center [923, 442] width 28 height 17
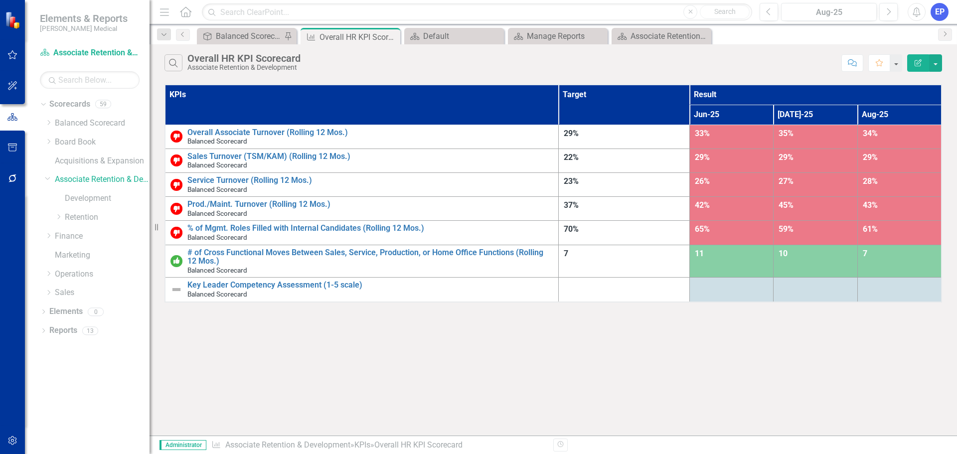
click at [915, 59] on icon "Edit Report" at bounding box center [918, 62] width 9 height 7
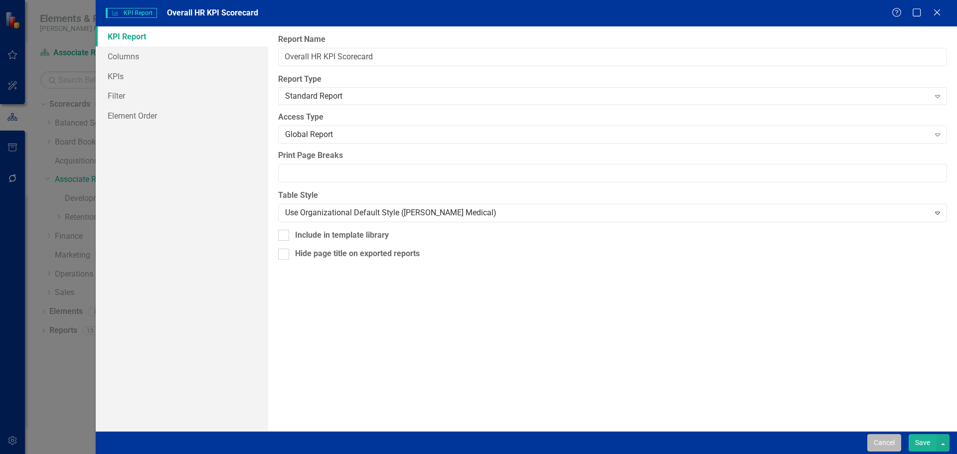
click at [870, 440] on button "Cancel" at bounding box center [885, 442] width 34 height 17
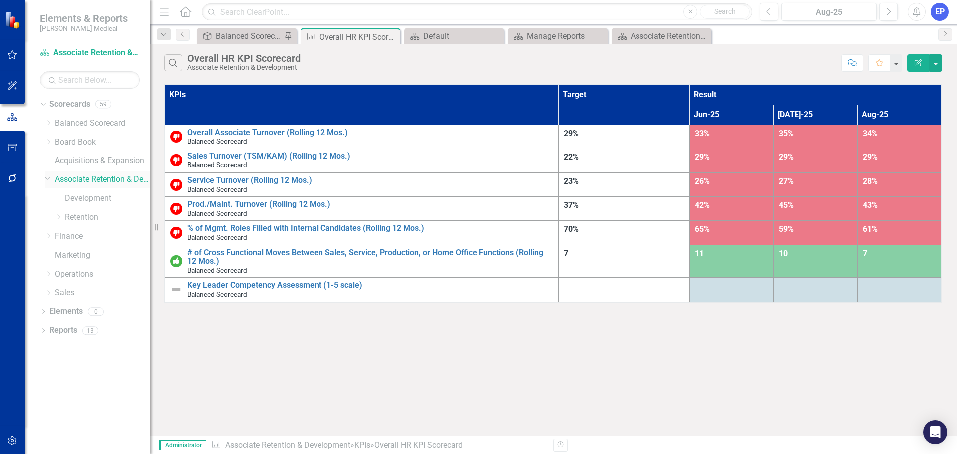
click at [47, 177] on icon "Dropdown" at bounding box center [48, 178] width 6 height 7
click at [939, 64] on button "button" at bounding box center [935, 62] width 13 height 17
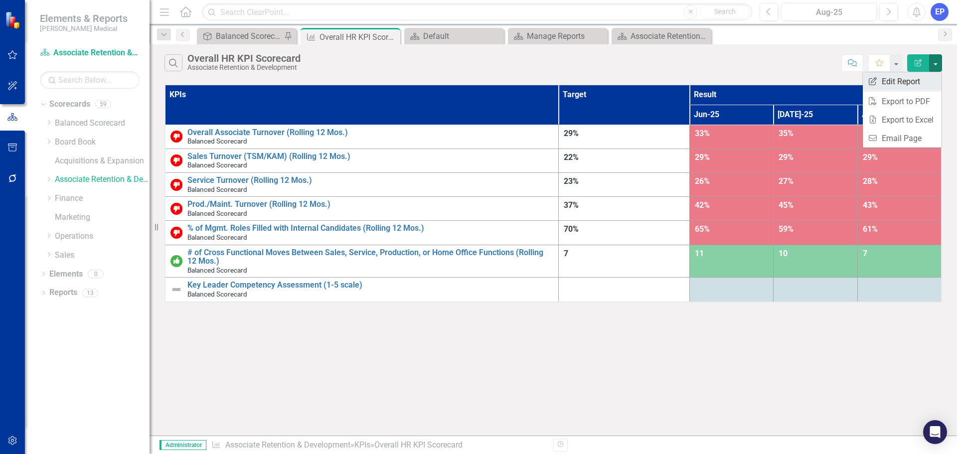
click at [917, 86] on link "Edit Report Edit Report" at bounding box center [902, 81] width 79 height 18
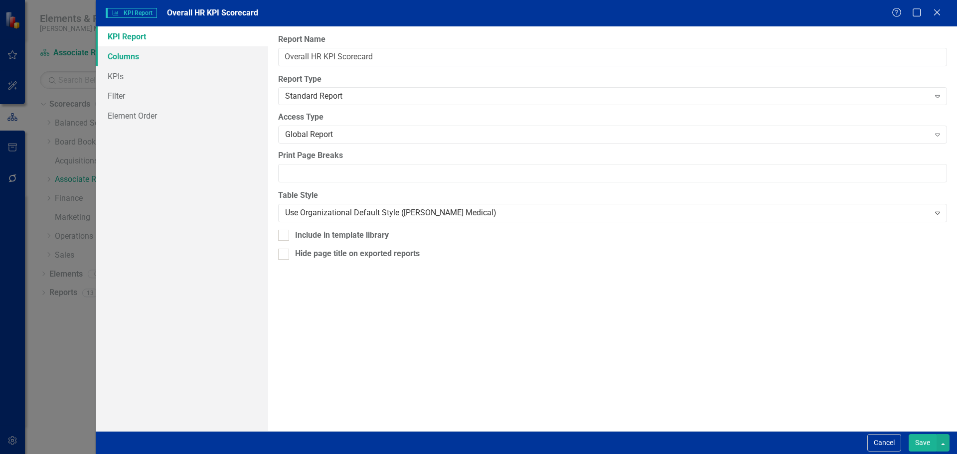
click at [208, 58] on link "Columns" at bounding box center [182, 56] width 173 height 20
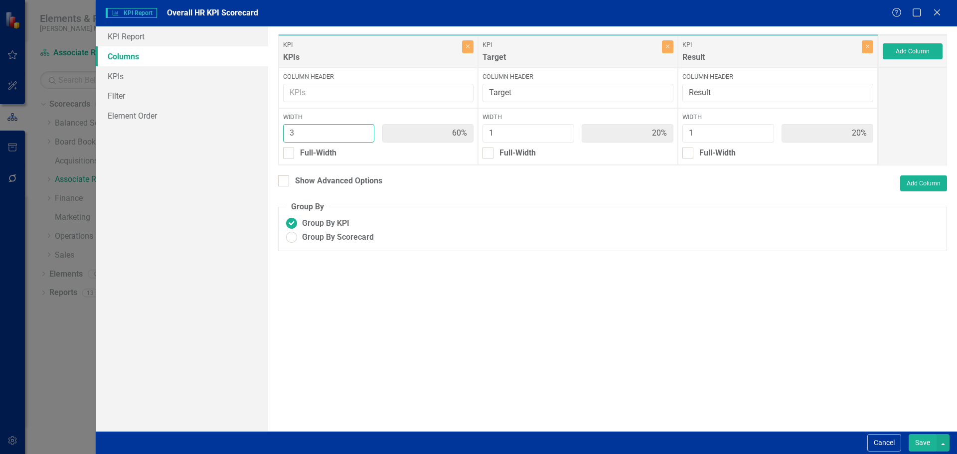
type input "4"
type input "67%"
type input "17%"
type input "4"
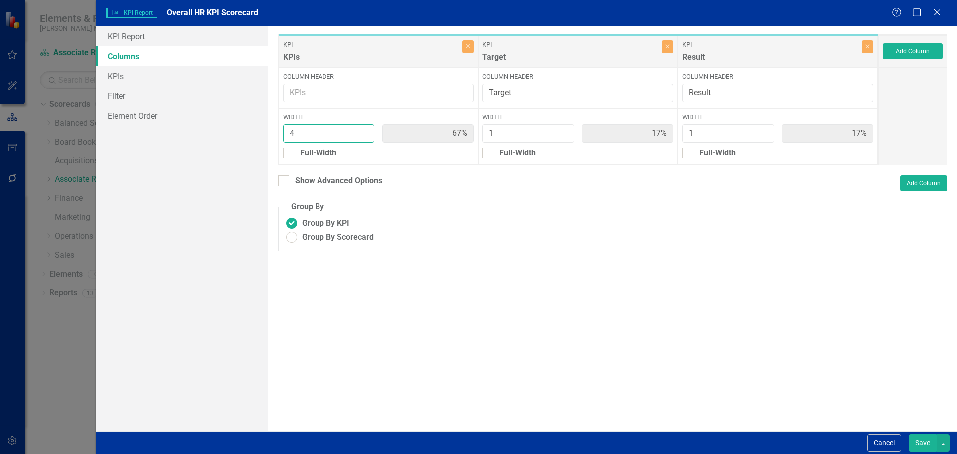
click at [364, 130] on input "4" at bounding box center [329, 133] width 92 height 18
click at [917, 441] on button "Save" at bounding box center [923, 442] width 28 height 17
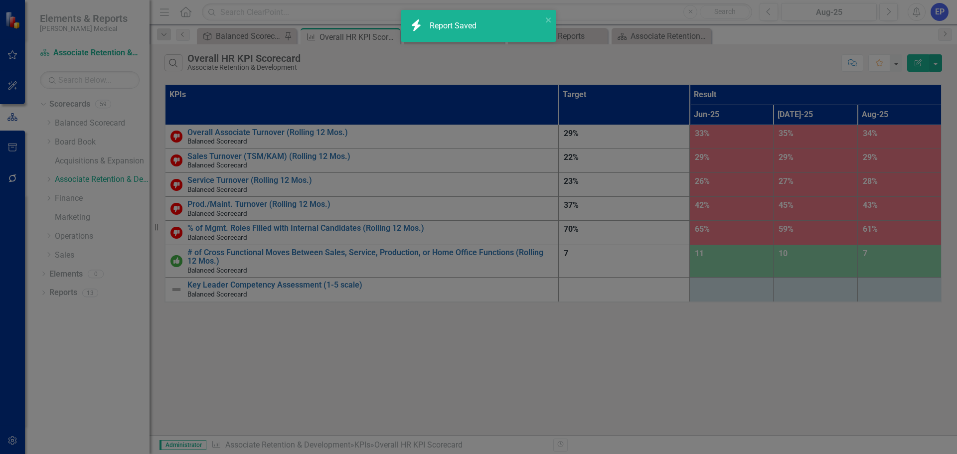
radio input "true"
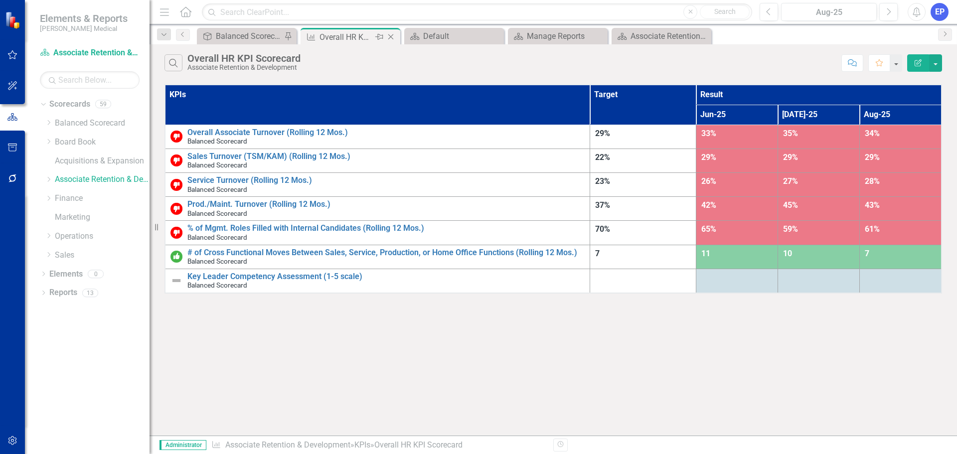
click at [390, 35] on icon "Close" at bounding box center [391, 37] width 10 height 8
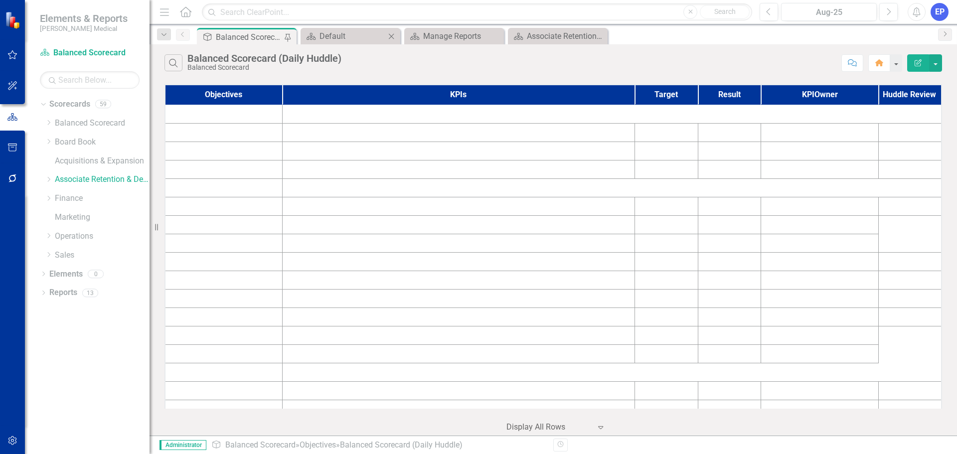
click at [391, 35] on icon "Close" at bounding box center [391, 36] width 10 height 8
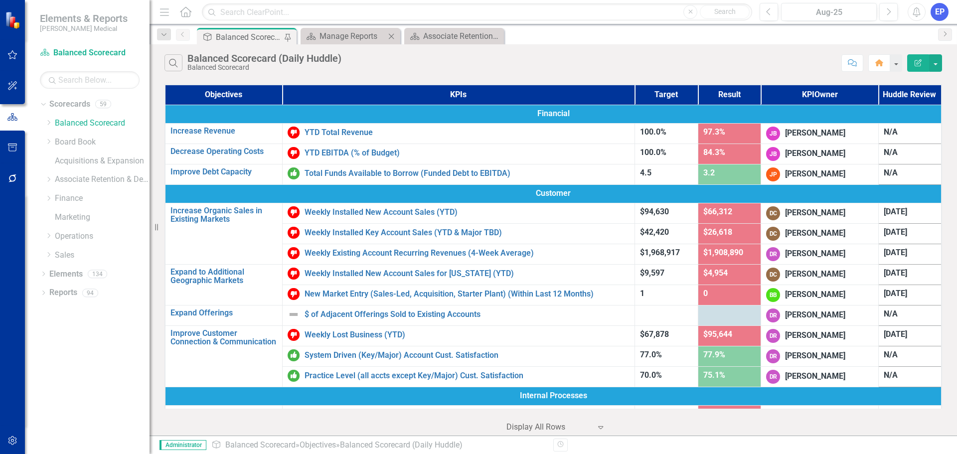
click at [394, 37] on icon "Close" at bounding box center [391, 36] width 10 height 8
click at [390, 36] on icon "Close" at bounding box center [391, 36] width 10 height 8
click at [88, 179] on link "Associate Retention & Development" at bounding box center [102, 179] width 95 height 11
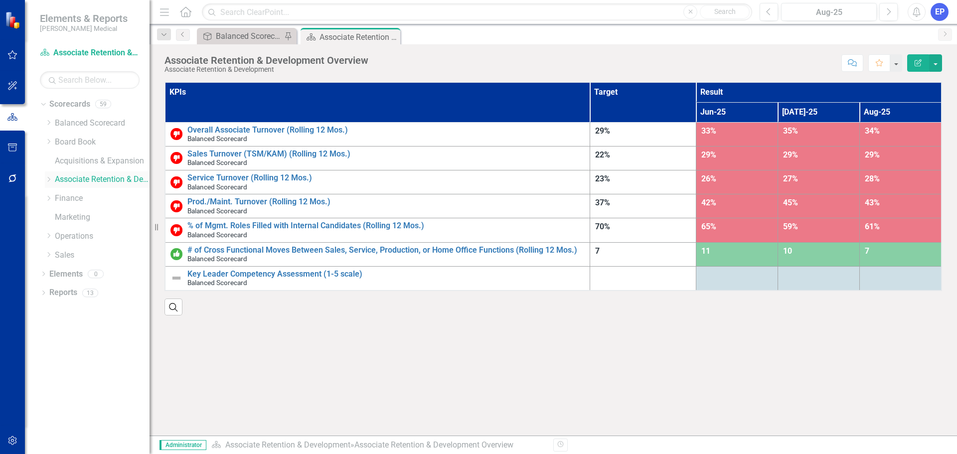
click at [47, 179] on icon "Dropdown" at bounding box center [48, 180] width 7 height 6
click at [81, 201] on link "Development" at bounding box center [107, 198] width 85 height 11
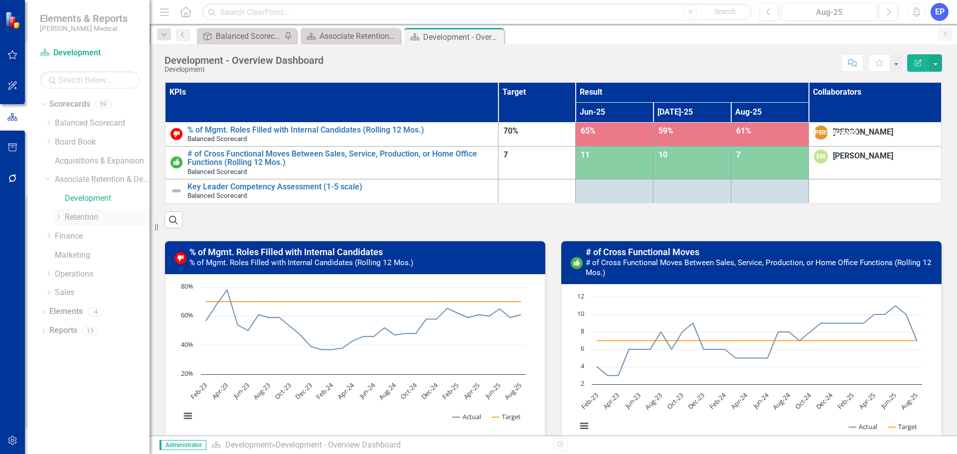
click at [83, 216] on link "Retention" at bounding box center [107, 217] width 85 height 11
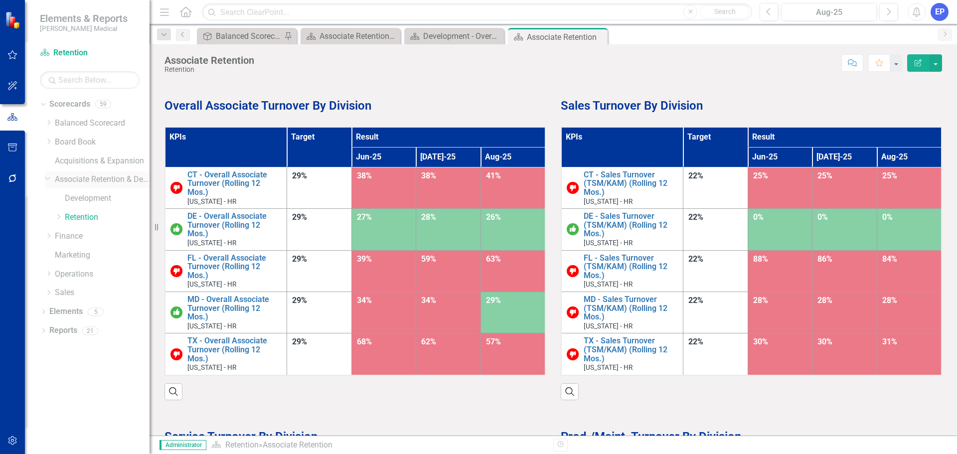
click at [48, 177] on icon "Dropdown" at bounding box center [48, 178] width 6 height 7
click at [104, 176] on link "Associate Retention & Development" at bounding box center [102, 179] width 95 height 11
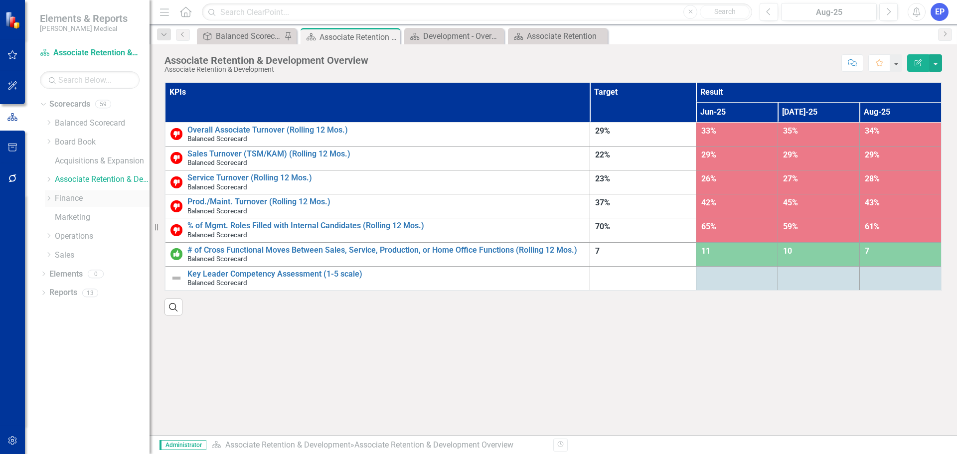
click at [73, 193] on link "Finance" at bounding box center [102, 198] width 95 height 11
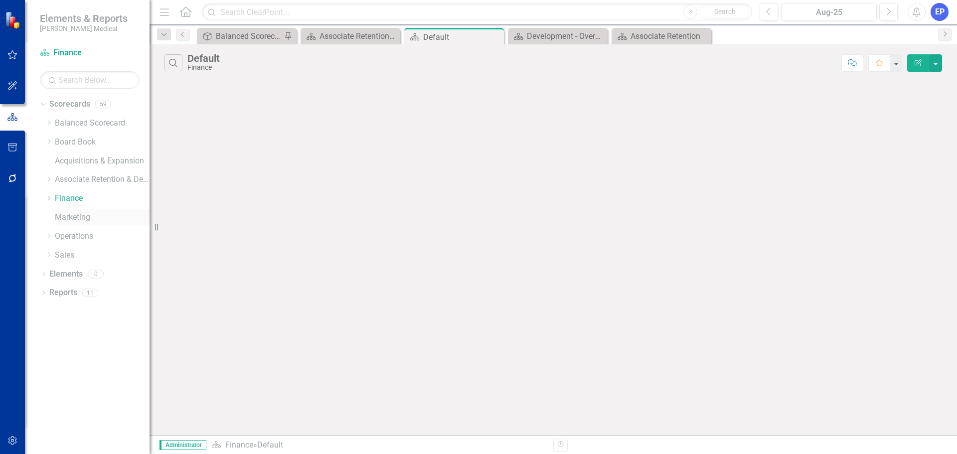
click at [63, 219] on link "Marketing" at bounding box center [102, 217] width 95 height 11
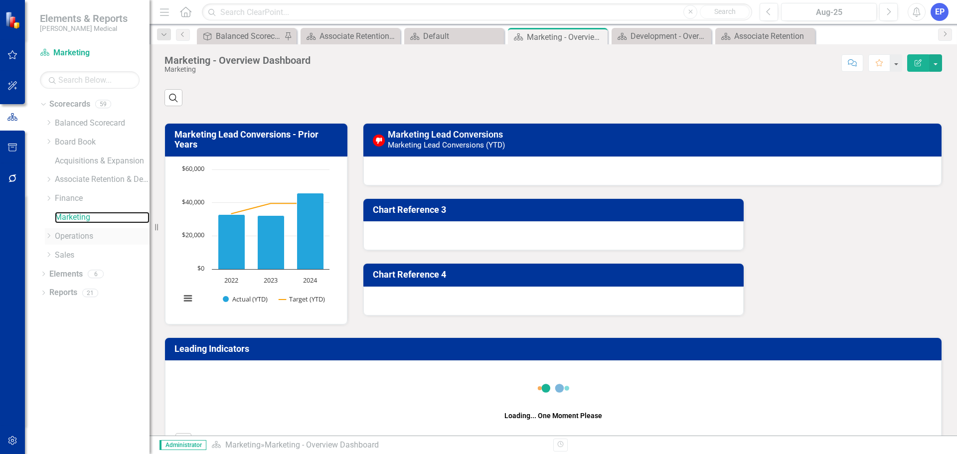
click at [69, 232] on link "Operations" at bounding box center [102, 236] width 95 height 11
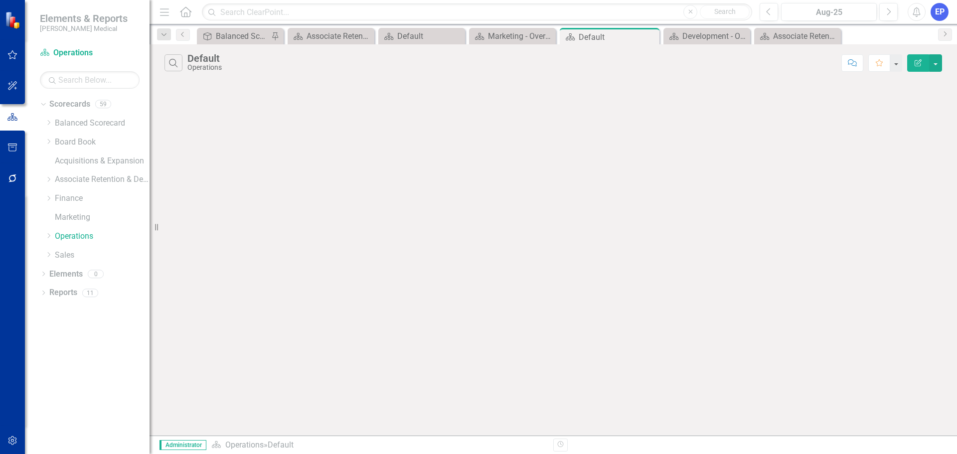
click at [73, 171] on div "Acquisitions & Expansion" at bounding box center [102, 162] width 95 height 19
click at [75, 177] on link "Associate Retention & Development" at bounding box center [102, 179] width 95 height 11
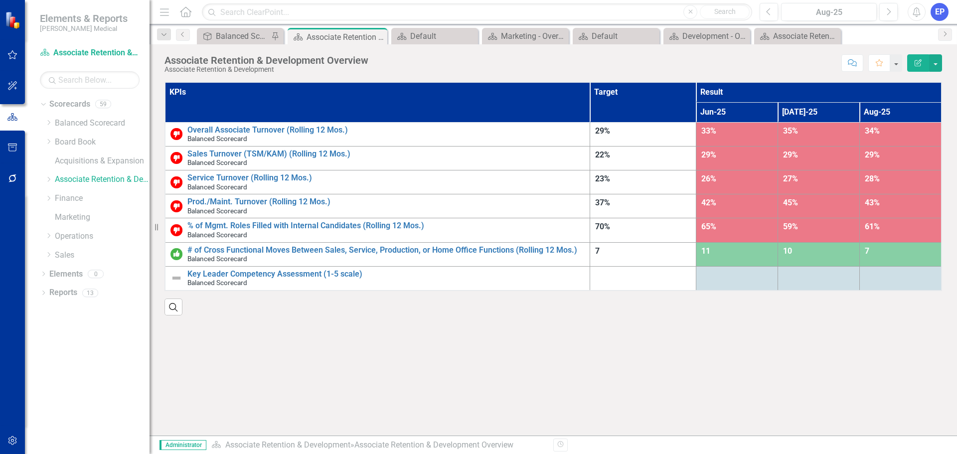
click at [919, 60] on icon "Edit Report" at bounding box center [918, 62] width 9 height 7
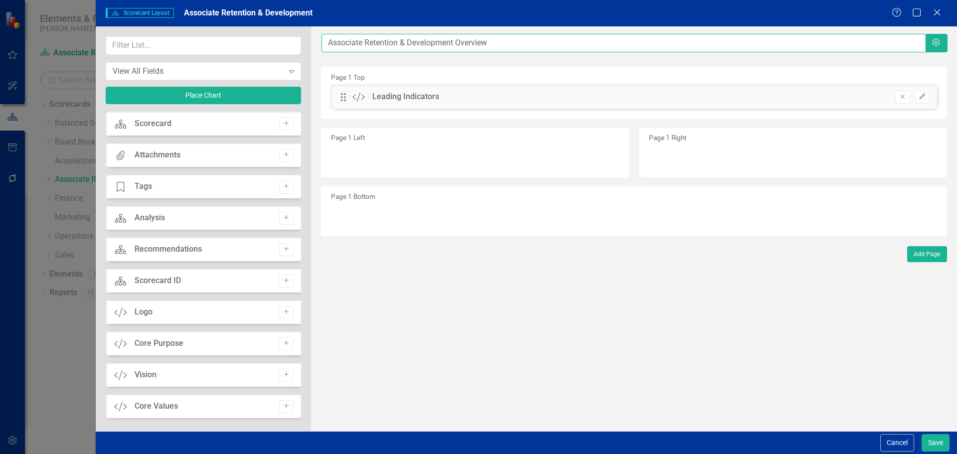
click at [457, 42] on input "Associate Retention & Development Overview" at bounding box center [624, 43] width 604 height 18
type input "Associate Retention & Development BSC Overview"
click at [934, 441] on button "Save" at bounding box center [936, 442] width 28 height 17
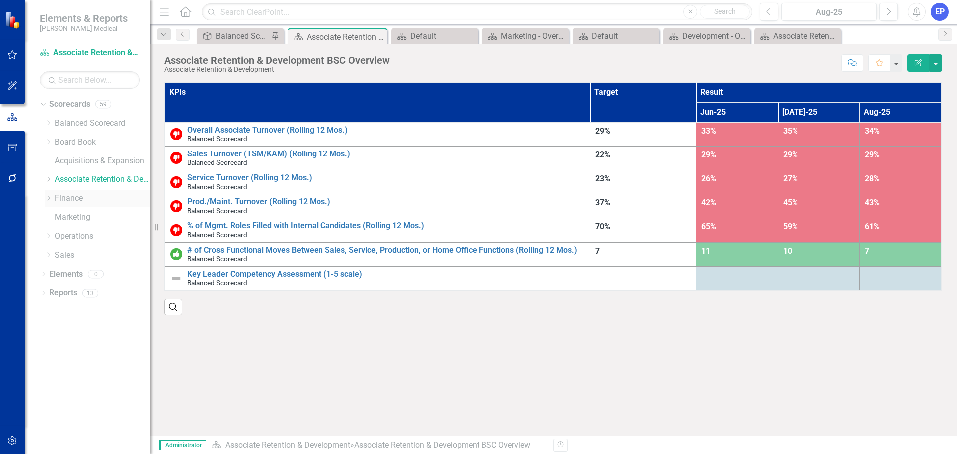
click at [47, 198] on icon "Dropdown" at bounding box center [48, 198] width 7 height 6
click at [77, 216] on link "MD&A" at bounding box center [107, 217] width 85 height 11
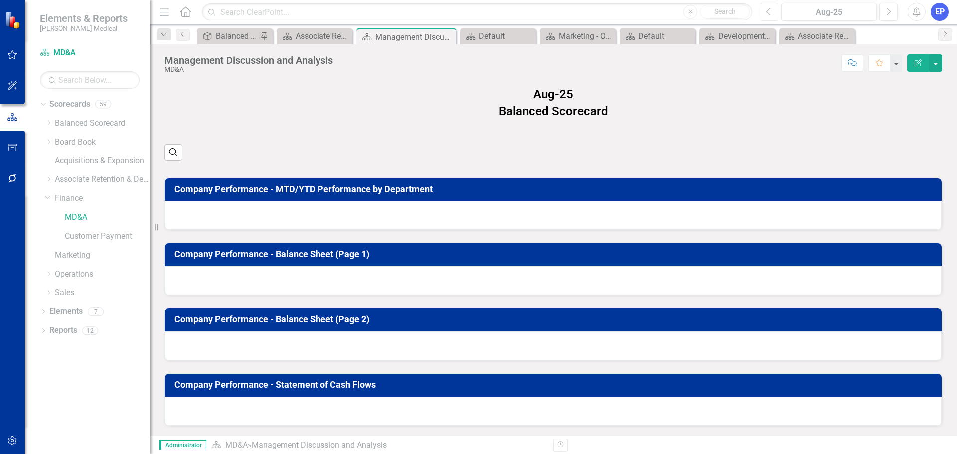
click at [767, 15] on icon "Previous" at bounding box center [768, 11] width 5 height 9
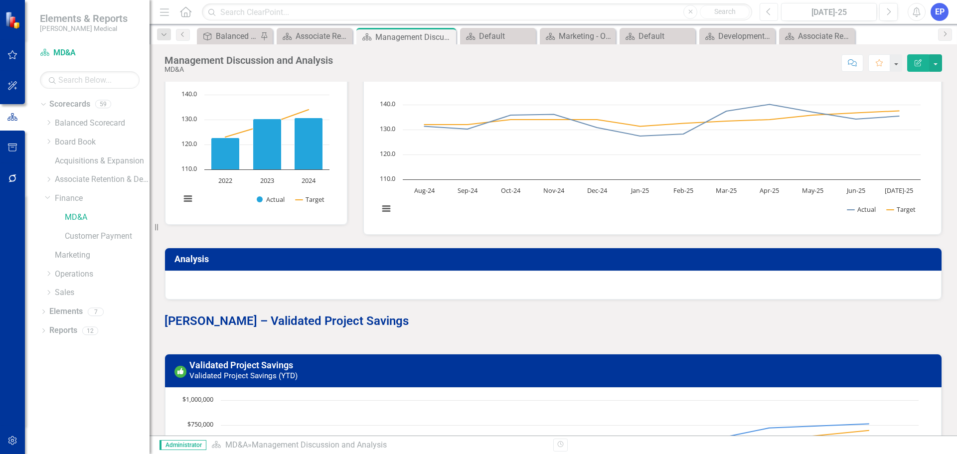
scroll to position [5385, 0]
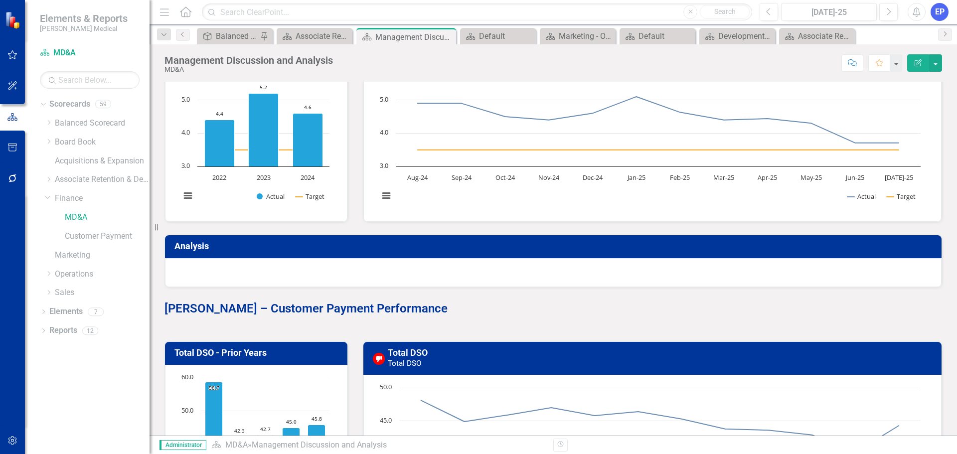
scroll to position [6033, 0]
